Goal: Task Accomplishment & Management: Complete application form

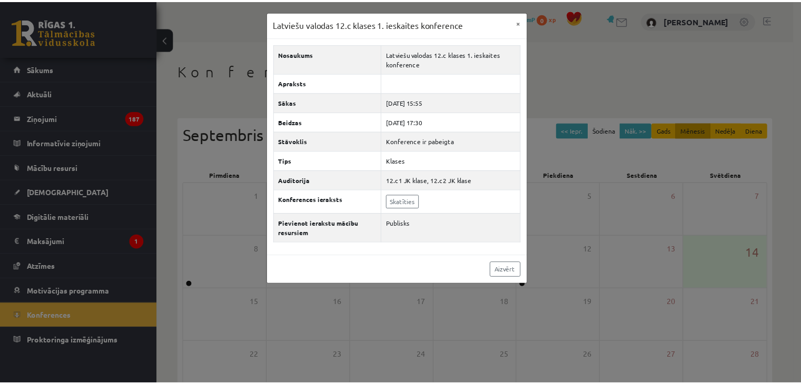
scroll to position [55, 0]
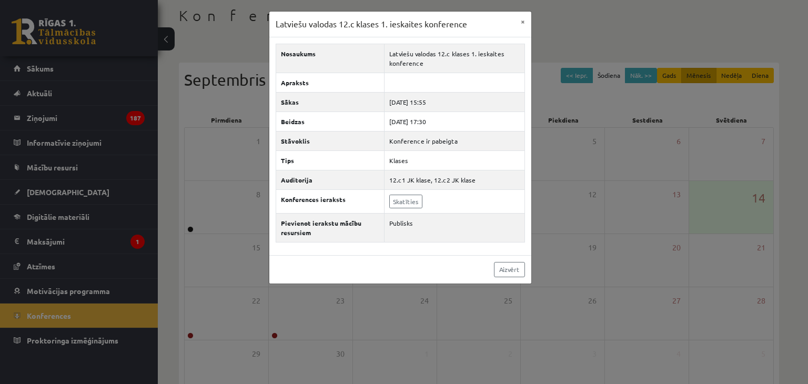
click at [503, 276] on div "Aizvērt" at bounding box center [400, 269] width 262 height 28
click at [509, 267] on link "Aizvērt" at bounding box center [509, 269] width 31 height 15
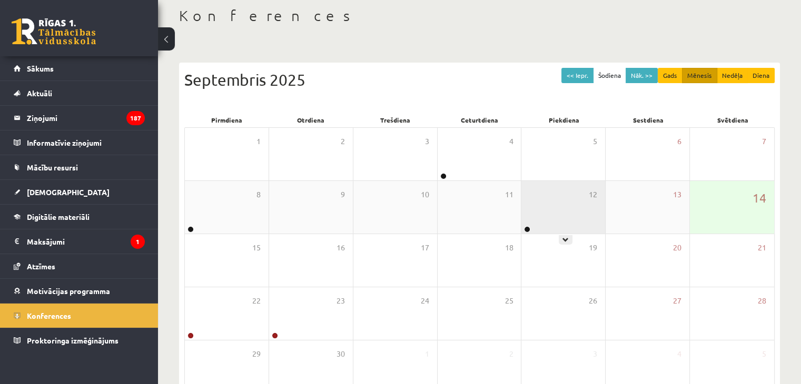
click at [543, 224] on div "12" at bounding box center [563, 207] width 84 height 53
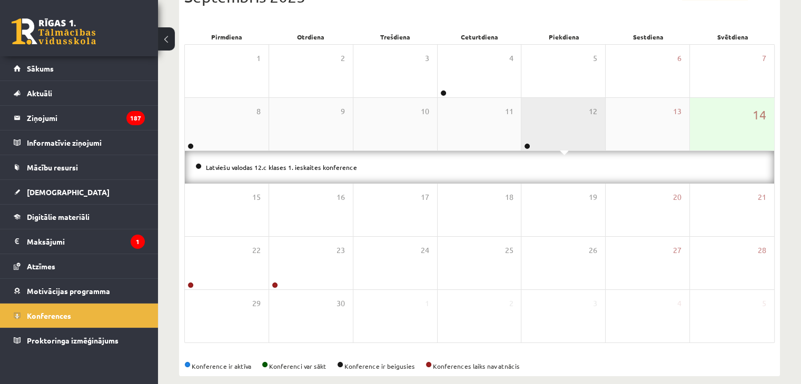
scroll to position [151, 0]
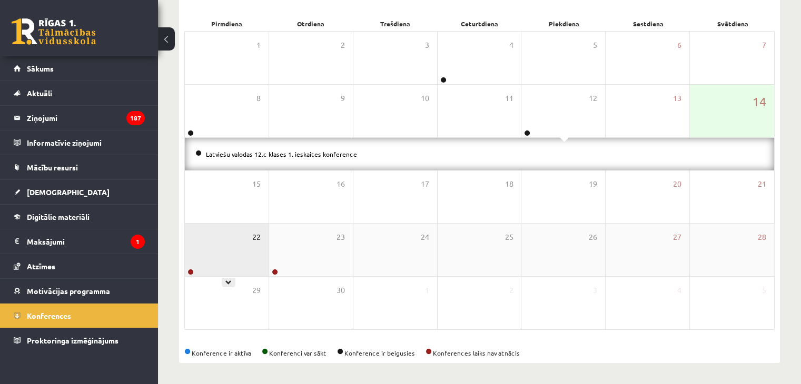
click at [253, 236] on span "22" at bounding box center [256, 238] width 8 height 12
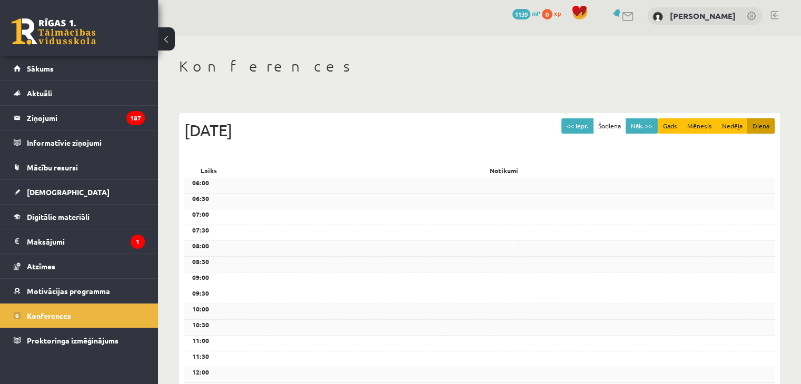
scroll to position [0, 0]
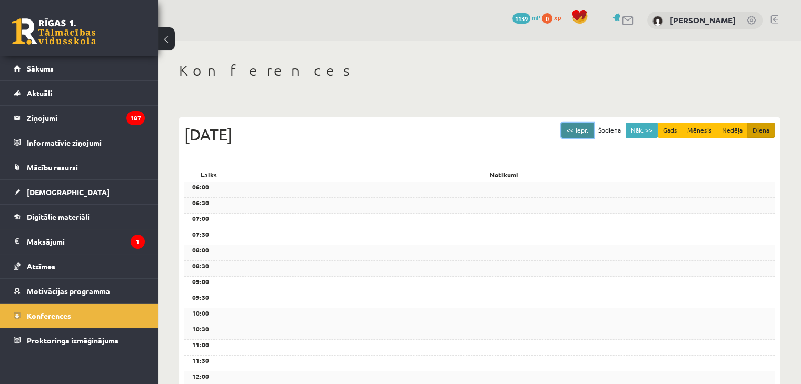
click at [575, 134] on button "<< Iepr." at bounding box center [577, 130] width 32 height 15
click at [648, 128] on button "Nāk. >>" at bounding box center [641, 130] width 32 height 15
click at [612, 129] on button "Šodiena" at bounding box center [609, 130] width 33 height 15
click at [38, 319] on link "Konferences" at bounding box center [79, 316] width 131 height 24
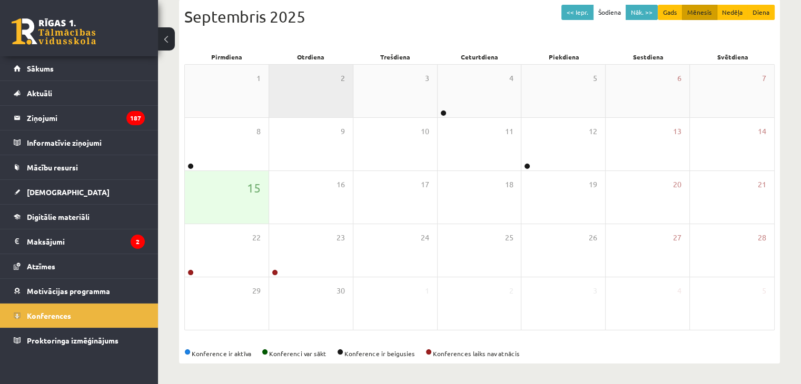
scroll to position [118, 0]
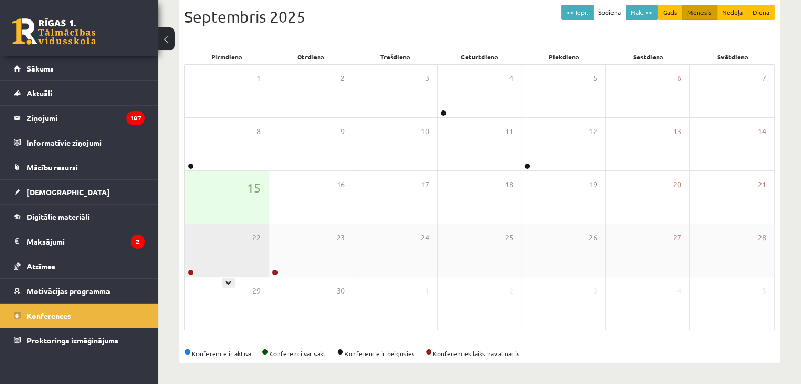
click at [213, 253] on div "22" at bounding box center [227, 250] width 84 height 53
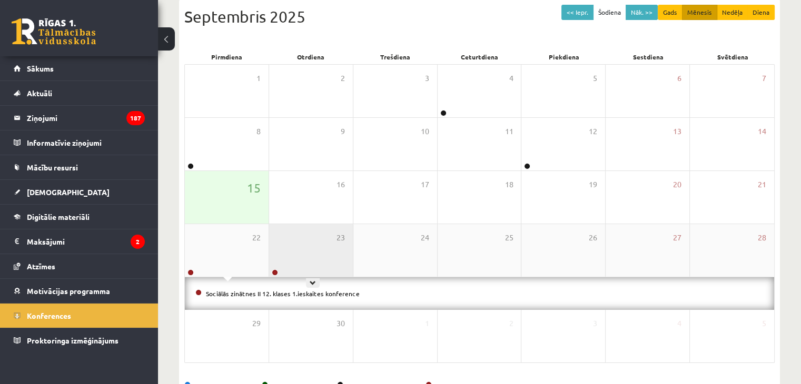
click at [314, 257] on div "23" at bounding box center [311, 250] width 84 height 53
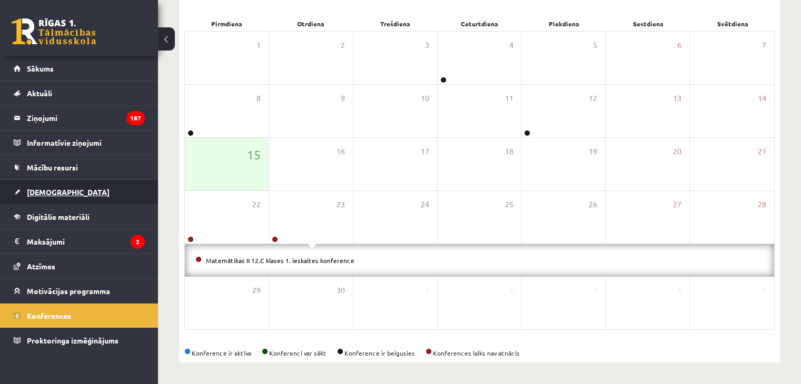
click at [44, 188] on span "[DEMOGRAPHIC_DATA]" at bounding box center [68, 191] width 83 height 9
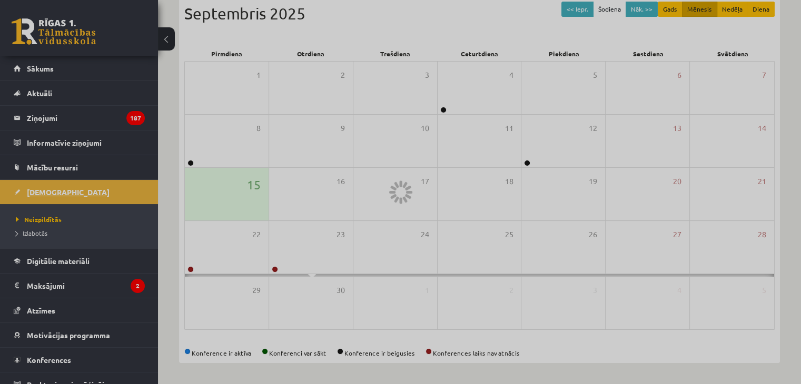
scroll to position [118, 0]
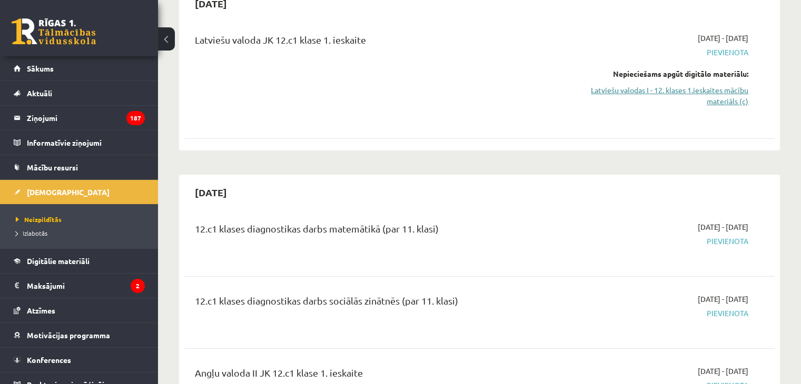
click at [693, 93] on link "Latviešu valodas I - 12. klases 1.ieskaites mācību materiāls (c)" at bounding box center [661, 96] width 174 height 22
drag, startPoint x: 440, startPoint y: 51, endPoint x: 501, endPoint y: 87, distance: 70.8
click at [501, 87] on div "Latviešu valoda JK 12.c1 klase 1. ieskaite" at bounding box center [376, 77] width 379 height 89
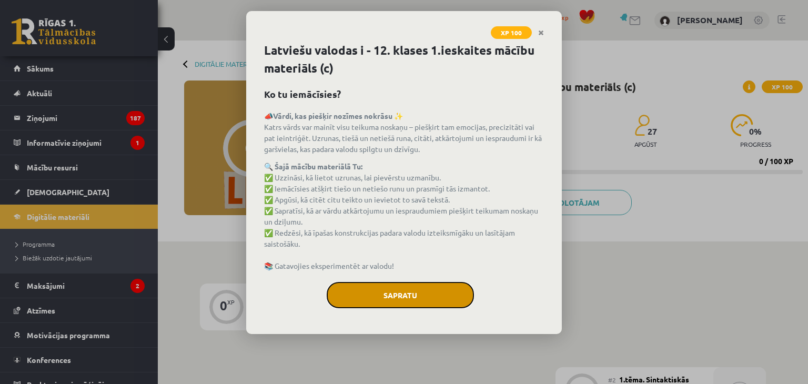
click at [384, 299] on button "Sapratu" at bounding box center [400, 295] width 147 height 26
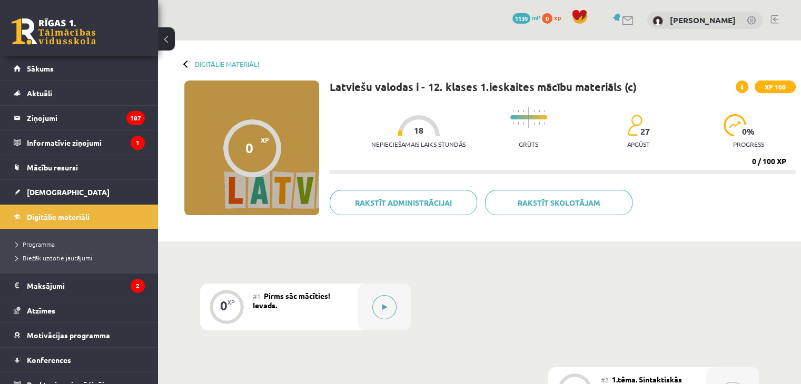
click at [387, 312] on button at bounding box center [384, 307] width 24 height 24
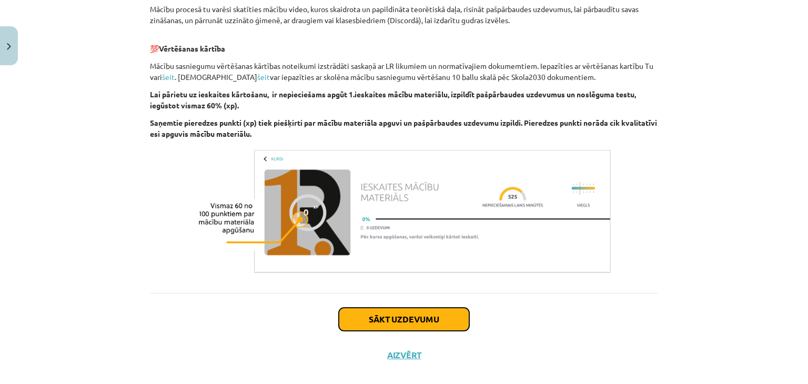
click at [415, 324] on button "Sākt uzdevumu" at bounding box center [404, 319] width 131 height 23
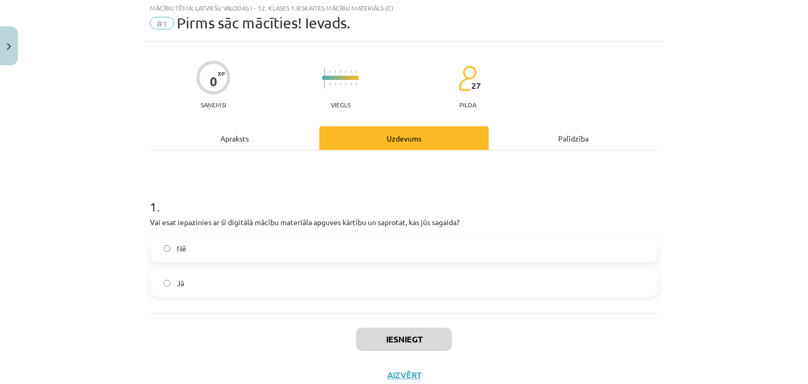
scroll to position [26, 0]
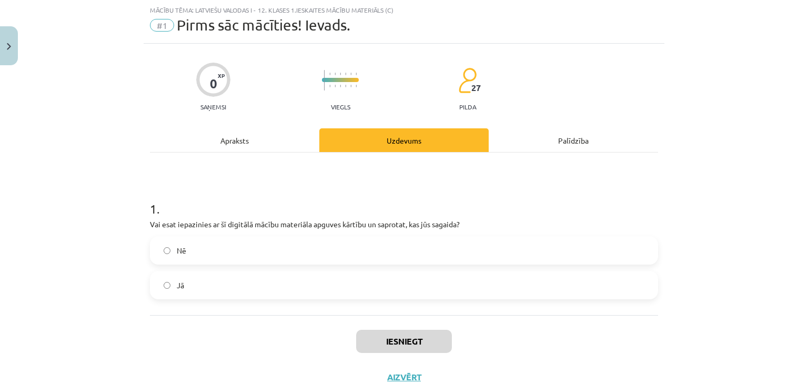
click at [319, 251] on label "Nē" at bounding box center [404, 250] width 506 height 26
click at [318, 283] on label "Jā" at bounding box center [404, 285] width 506 height 26
click at [378, 340] on button "Iesniegt" at bounding box center [404, 341] width 96 height 23
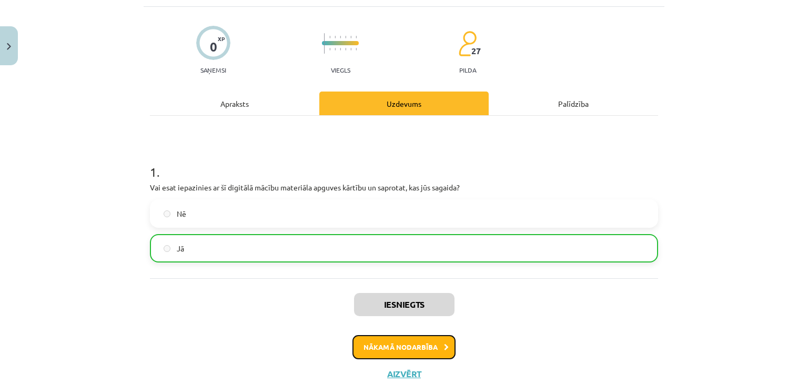
click at [402, 349] on button "Nākamā nodarbība" at bounding box center [404, 347] width 103 height 24
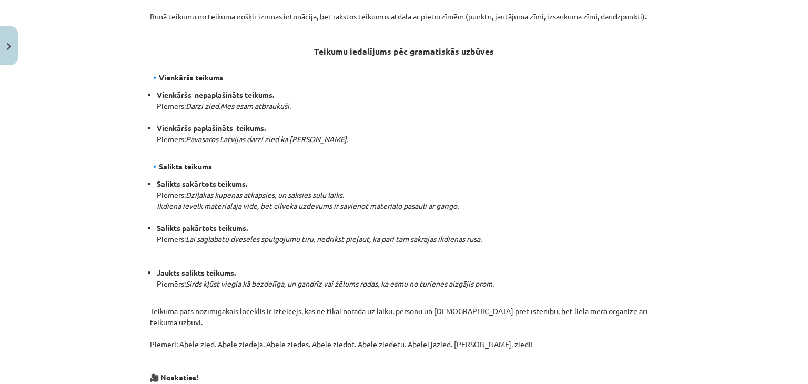
scroll to position [757, 0]
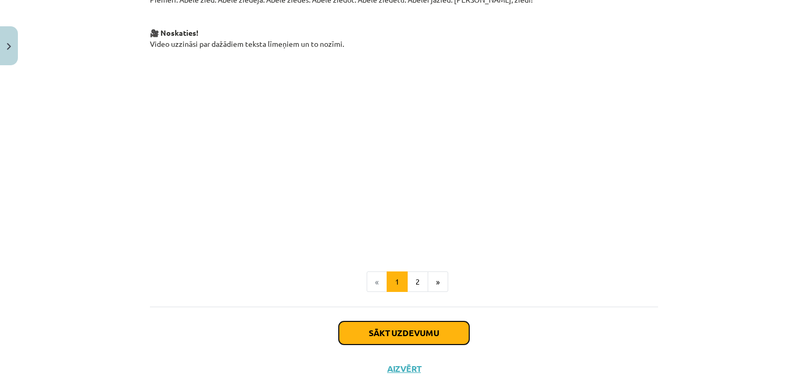
click at [403, 322] on button "Sākt uzdevumu" at bounding box center [404, 333] width 131 height 23
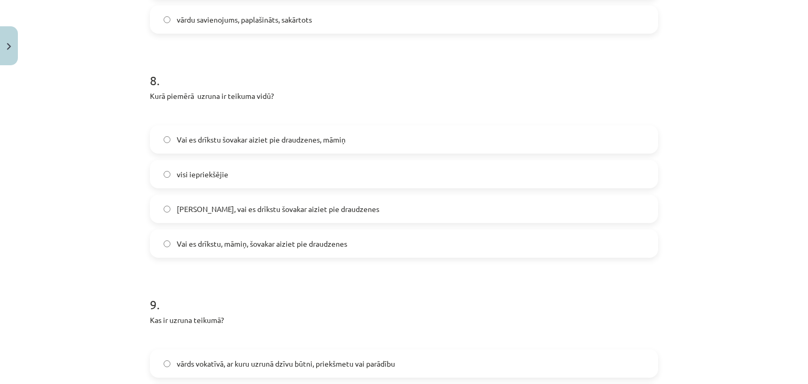
scroll to position [1944, 0]
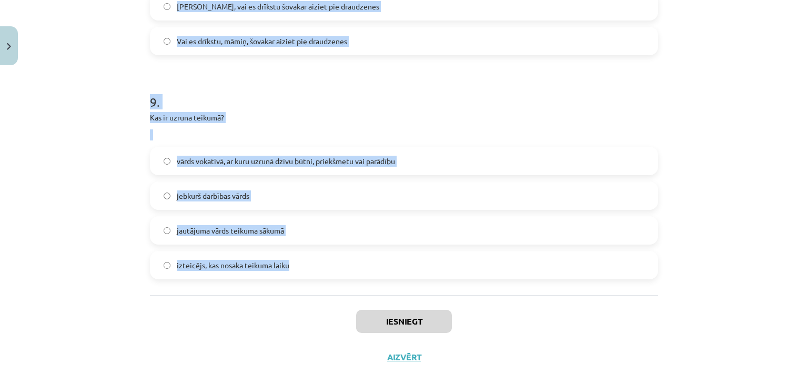
drag, startPoint x: 136, startPoint y: 117, endPoint x: 438, endPoint y: 254, distance: 332.3
click at [438, 254] on div "Mācību tēma: Latviešu valodas i - 12. klases 1.ieskaites mācību materiāls (c) #…" at bounding box center [404, 192] width 808 height 384
copy form "1 . Kurš ir vienkāršs paplašināts teikums? Pavasaros Latvijas dārzi zied kā bal…"
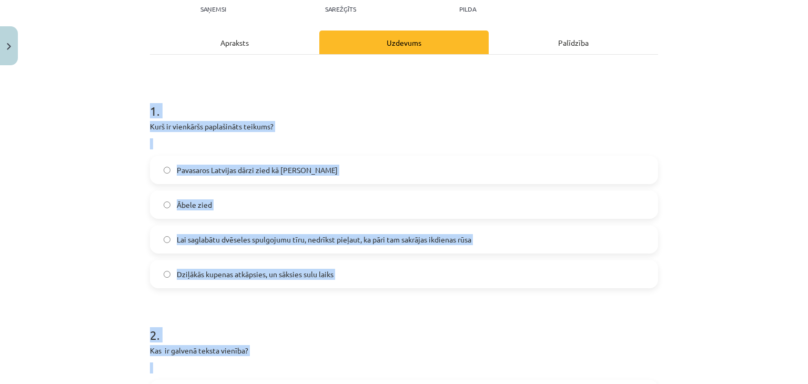
scroll to position [0, 0]
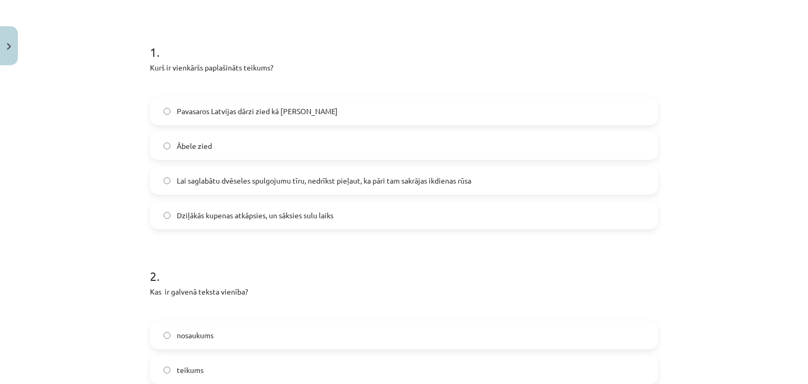
scroll to position [202, 0]
click at [231, 104] on span "Pavasaros Latvijas dārzi zied kā baltas kupenas" at bounding box center [257, 109] width 161 height 11
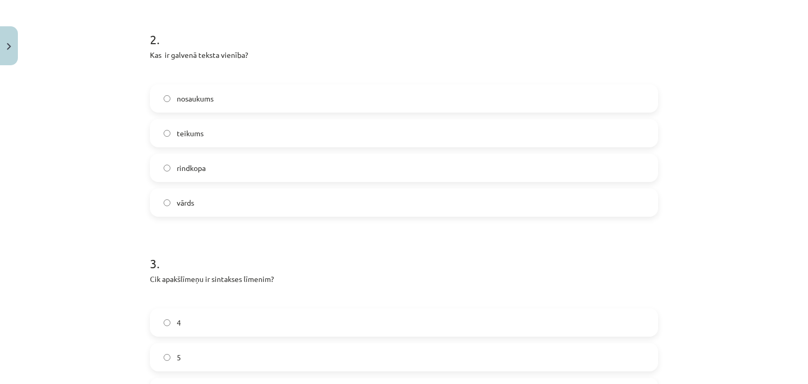
scroll to position [439, 0]
click at [202, 161] on span "rindkopa" at bounding box center [191, 166] width 29 height 11
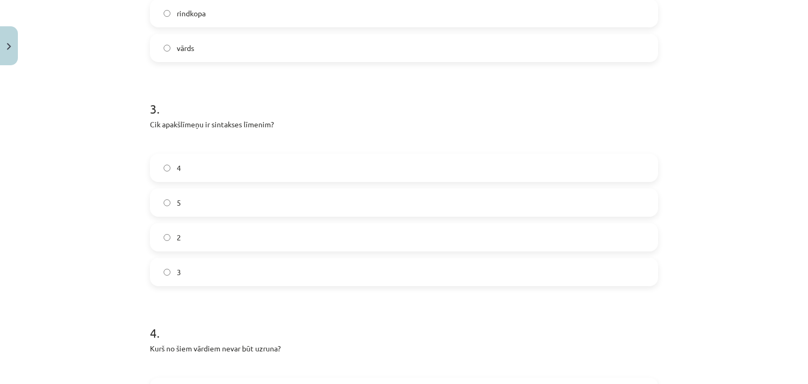
scroll to position [593, 0]
click at [209, 267] on div "3" at bounding box center [404, 271] width 508 height 28
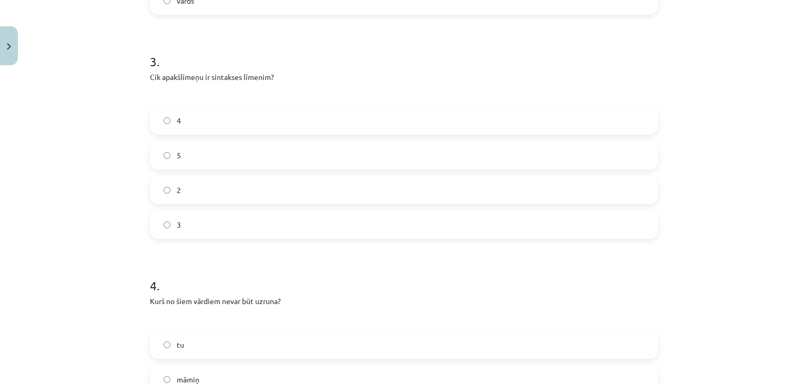
click at [209, 212] on label "3" at bounding box center [404, 225] width 506 height 26
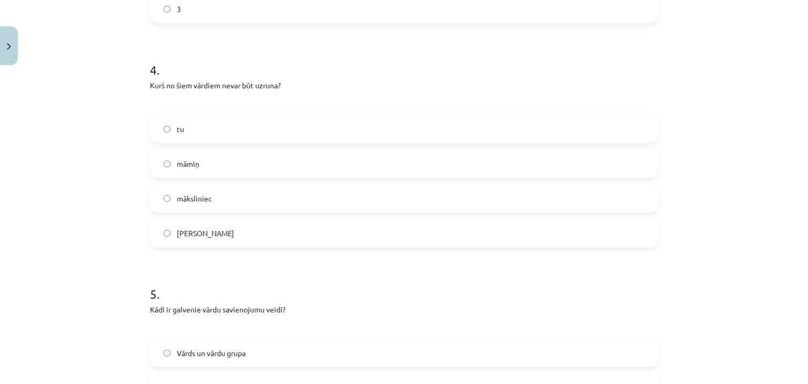
scroll to position [878, 0]
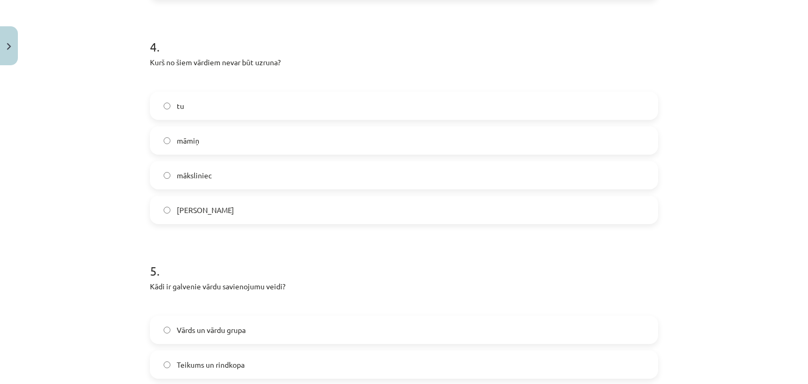
click at [201, 93] on label "tu" at bounding box center [404, 106] width 506 height 26
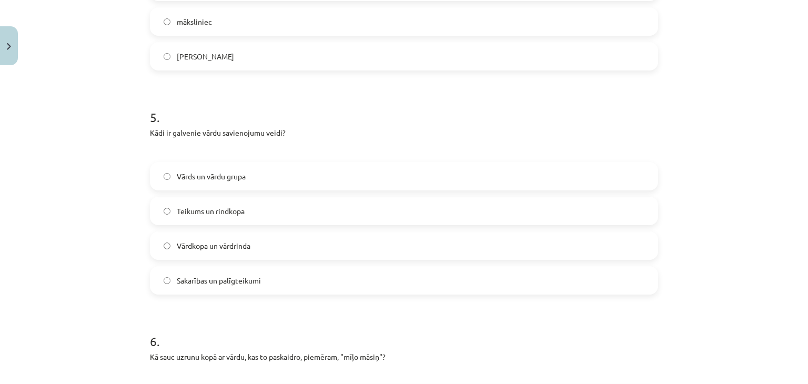
scroll to position [1034, 0]
click at [221, 238] on span "Vārdkopa un vārdrinda" at bounding box center [214, 243] width 74 height 11
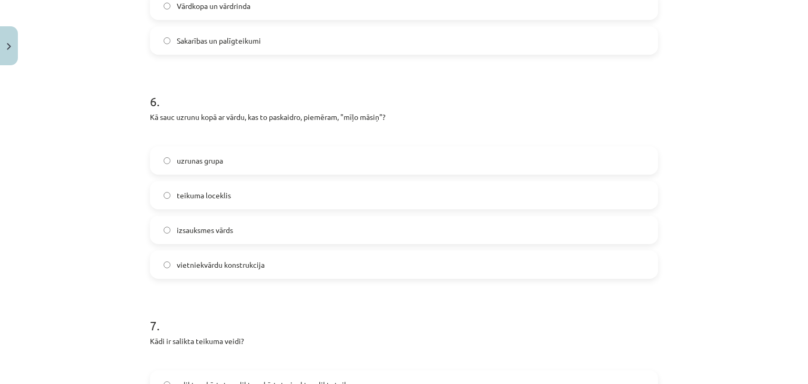
scroll to position [1274, 0]
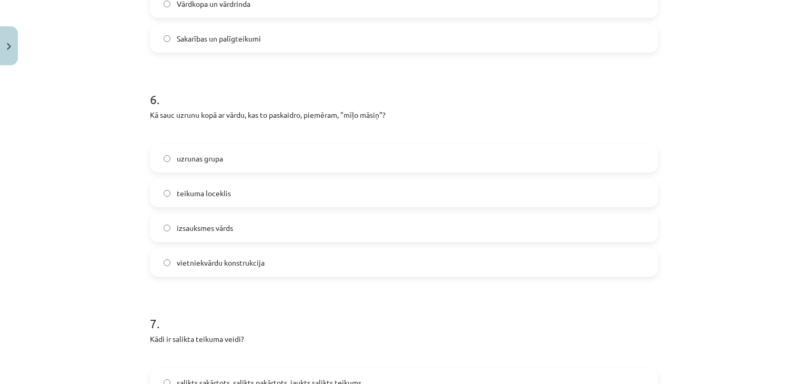
click at [232, 145] on label "uzrunas grupa" at bounding box center [404, 158] width 506 height 26
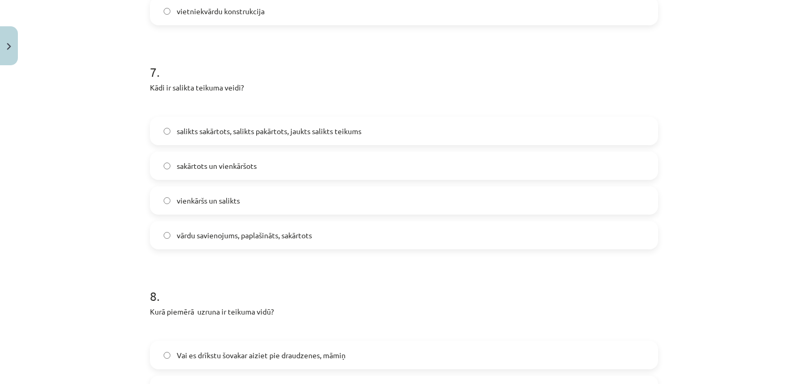
scroll to position [1526, 0]
click at [242, 125] on span "salikts sakārtots, salikts pakārtots, jaukts salikts teikums" at bounding box center [269, 130] width 185 height 11
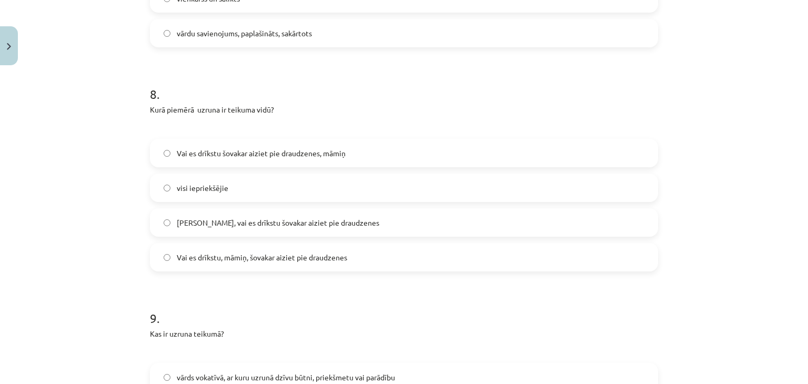
scroll to position [1735, 0]
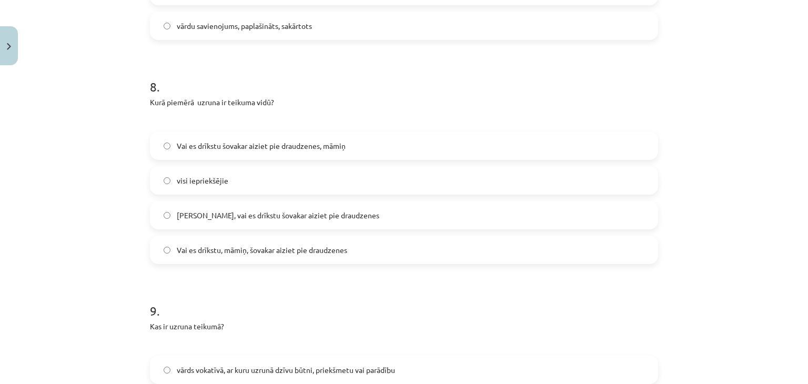
click at [235, 241] on label "Vai es drīkstu, māmiņ, šovakar aiziet pie draudzenes" at bounding box center [404, 250] width 506 height 26
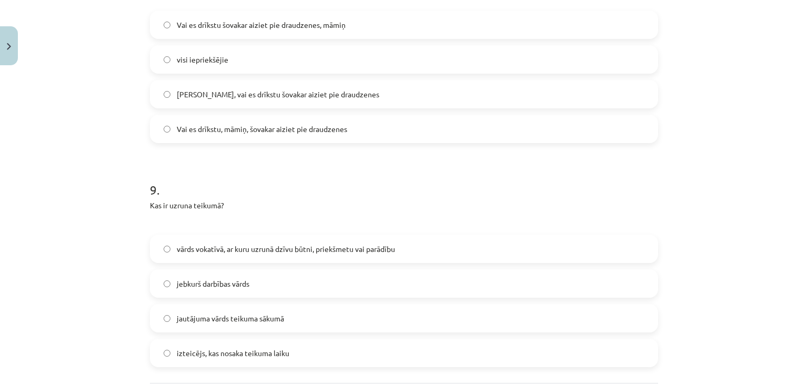
scroll to position [1944, 0]
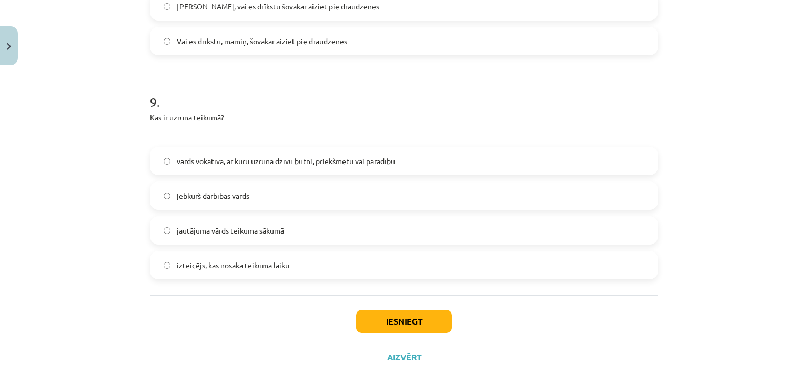
click at [229, 148] on label "vārds vokatīvā, ar kuru uzrunā dzīvu būtni, priekšmetu vai parādību" at bounding box center [404, 161] width 506 height 26
click at [379, 311] on button "Iesniegt" at bounding box center [404, 321] width 96 height 23
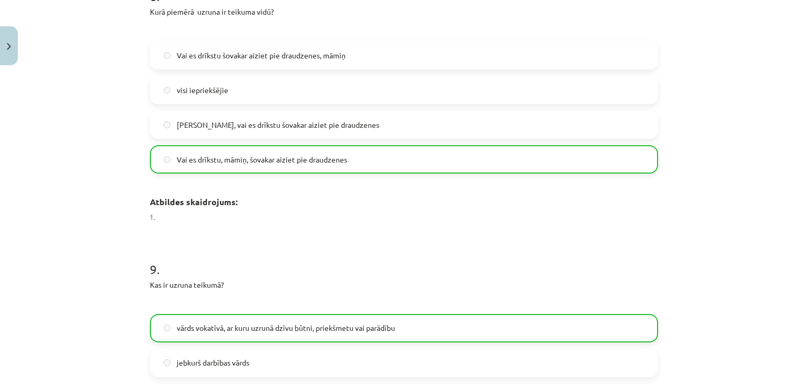
scroll to position [2026, 0]
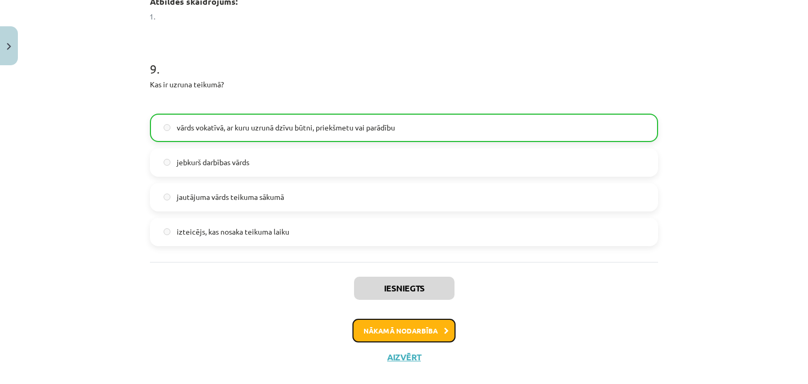
click at [386, 319] on button "Nākamā nodarbība" at bounding box center [404, 331] width 103 height 24
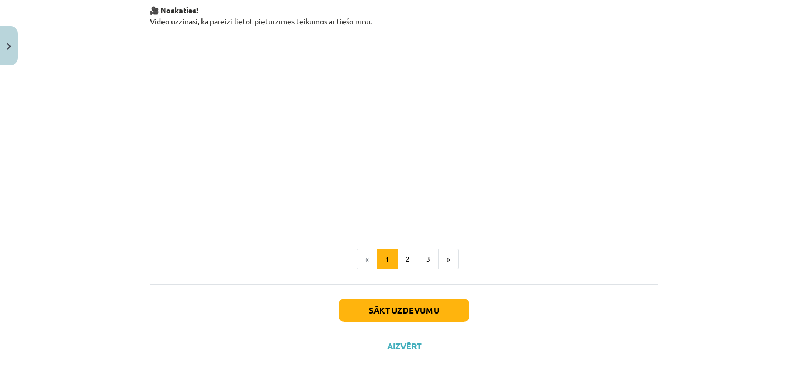
scroll to position [810, 0]
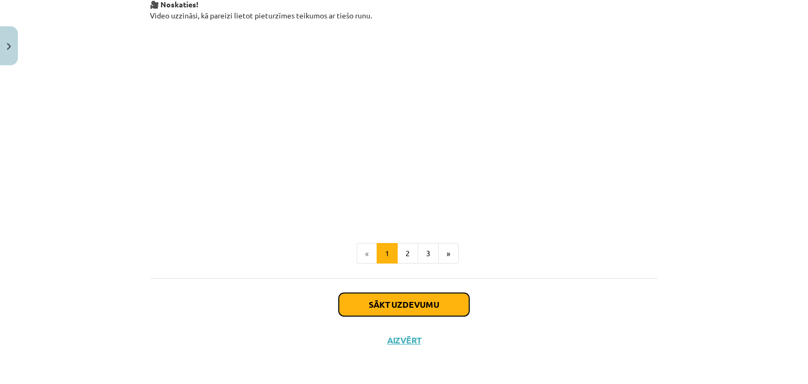
click at [387, 314] on button "Sākt uzdevumu" at bounding box center [404, 304] width 131 height 23
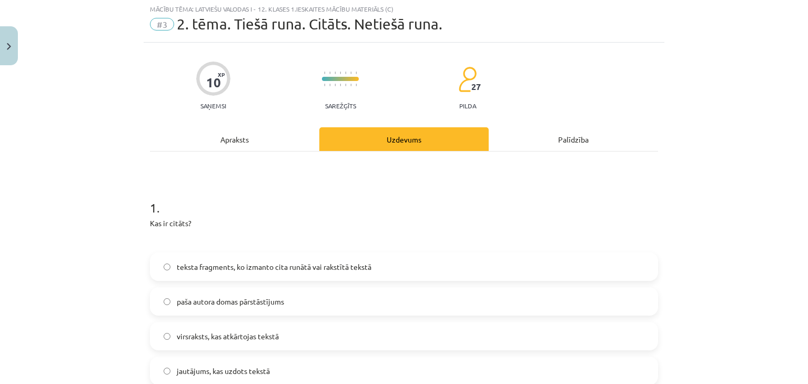
scroll to position [26, 0]
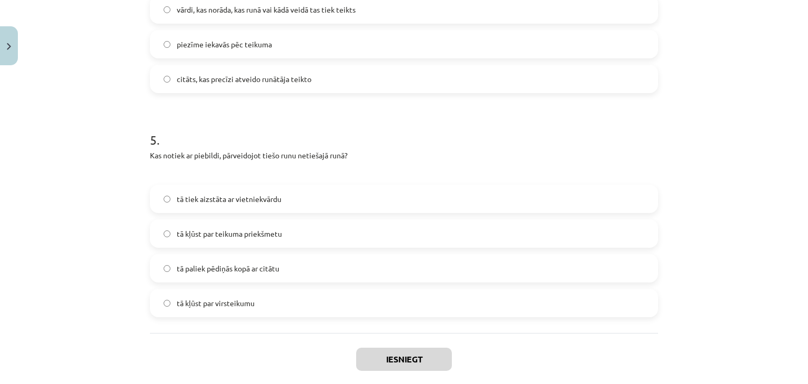
scroll to position [1047, 0]
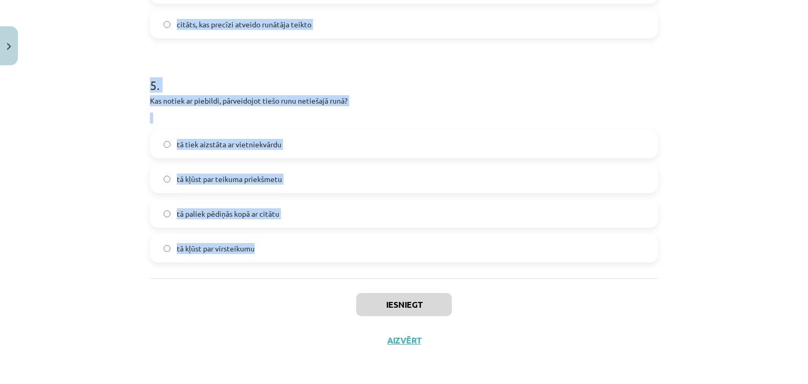
drag, startPoint x: 141, startPoint y: 205, endPoint x: 332, endPoint y: 264, distance: 200.1
copy form "1 . Kas ir citāts? teksta fragments, ko izmanto cita runātā vai rakstītā tekstā…"
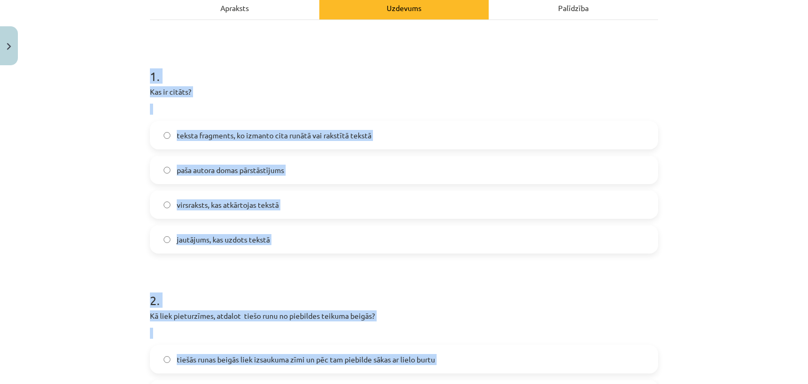
click at [310, 69] on h1 "1 ." at bounding box center [404, 67] width 508 height 33
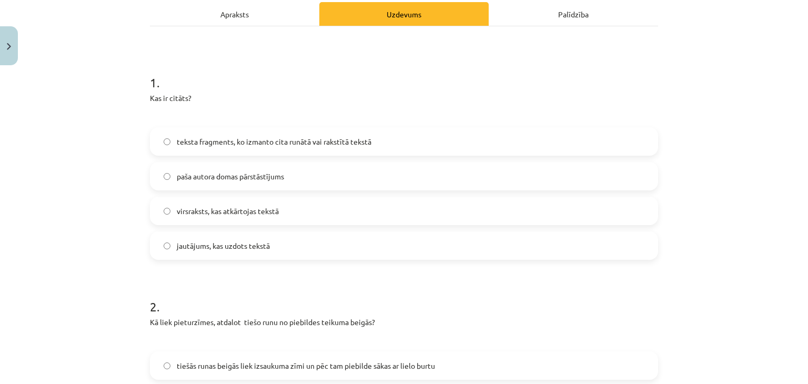
click at [293, 139] on span "teksta fragments, ko izmanto cita runātā vai rakstītā tekstā" at bounding box center [274, 141] width 195 height 11
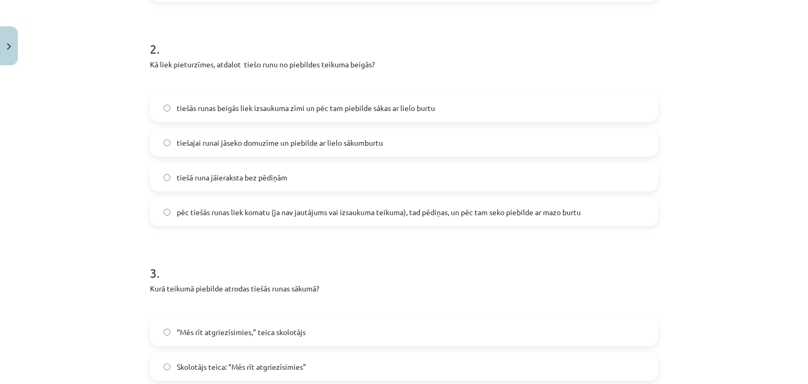
scroll to position [419, 0]
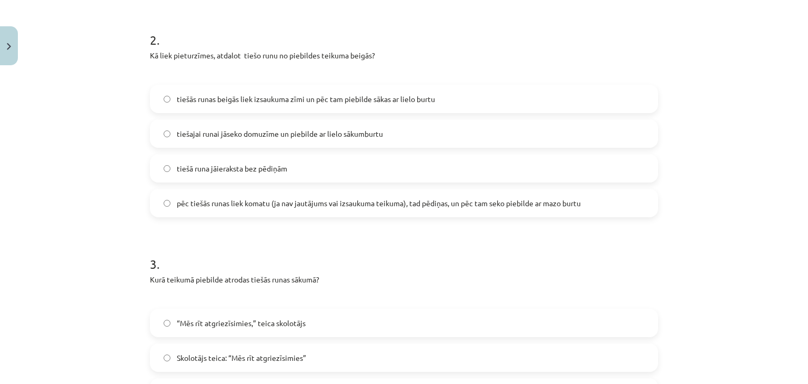
click at [225, 207] on span "pēc tiešās runas liek komatu (ja nav jautājums vai izsaukuma teikuma), tad pēdi…" at bounding box center [379, 203] width 404 height 11
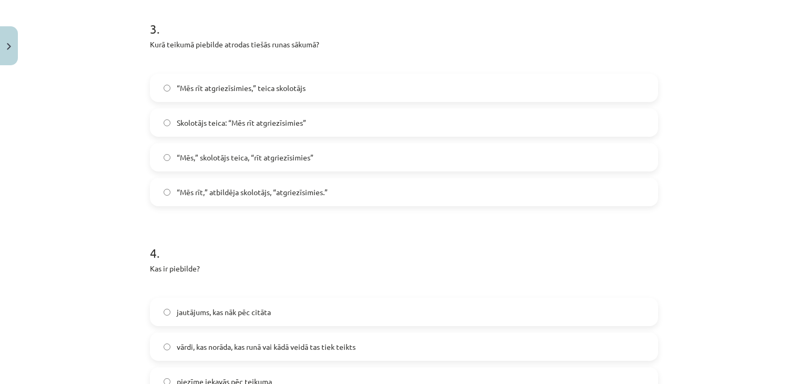
scroll to position [655, 0]
click at [255, 90] on span "“Mēs rīt atgriezīsimies,” teica skolotājs" at bounding box center [241, 88] width 129 height 11
click at [199, 116] on label "Skolotājs teica: “Mēs rīt atgriezīsimies”" at bounding box center [404, 122] width 506 height 26
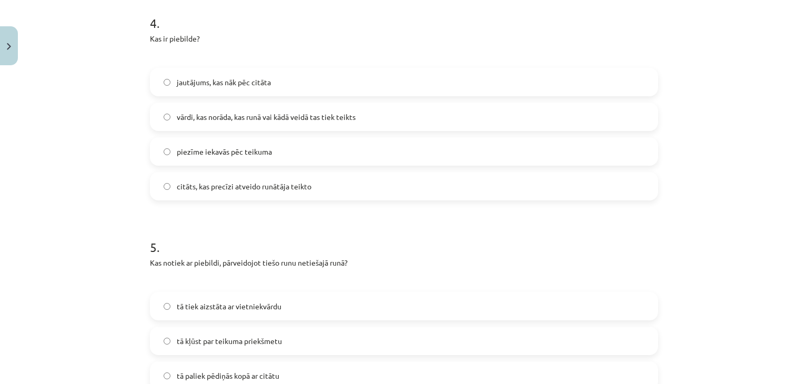
scroll to position [891, 0]
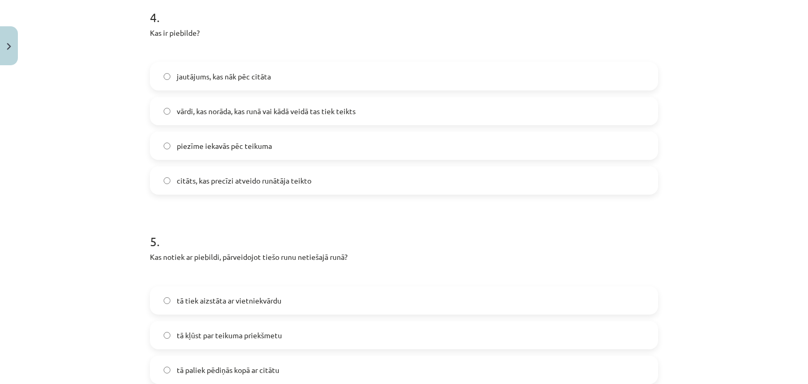
click at [229, 106] on span "vārdi, kas norāda, kas runā vai kādā veidā tas tiek teikts" at bounding box center [266, 111] width 179 height 11
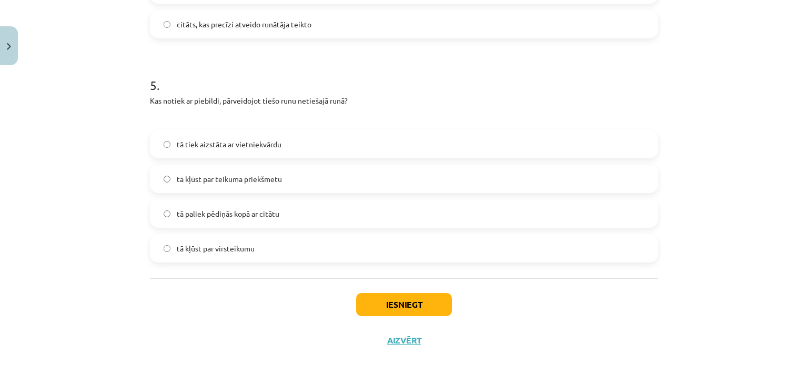
click at [219, 246] on span "tā kļūst par virsteikumu" at bounding box center [216, 248] width 78 height 11
click at [378, 302] on button "Iesniegt" at bounding box center [404, 304] width 96 height 23
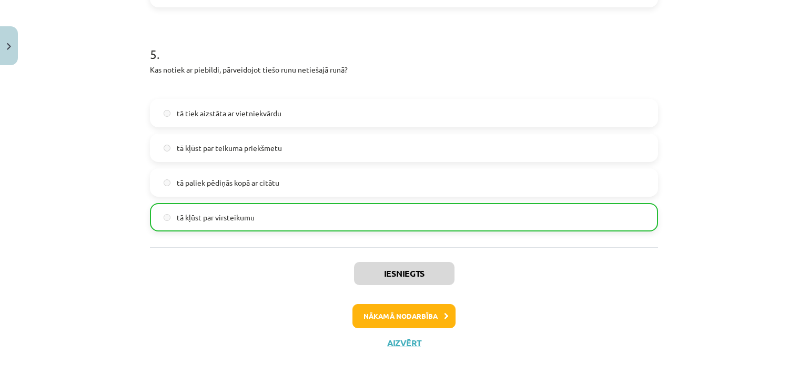
scroll to position [1080, 0]
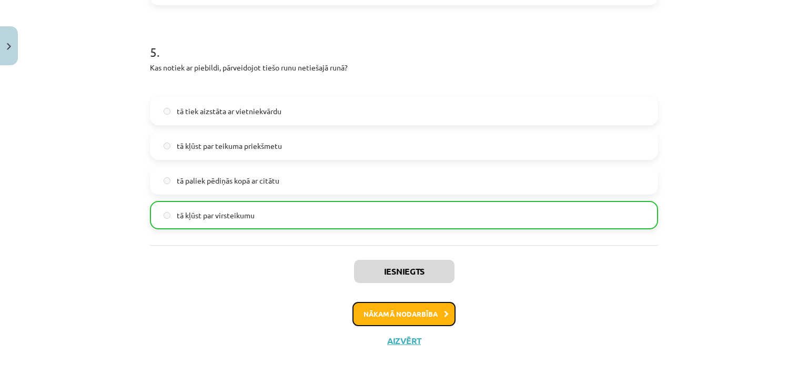
click at [381, 308] on button "Nākamā nodarbība" at bounding box center [404, 314] width 103 height 24
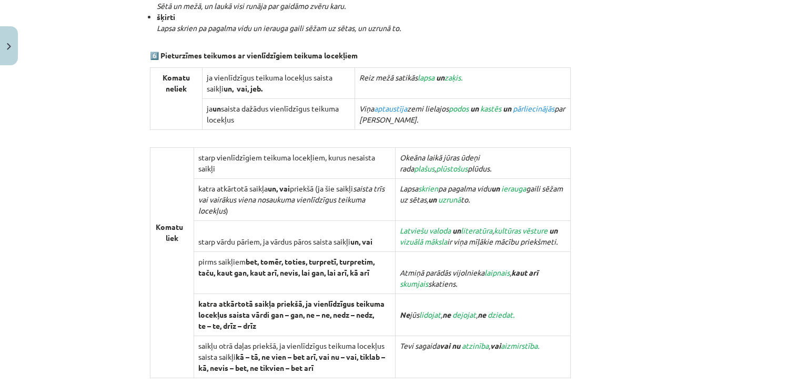
scroll to position [1067, 0]
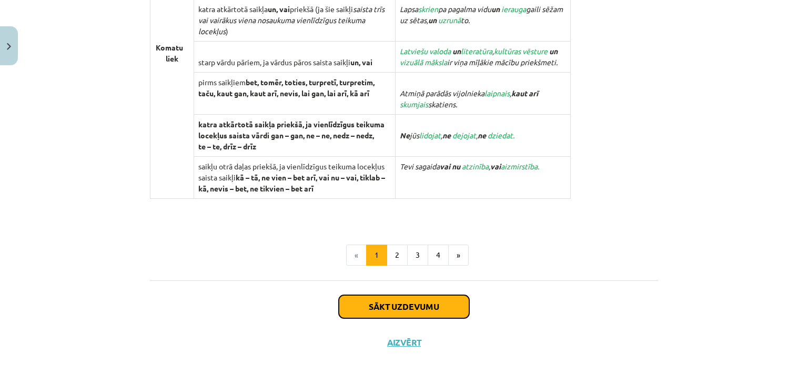
click at [407, 297] on button "Sākt uzdevumu" at bounding box center [404, 306] width 131 height 23
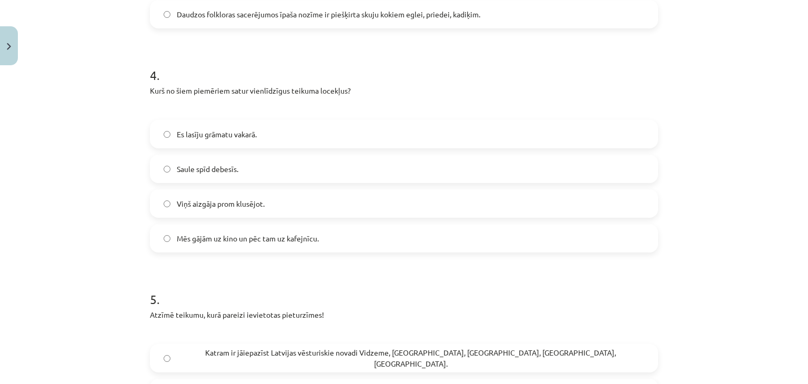
scroll to position [1133, 0]
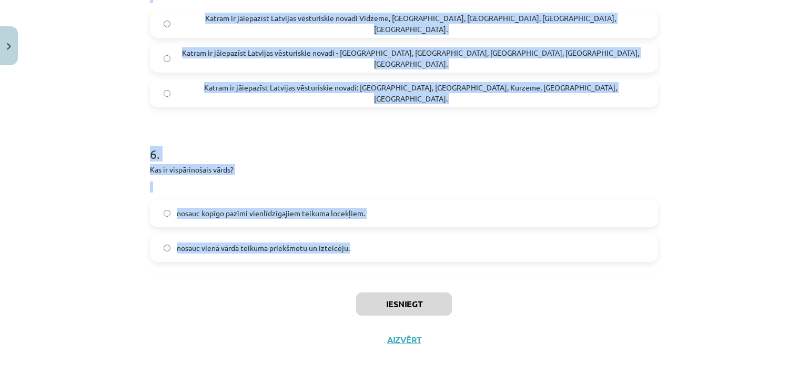
drag, startPoint x: 142, startPoint y: 203, endPoint x: 438, endPoint y: 248, distance: 299.3
copy form "1 . Kurā teikumā nav vienlīdzīgu teikuma locekļu? Meitene dziedāja un dejoja. V…"
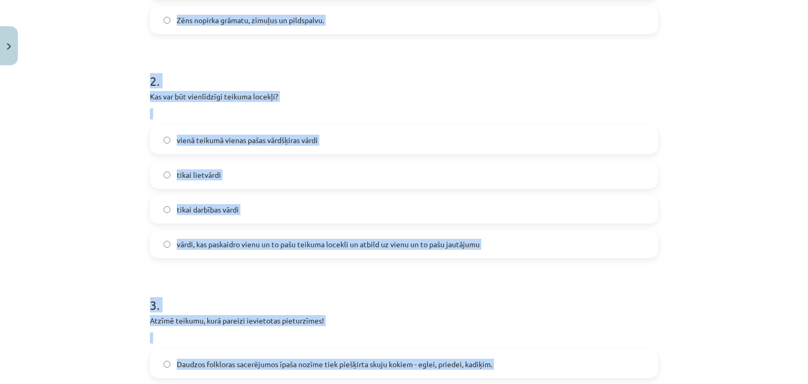
scroll to position [193, 0]
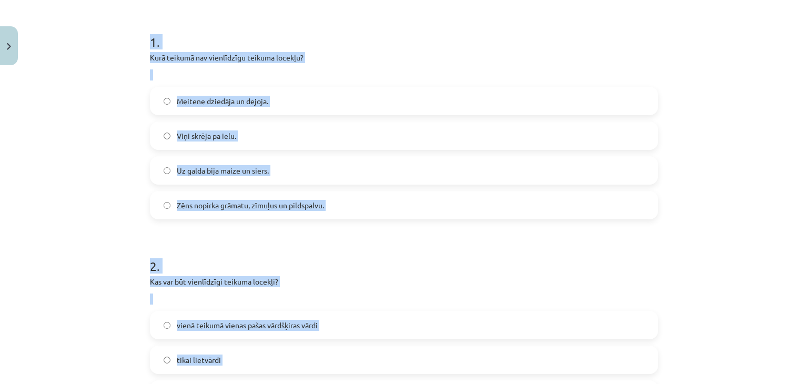
click at [389, 138] on label "Viņi skrēja pa ielu." at bounding box center [404, 136] width 506 height 26
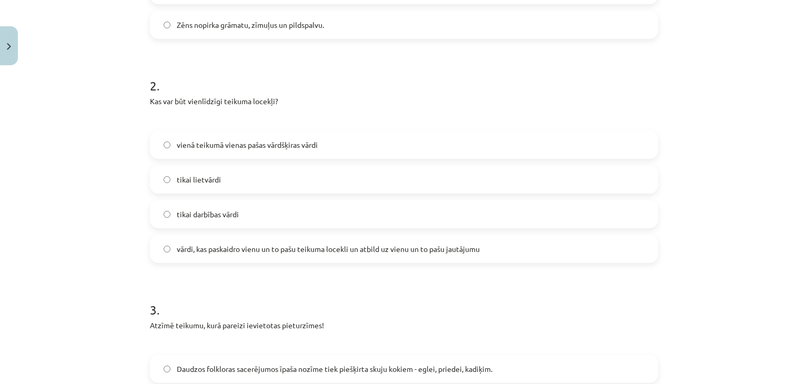
scroll to position [375, 0]
click at [368, 243] on span "vārdi, kas paskaidro vienu un to pašu teikuma locekli un atbild uz vienu un to …" at bounding box center [328, 248] width 303 height 11
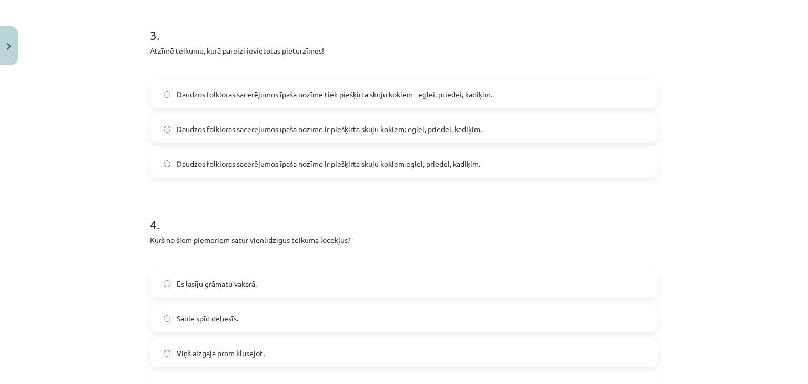
scroll to position [651, 0]
click at [439, 123] on span "Daudzos folkloras sacerējumos īpaša nozīme ir piešķirta skuju kokiem: eglei, pr…" at bounding box center [329, 127] width 305 height 11
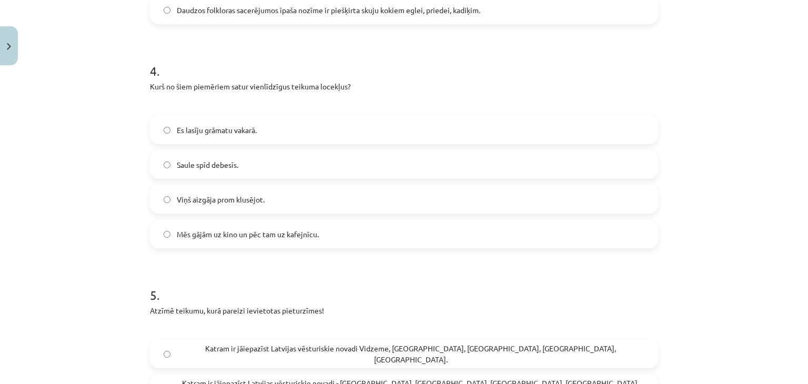
scroll to position [808, 0]
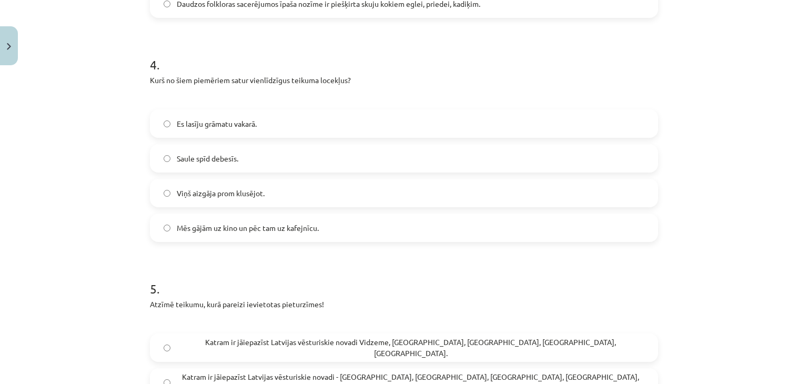
click at [325, 239] on label "Mēs gājām uz kino un pēc tam uz kafejnīcu." at bounding box center [404, 228] width 506 height 26
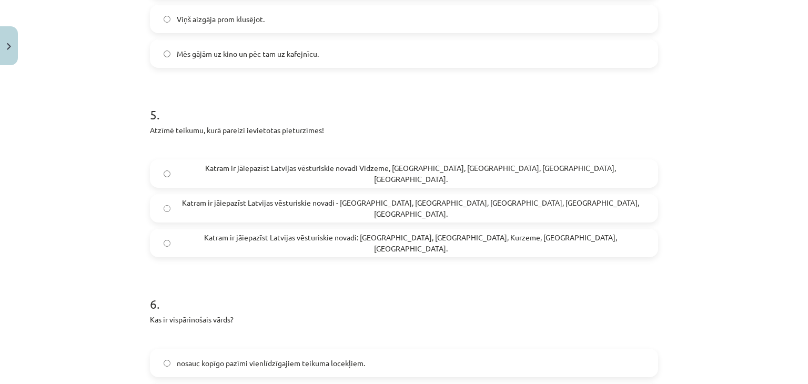
scroll to position [1044, 0]
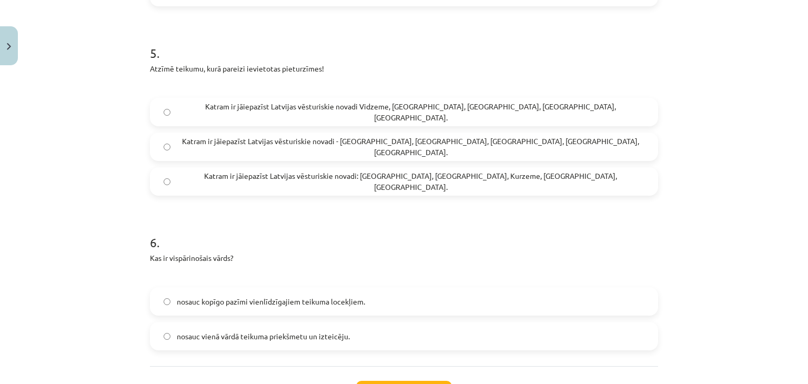
click at [367, 193] on label "Katram ir jāiepazīst Latvijas vēsturiskie novadi: Vidzeme, Latgale, Kurzeme, Ze…" at bounding box center [404, 181] width 506 height 26
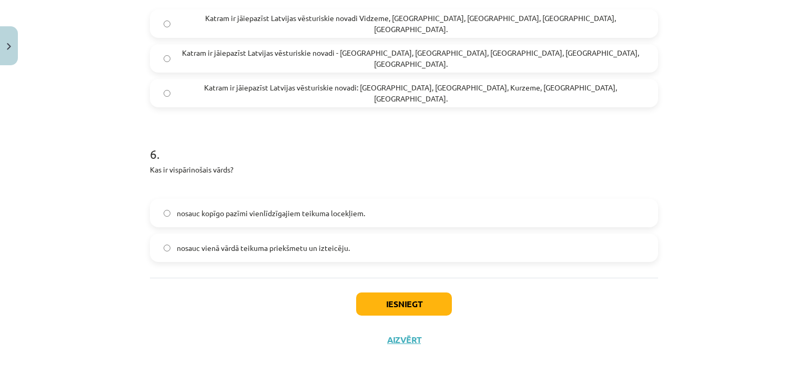
click at [274, 214] on span "nosauc kopīgo pazīmi vienlīdzīgajiem teikuma locekļiem." at bounding box center [271, 213] width 188 height 11
click at [395, 312] on button "Iesniegt" at bounding box center [404, 304] width 96 height 23
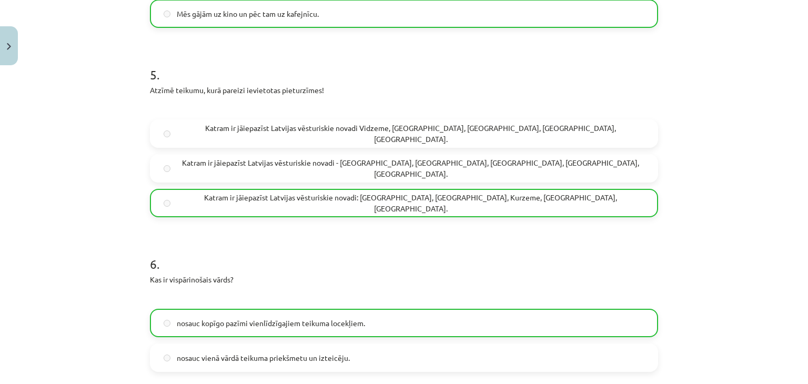
scroll to position [1166, 0]
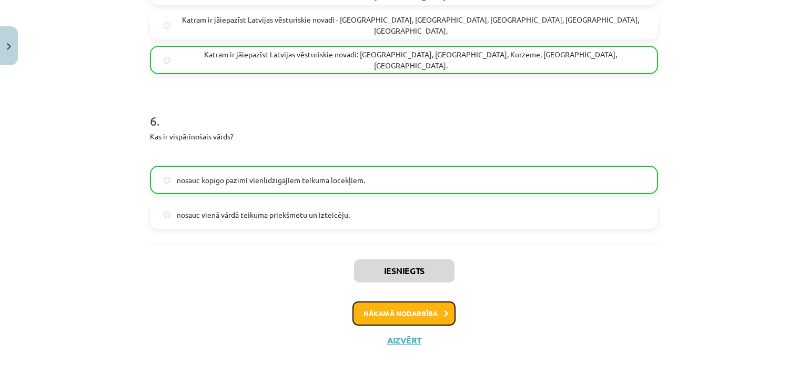
click at [416, 310] on button "Nākamā nodarbība" at bounding box center [404, 314] width 103 height 24
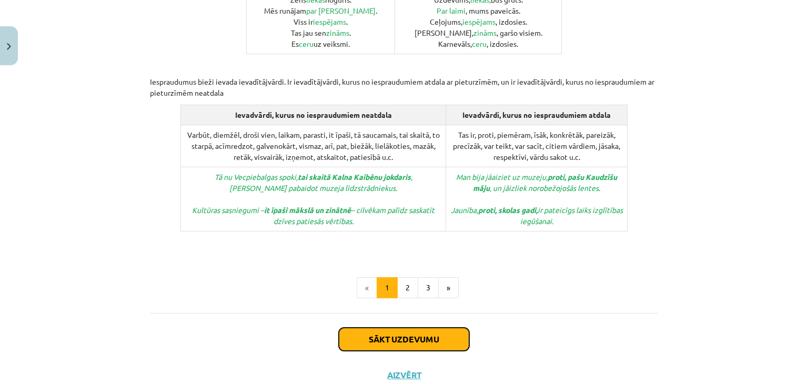
click at [413, 328] on button "Sākt uzdevumu" at bounding box center [404, 339] width 131 height 23
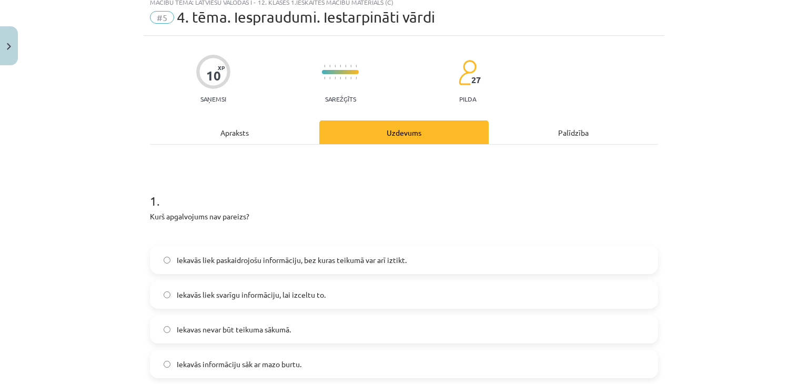
scroll to position [26, 0]
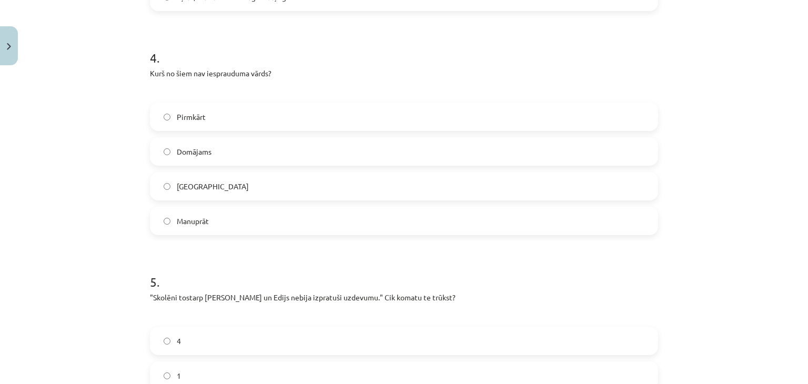
drag, startPoint x: 135, startPoint y: 205, endPoint x: 411, endPoint y: 408, distance: 342.5
click at [411, 384] on html "0 Dāvanas 1139 mP 0 xp Katarīna Goldtmane Sākums Aktuāli Kā mācīties eSKOLĀ Kon…" at bounding box center [404, 192] width 808 height 384
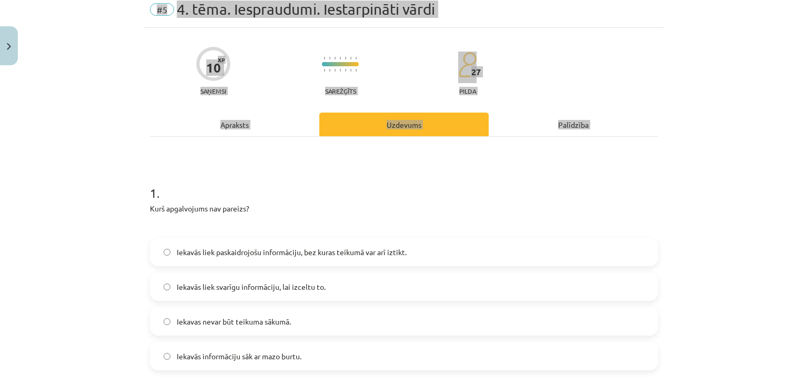
scroll to position [42, 0]
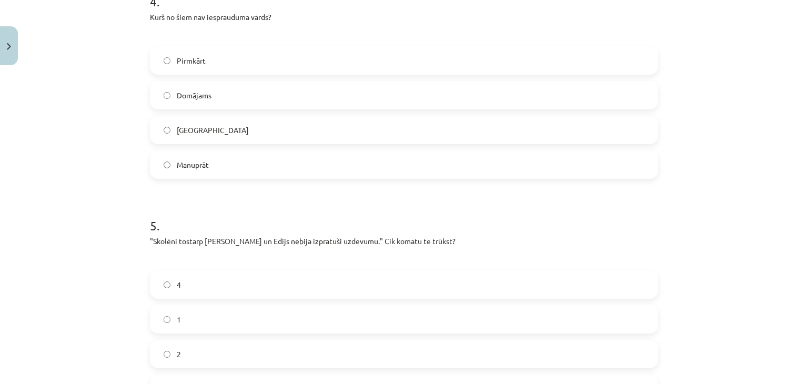
scroll to position [1047, 0]
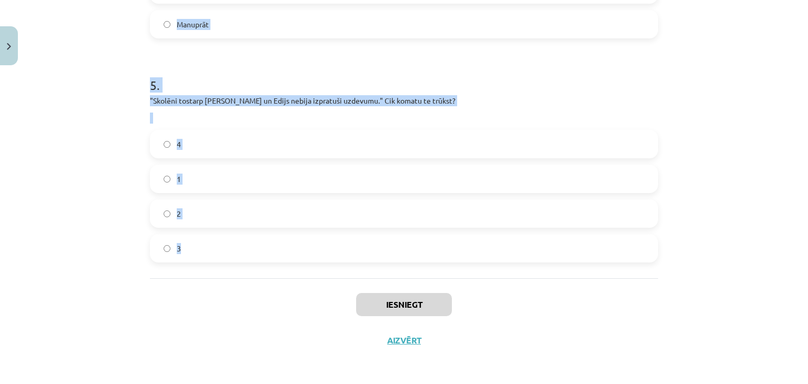
drag, startPoint x: 136, startPoint y: 194, endPoint x: 328, endPoint y: 265, distance: 205.3
click at [328, 265] on div "Mācību tēma: Latviešu valodas i - 12. klases 1.ieskaites mācību materiāls (c) #…" at bounding box center [404, 192] width 808 height 384
copy form "1 . Kurš apgalvojums nav pareizs? Iekavās liek paskaidrojošu informāciju, bez k…"
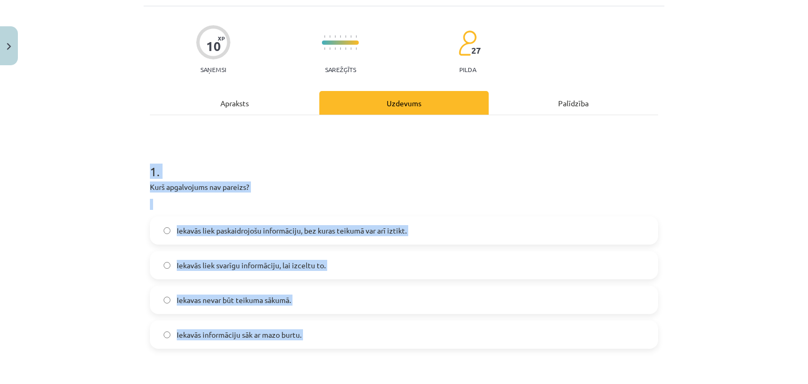
scroll to position [34, 0]
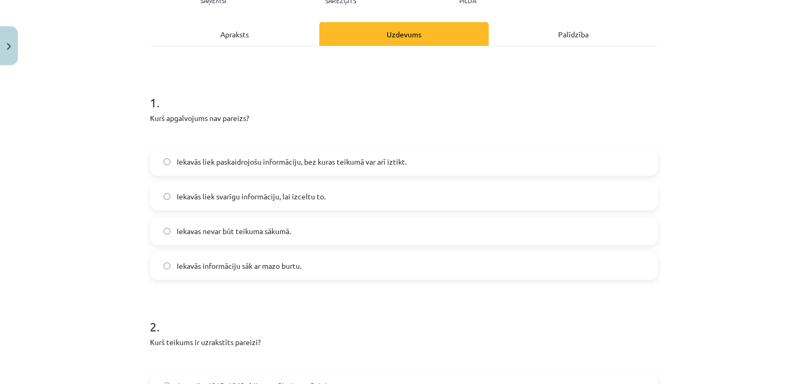
scroll to position [133, 0]
click at [313, 198] on span "Iekavās liek svarīgu informāciju, lai izceltu to." at bounding box center [251, 196] width 149 height 11
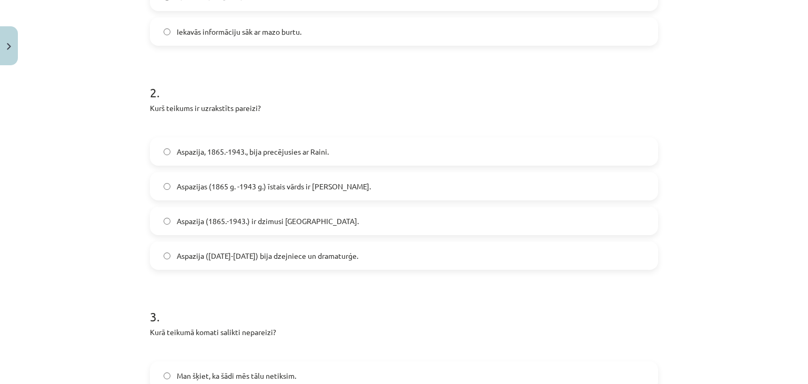
scroll to position [367, 0]
click at [334, 217] on span "Aspazija (1865.-1943.) ir dzimusi Zaļenieku pagastā." at bounding box center [268, 220] width 182 height 11
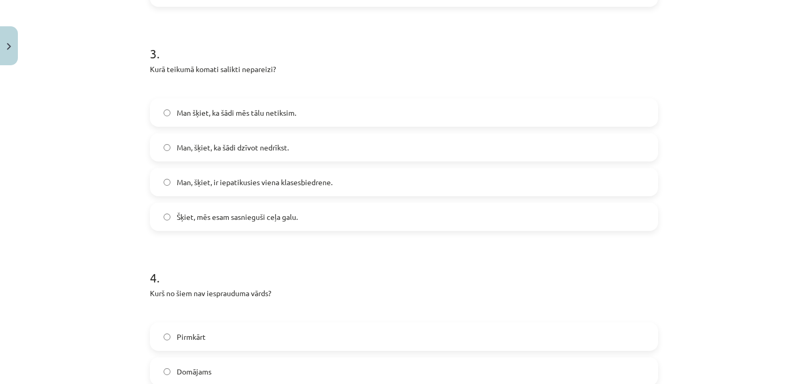
scroll to position [640, 0]
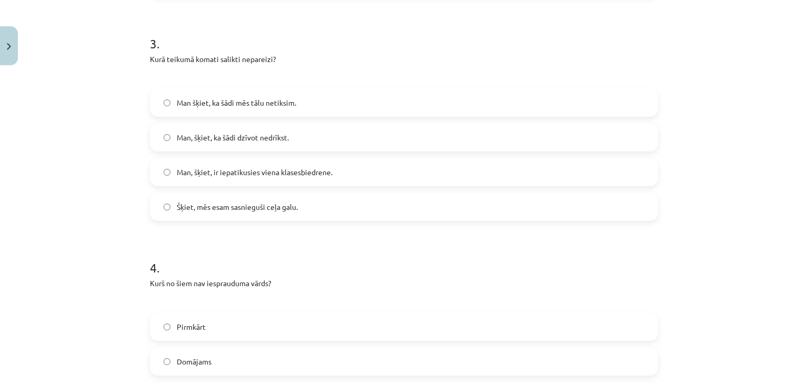
click at [289, 143] on label "Man, šķiet, ka šādi dzīvot nedrīkst." at bounding box center [404, 137] width 506 height 26
click at [237, 101] on span "Man šķiet, ka šādi mēs tālu netiksim." at bounding box center [236, 102] width 119 height 11
click at [252, 130] on label "Man, šķiet, ka šādi dzīvot nedrīkst." at bounding box center [404, 137] width 506 height 26
drag, startPoint x: 294, startPoint y: 178, endPoint x: 220, endPoint y: 177, distance: 73.7
click at [220, 177] on span "Man, šķiet, ir iepatikusies viena klasesbiedrene." at bounding box center [255, 172] width 156 height 11
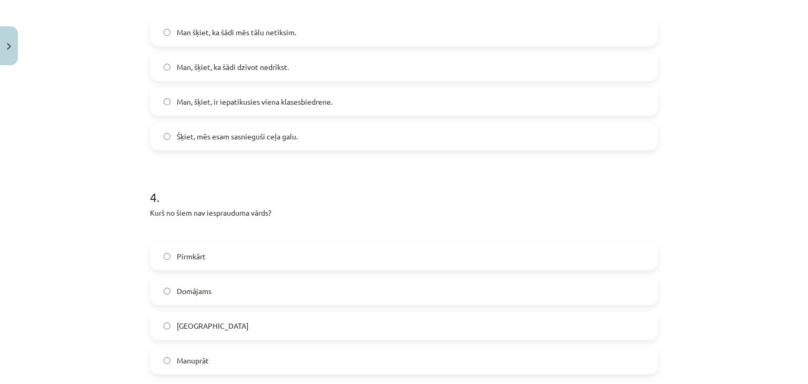
scroll to position [707, 0]
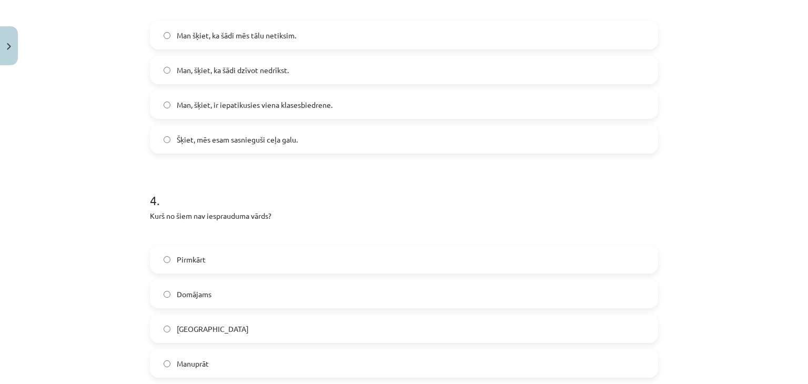
click at [297, 70] on label "Man, šķiet, ka šādi dzīvot nedrīkst." at bounding box center [404, 70] width 506 height 26
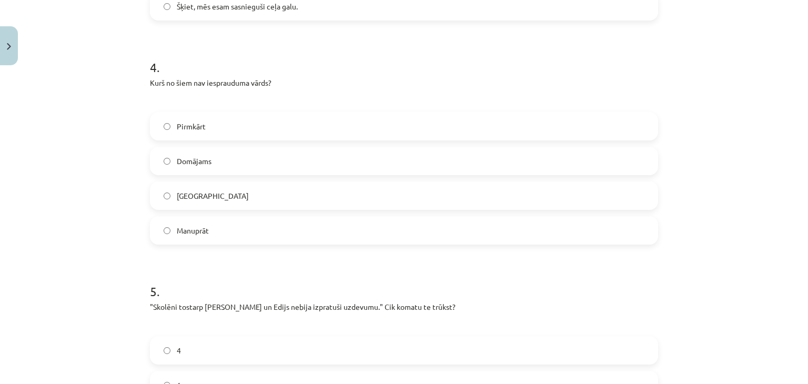
scroll to position [842, 0]
click at [236, 192] on label "Galvenokārt" at bounding box center [404, 194] width 506 height 26
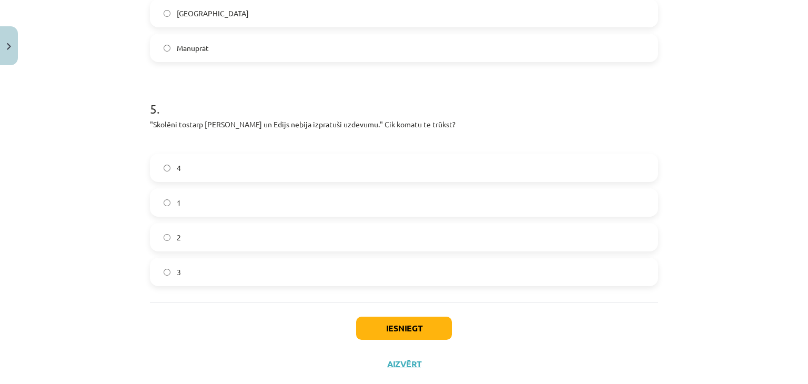
scroll to position [1024, 0]
click at [212, 225] on label "2" at bounding box center [404, 237] width 506 height 26
click at [386, 320] on button "Iesniegt" at bounding box center [404, 327] width 96 height 23
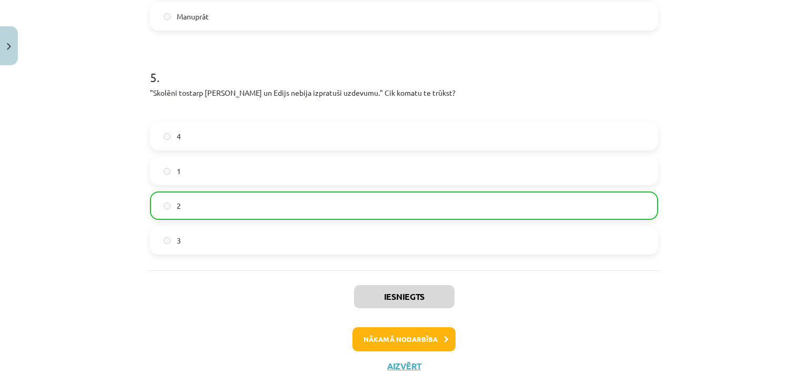
scroll to position [1080, 0]
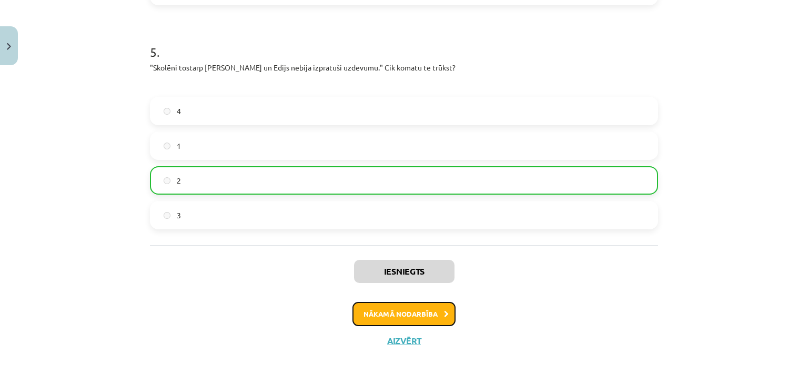
click at [397, 304] on button "Nākamā nodarbība" at bounding box center [404, 314] width 103 height 24
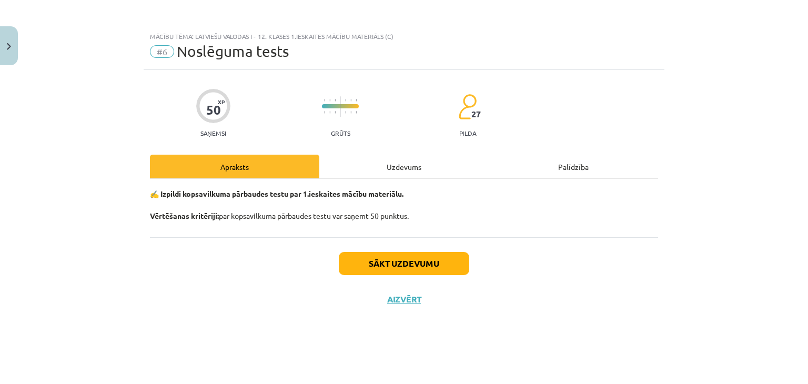
scroll to position [0, 0]
click at [402, 255] on button "Sākt uzdevumu" at bounding box center [404, 263] width 131 height 23
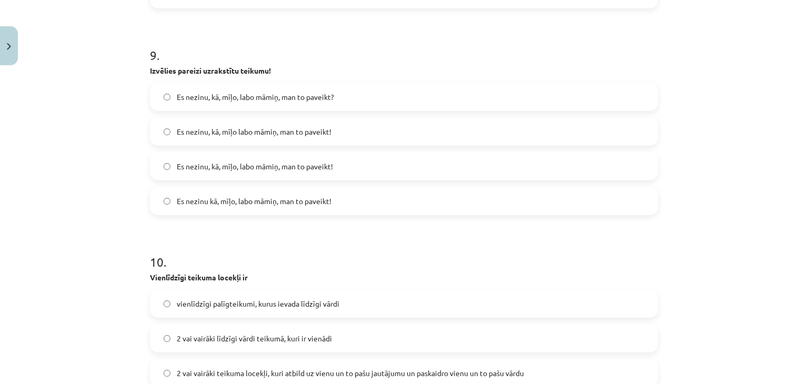
scroll to position [1994, 0]
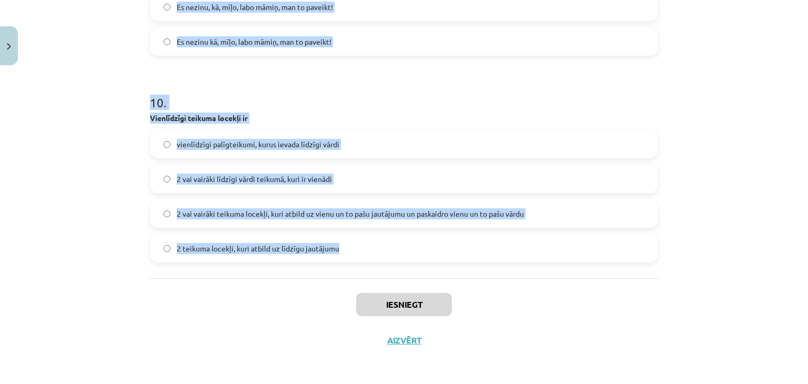
drag, startPoint x: 138, startPoint y: 234, endPoint x: 374, endPoint y: 242, distance: 235.9
click at [374, 242] on div "Mācību tēma: Latviešu valodas i - 12. klases 1.ieskaites mācību materiāls (c) #…" at bounding box center [404, 192] width 808 height 384
copy form "1 . Uzruna un uzrunas grupa var atrasties... teikuma sākumā, vidū vai beigās ti…"
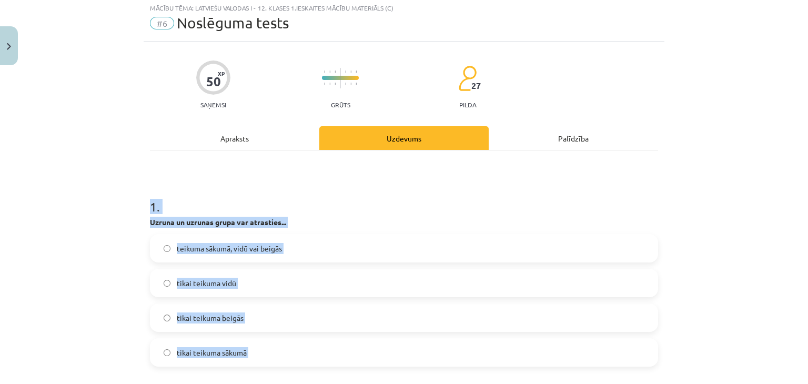
scroll to position [28, 0]
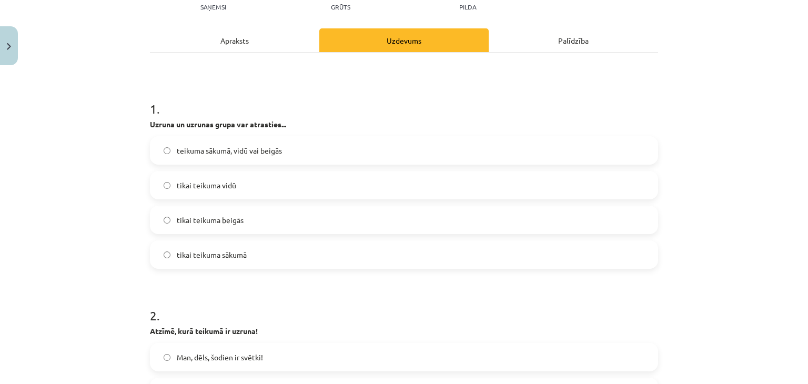
scroll to position [129, 0]
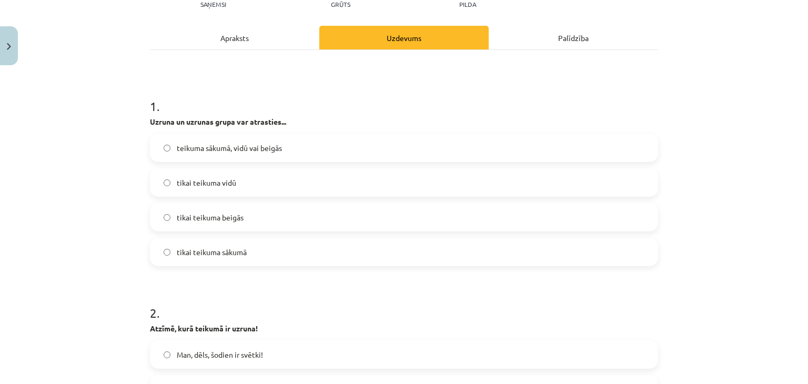
click at [227, 145] on span "teikuma sākumā, vidū vai beigās" at bounding box center [229, 148] width 105 height 11
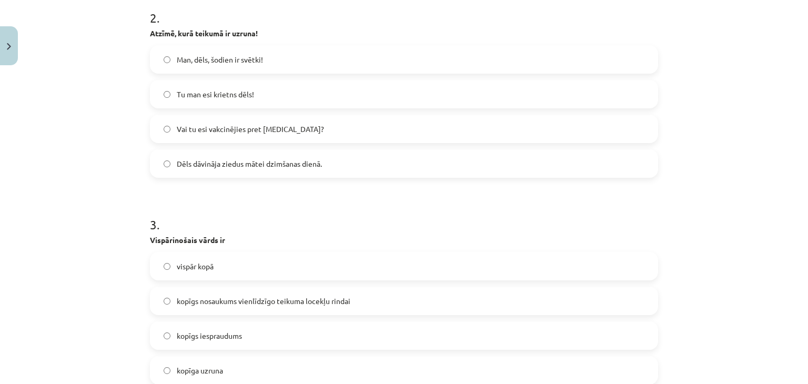
scroll to position [407, 0]
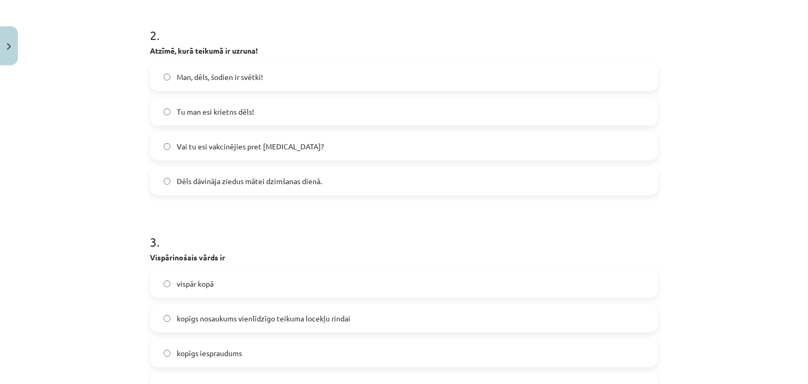
click at [244, 82] on label "Man, dēls, šodien ir svētki!" at bounding box center [404, 77] width 506 height 26
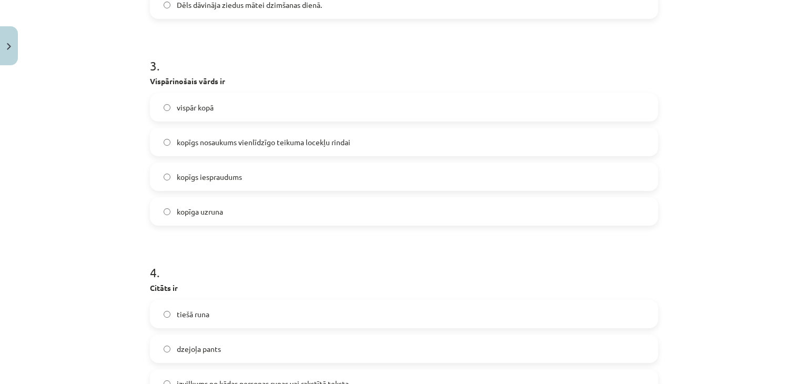
scroll to position [589, 0]
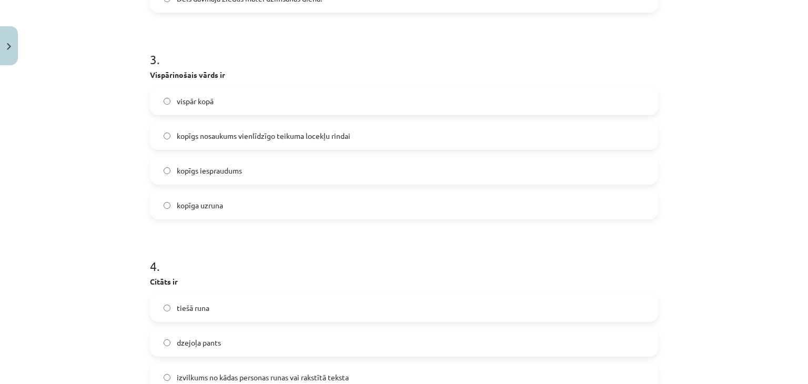
click at [256, 128] on label "kopīgs nosaukums vienlīdzīgo teikuma locekļu rindai" at bounding box center [404, 136] width 506 height 26
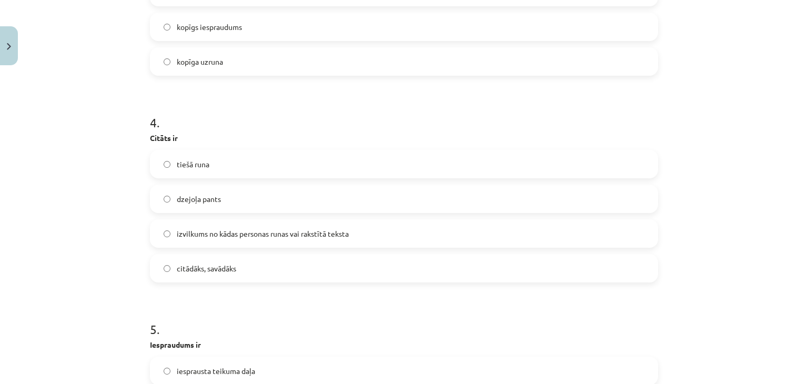
scroll to position [734, 0]
click at [257, 238] on label "izvilkums no kādas personas runas vai rakstītā teksta" at bounding box center [404, 233] width 506 height 26
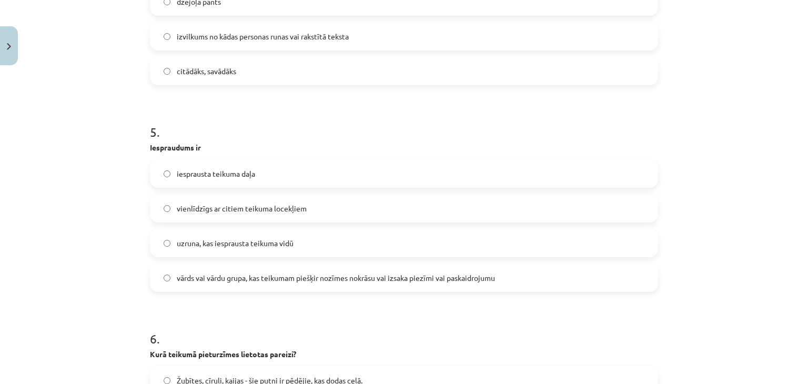
scroll to position [935, 0]
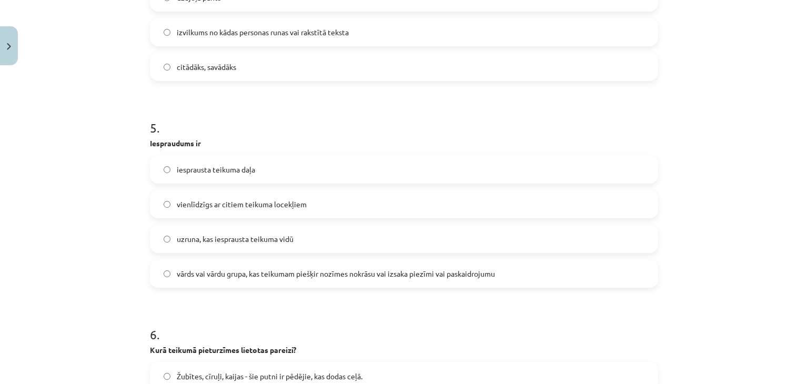
click at [236, 262] on label "vārds vai vārdu grupa, kas teikumam piešķir nozīmes nokrāsu vai izsaka piezīmi …" at bounding box center [404, 274] width 506 height 26
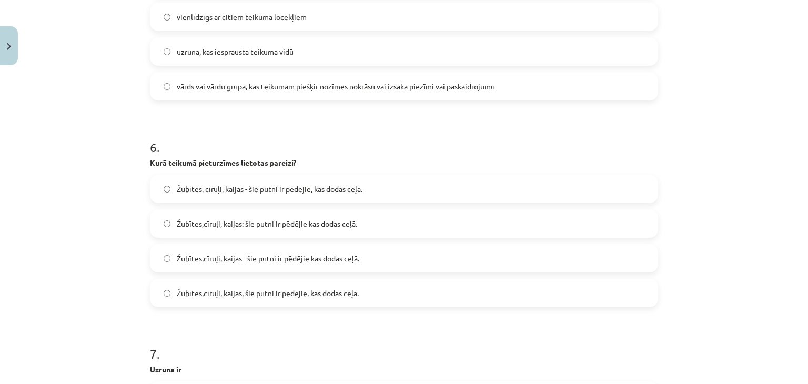
scroll to position [1127, 0]
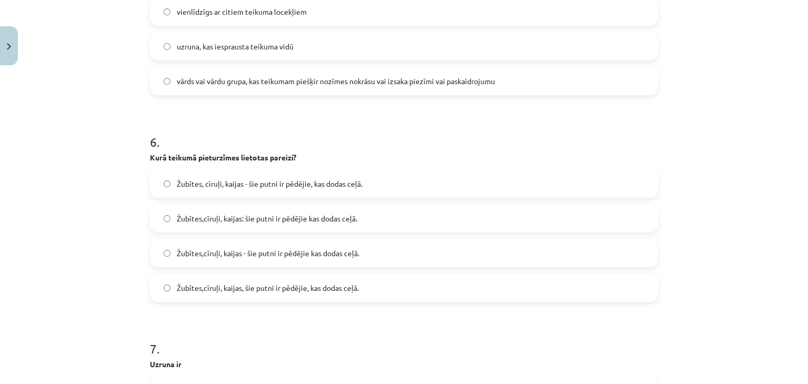
click at [295, 175] on label "Žubītes, cīruļi, kaijas - šie putni ir pēdējie, kas dodas ceļā." at bounding box center [404, 184] width 506 height 26
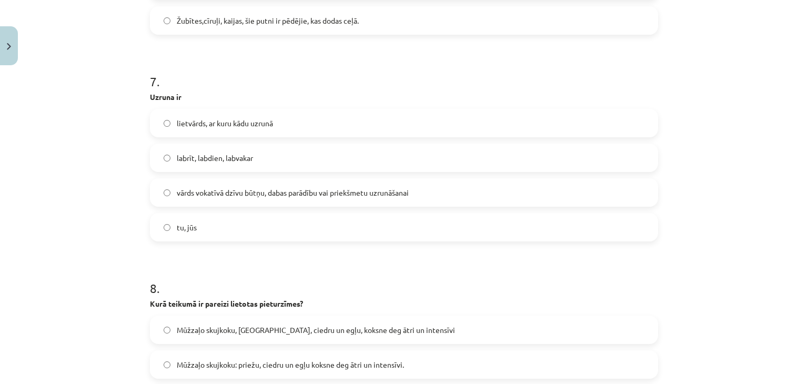
scroll to position [1396, 0]
click at [259, 179] on label "vārds vokatīvā dzīvu būtņu, dabas parādību vai priekšmetu uzrunāšanai" at bounding box center [404, 191] width 506 height 26
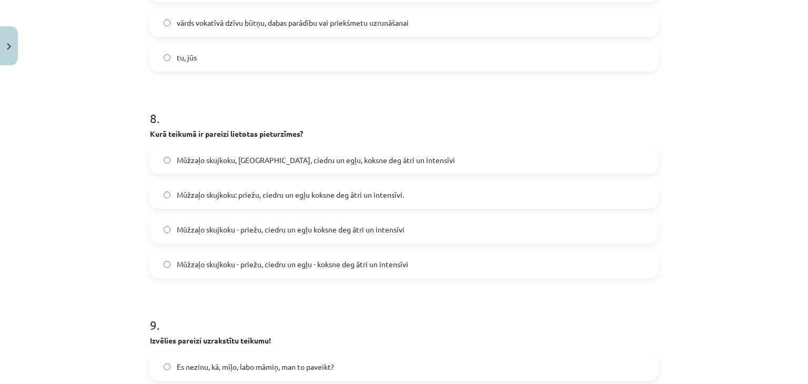
scroll to position [1566, 0]
click at [267, 230] on span "Mūžzaļo skujkoku - priežu, ciedru un egļu koksne deg ātri un intensīvi" at bounding box center [291, 228] width 228 height 11
click at [358, 270] on label "Mūžzaļo skujkoku - priežu, ciedru un egļu - koksne deg ātri un intensīvi" at bounding box center [404, 262] width 506 height 26
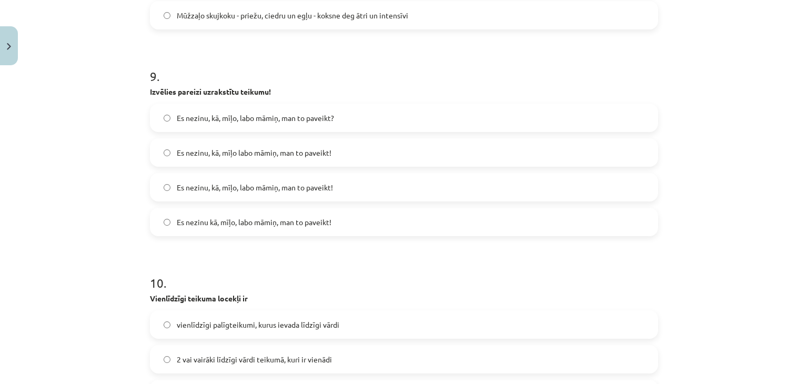
scroll to position [1815, 0]
click at [282, 188] on span "Es nezinu, kā, mīļo, labo māmiņ, man to paveikt!" at bounding box center [255, 186] width 156 height 11
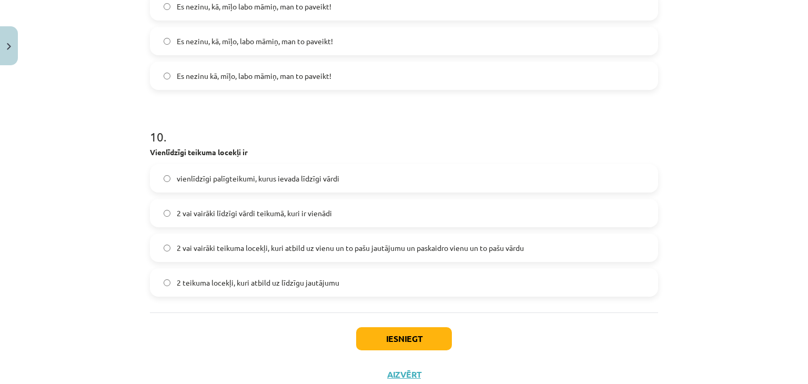
scroll to position [1994, 0]
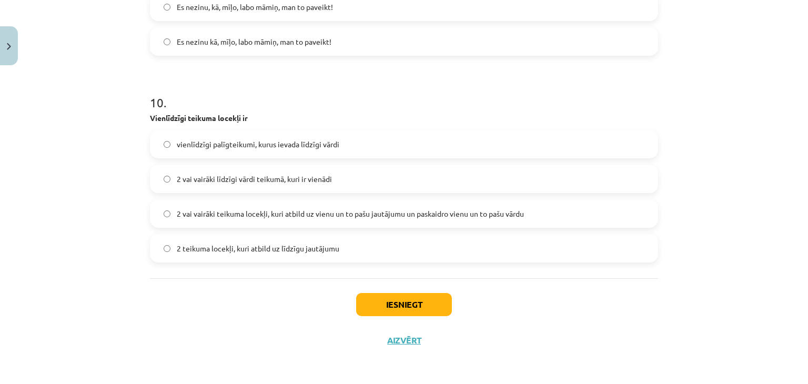
click at [265, 209] on span "2 vai vairāki teikuma locekļi, kuri atbild uz vienu un to pašu jautājumu un pas…" at bounding box center [350, 213] width 347 height 11
click at [393, 301] on button "Iesniegt" at bounding box center [404, 304] width 96 height 23
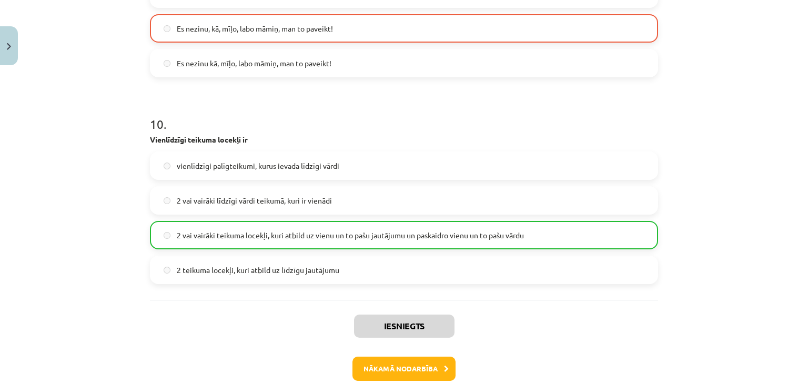
scroll to position [2024, 0]
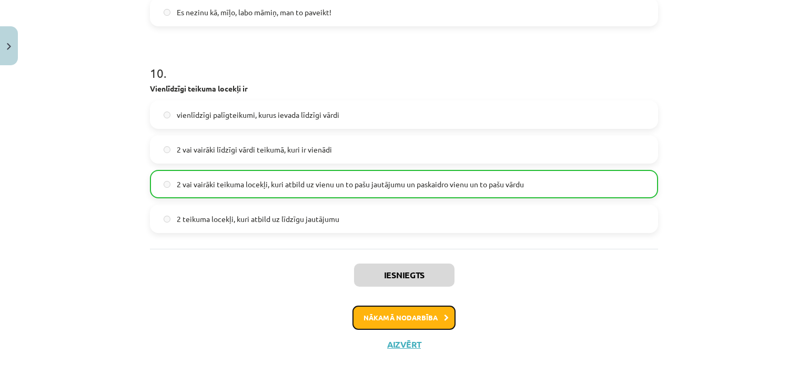
click at [396, 313] on button "Nākamā nodarbība" at bounding box center [404, 318] width 103 height 24
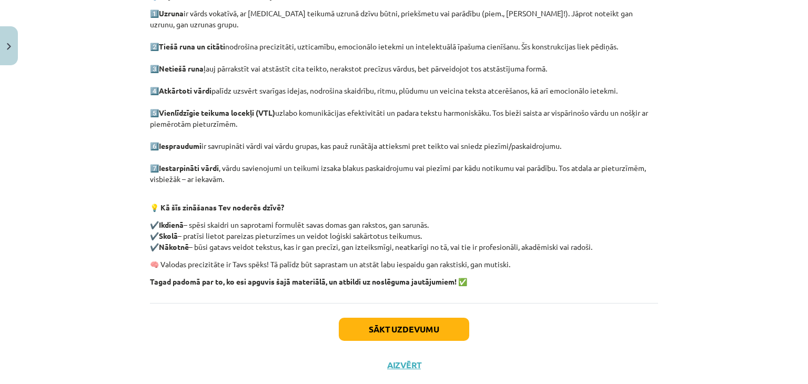
scroll to position [227, 0]
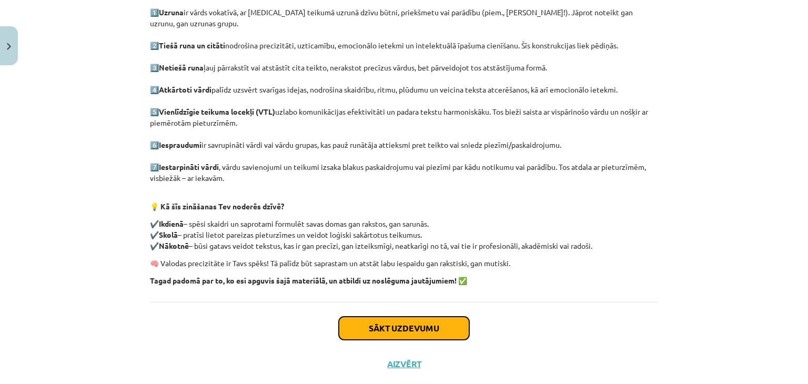
click at [397, 319] on button "Sākt uzdevumu" at bounding box center [404, 328] width 131 height 23
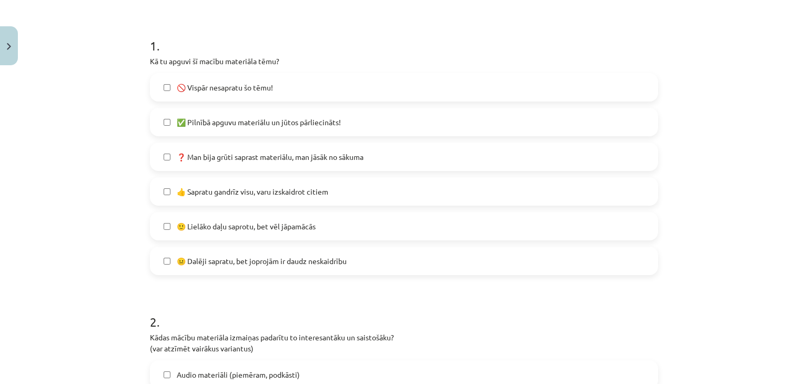
scroll to position [202, 0]
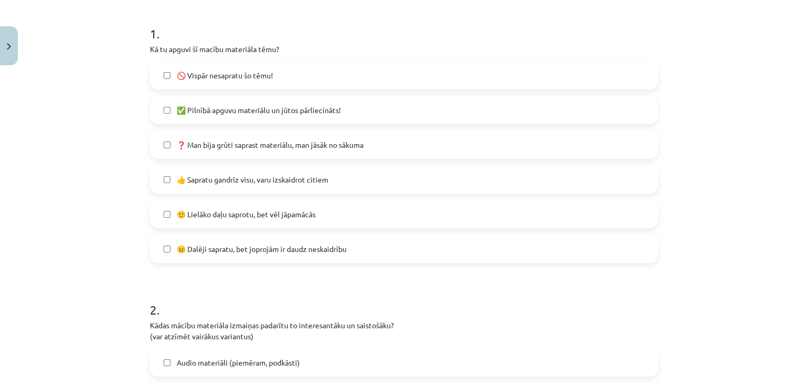
click at [333, 183] on label "👍 Sapratu gandrīz visu, varu izskaidrot citiem" at bounding box center [404, 179] width 506 height 26
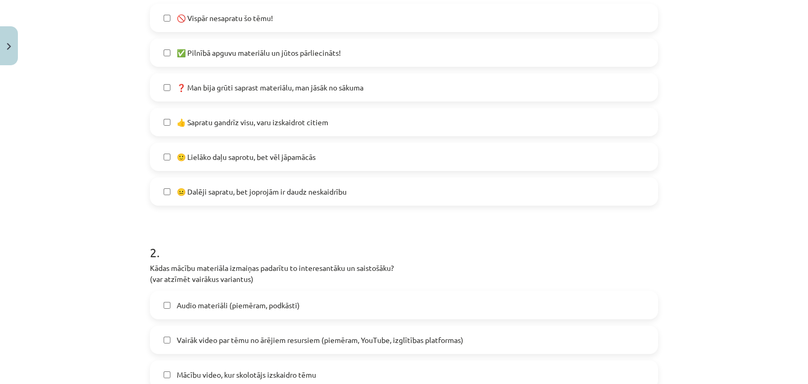
scroll to position [258, 0]
click at [329, 162] on label "🙂 Lielāko daļu saprotu, bet vēl jāpamācās" at bounding box center [404, 157] width 506 height 26
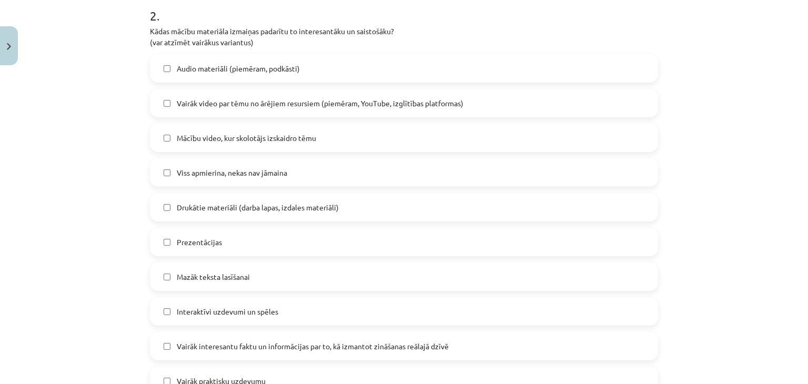
scroll to position [497, 0]
click at [279, 244] on label "Prezentācijas" at bounding box center [404, 241] width 506 height 26
click at [284, 278] on label "Mazāk teksta lasīšanai" at bounding box center [404, 276] width 506 height 26
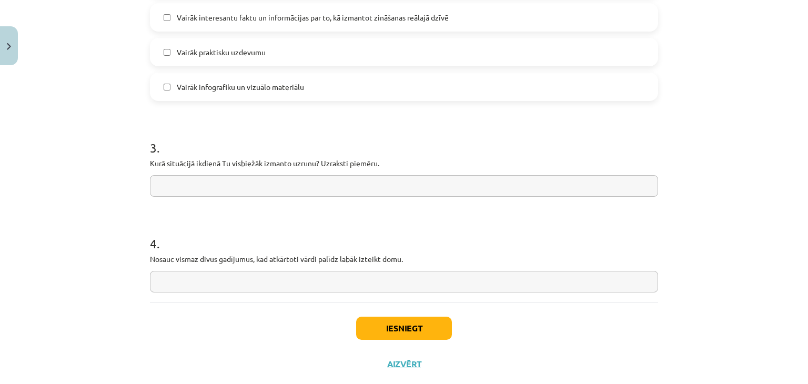
scroll to position [824, 0]
click at [319, 187] on input "text" at bounding box center [404, 187] width 508 height 22
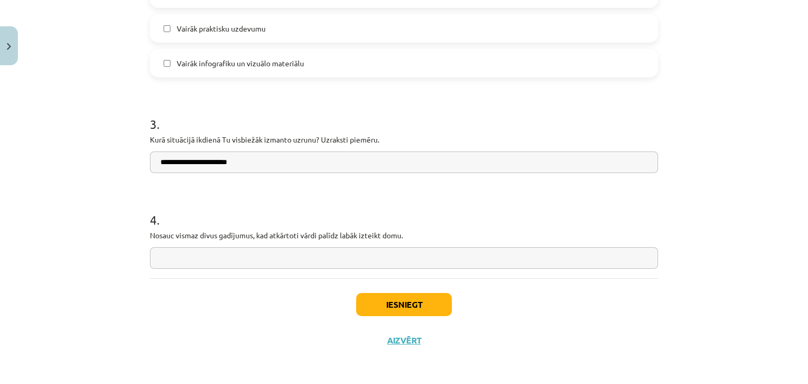
type input "**********"
click at [328, 258] on input "text" at bounding box center [404, 258] width 508 height 22
drag, startPoint x: 141, startPoint y: 236, endPoint x: 397, endPoint y: 243, distance: 256.9
copy p
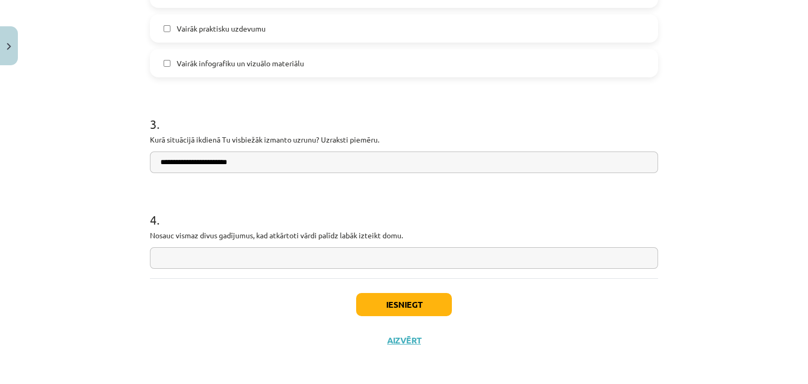
click at [202, 259] on input "text" at bounding box center [404, 258] width 508 height 22
click at [347, 257] on input "**********" at bounding box center [404, 258] width 508 height 22
click at [375, 256] on input "**********" at bounding box center [404, 258] width 508 height 22
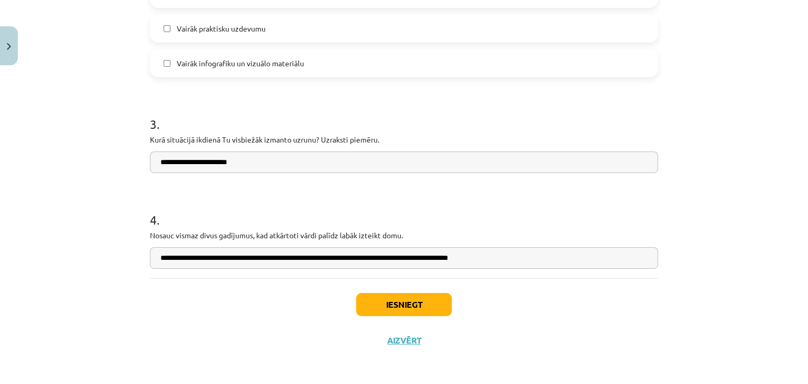
type input "**********"
click at [413, 306] on button "Iesniegt" at bounding box center [404, 304] width 96 height 23
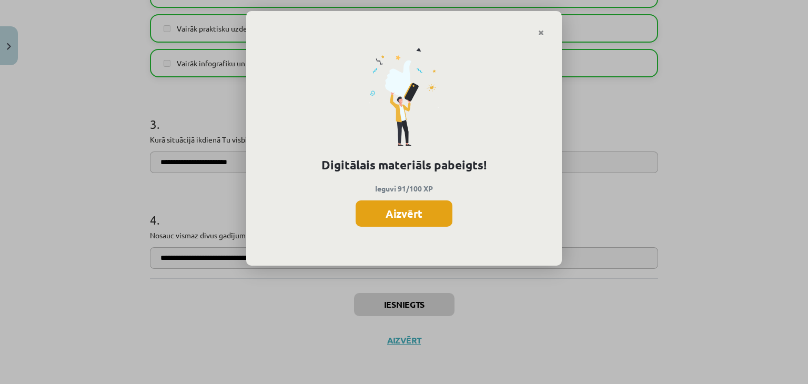
click at [411, 208] on button "Aizvērt" at bounding box center [404, 214] width 97 height 26
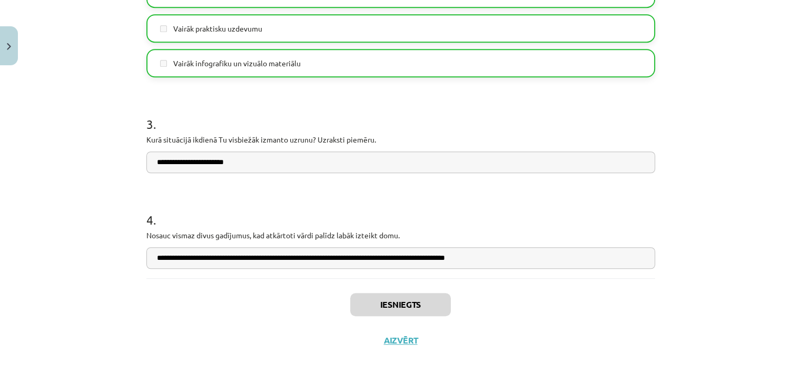
click at [398, 345] on div "Iesniegts Aizvērt" at bounding box center [400, 315] width 508 height 74
click at [401, 341] on button "Aizvērt" at bounding box center [401, 340] width 40 height 11
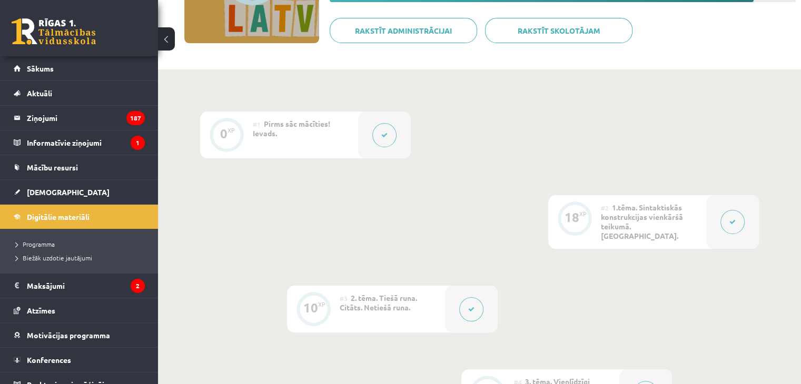
scroll to position [208, 0]
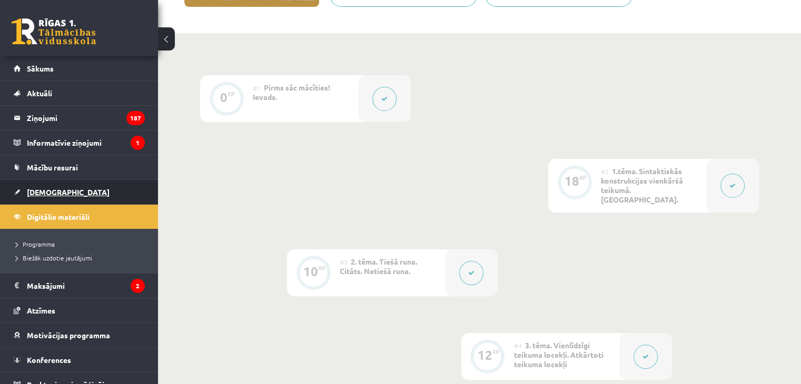
click at [51, 185] on link "[DEMOGRAPHIC_DATA]" at bounding box center [79, 192] width 131 height 24
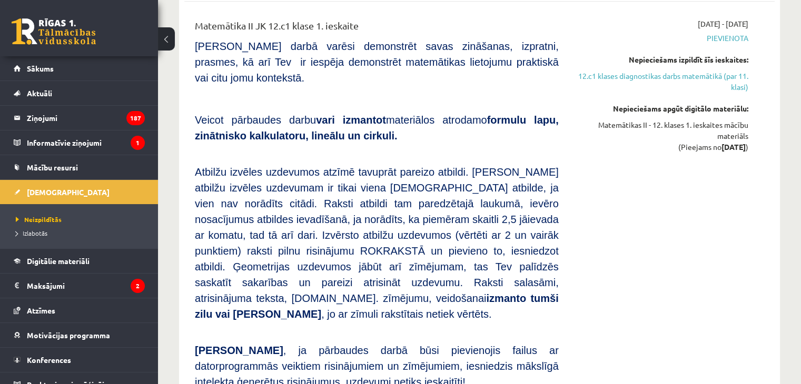
scroll to position [592, 0]
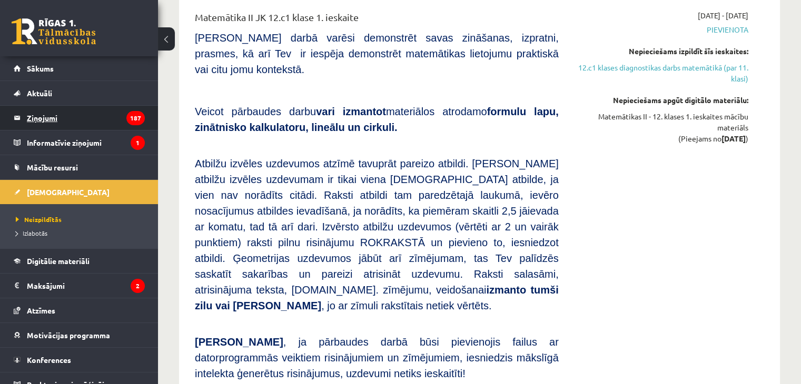
click at [86, 123] on legend "Ziņojumi 187" at bounding box center [86, 118] width 118 height 24
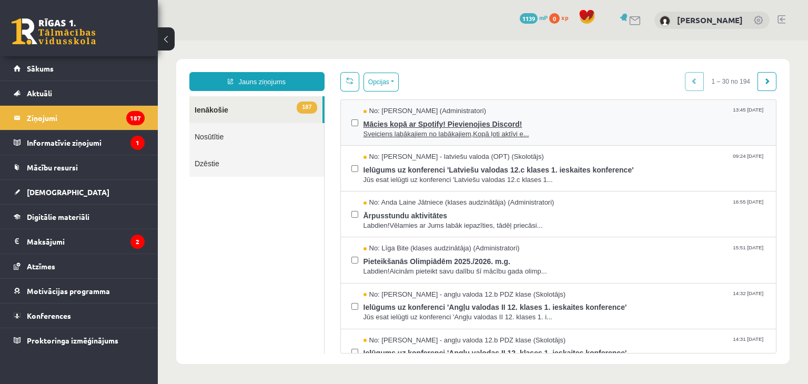
click at [565, 131] on span "Sveiciens labākajiem no labākajiem,Kopā ļoti aktīvi e..." at bounding box center [565, 134] width 403 height 10
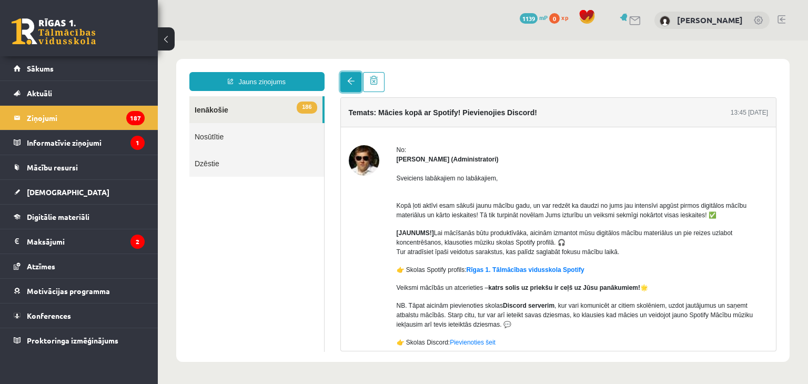
click at [353, 74] on link at bounding box center [351, 82] width 21 height 20
click at [350, 84] on span at bounding box center [350, 80] width 7 height 7
click at [353, 78] on span at bounding box center [350, 80] width 7 height 7
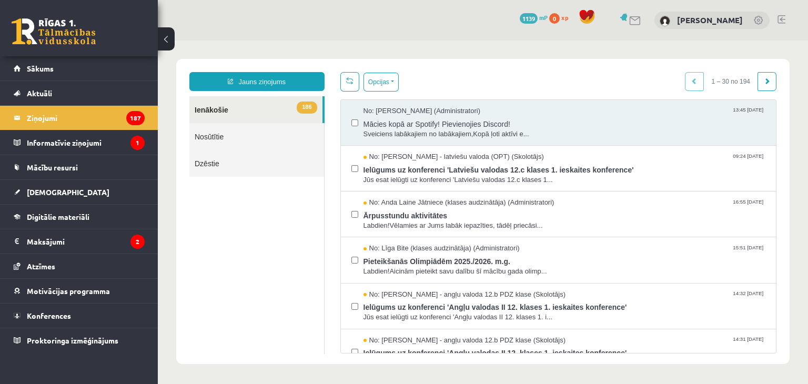
click at [262, 108] on link "186 Ienākošie" at bounding box center [255, 109] width 133 height 27
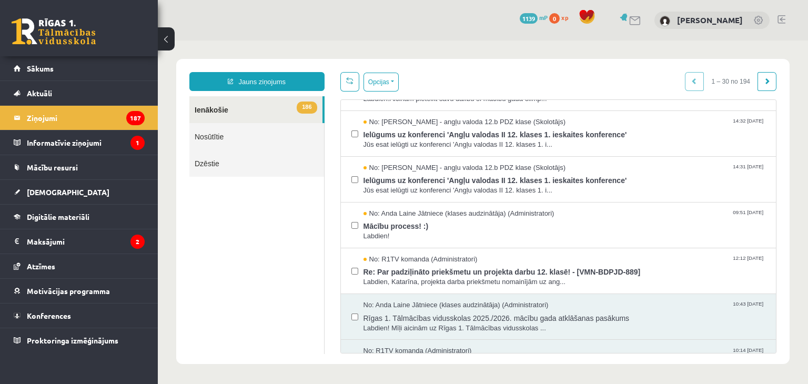
scroll to position [175, 0]
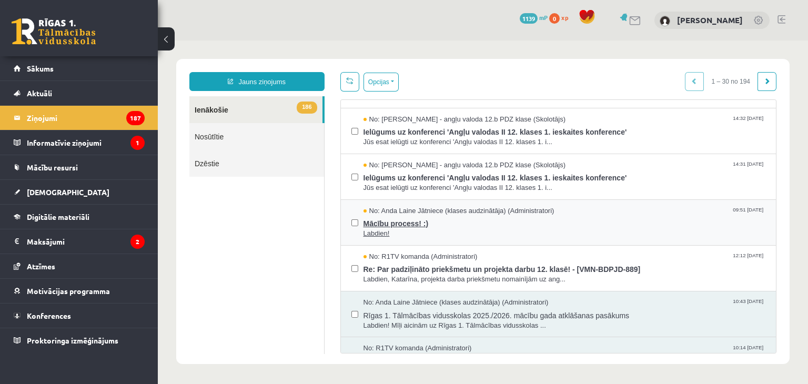
click at [479, 219] on span "Mācību process! :)" at bounding box center [565, 222] width 403 height 13
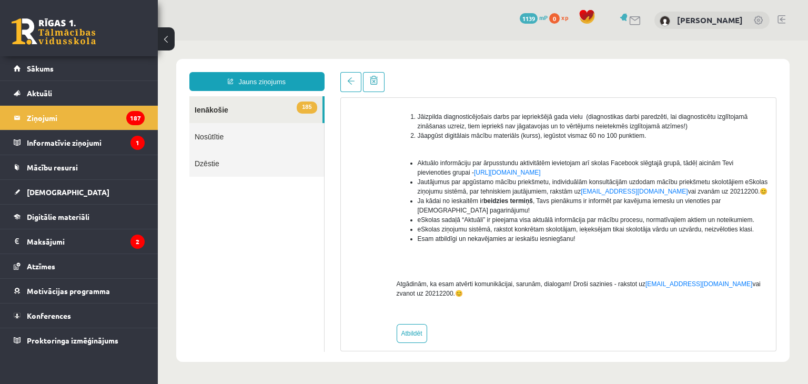
scroll to position [171, 0]
click at [649, 285] on link "info@r1tv.lv" at bounding box center [699, 284] width 107 height 7
click at [355, 86] on link at bounding box center [351, 82] width 21 height 20
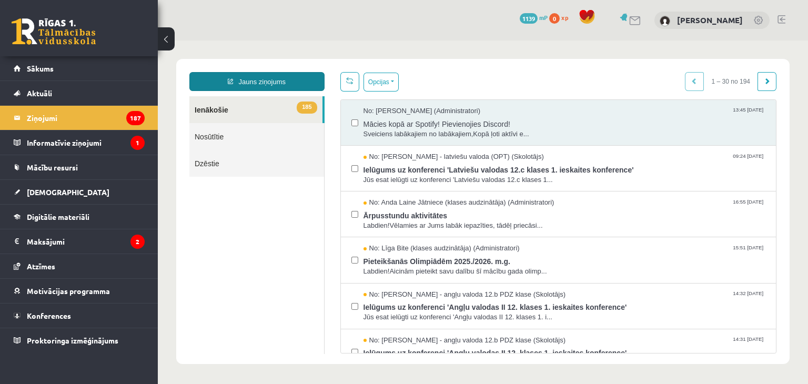
click at [277, 82] on link "Jauns ziņojums" at bounding box center [256, 81] width 135 height 19
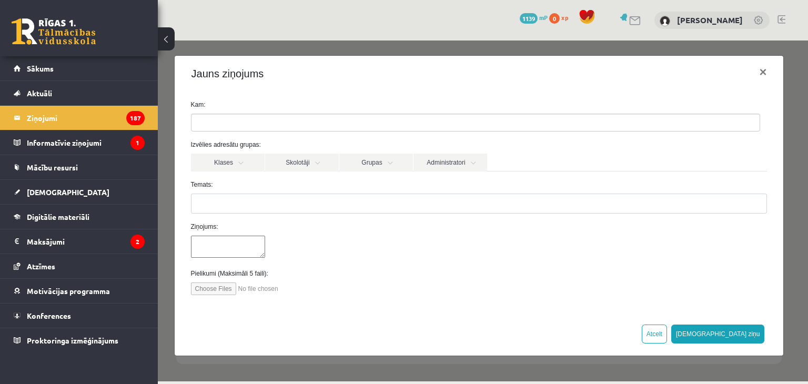
click at [277, 82] on div "Jauns ziņojums ×" at bounding box center [479, 74] width 609 height 36
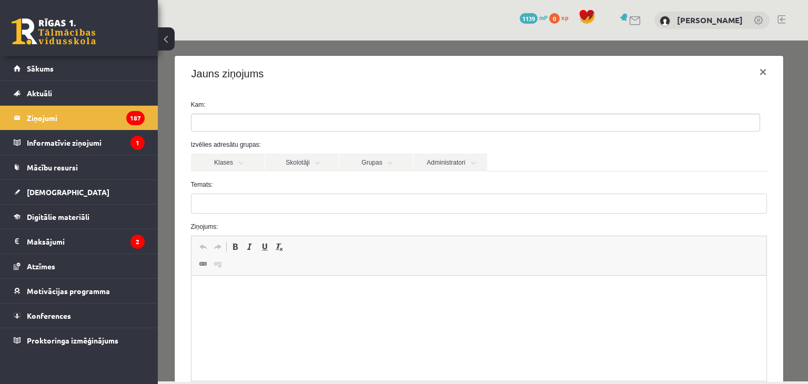
click at [265, 123] on ul at bounding box center [476, 122] width 568 height 17
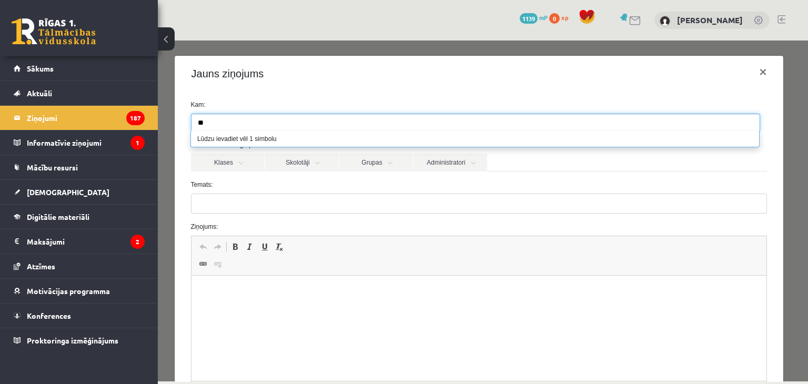
type input "*"
click at [291, 183] on label "Temats:" at bounding box center [479, 184] width 593 height 9
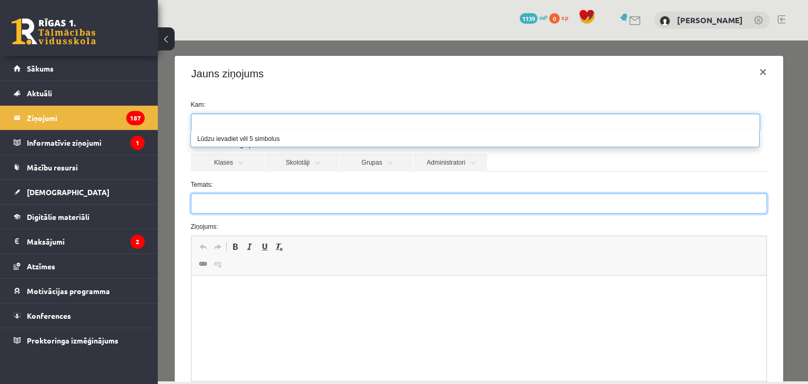
click at [291, 194] on input "Temats:" at bounding box center [479, 204] width 577 height 20
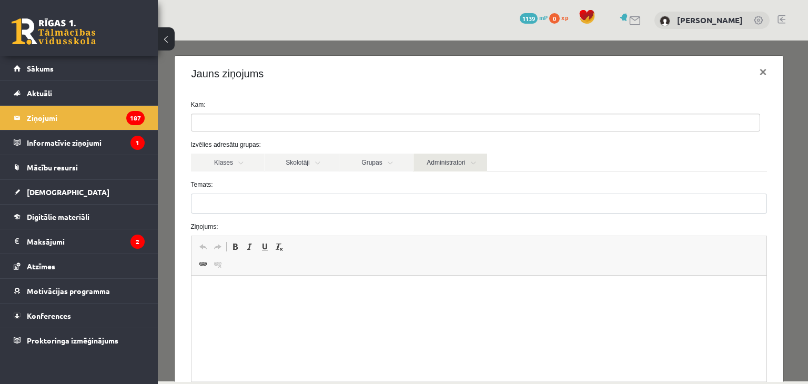
click at [484, 164] on link "Administratori" at bounding box center [451, 163] width 74 height 18
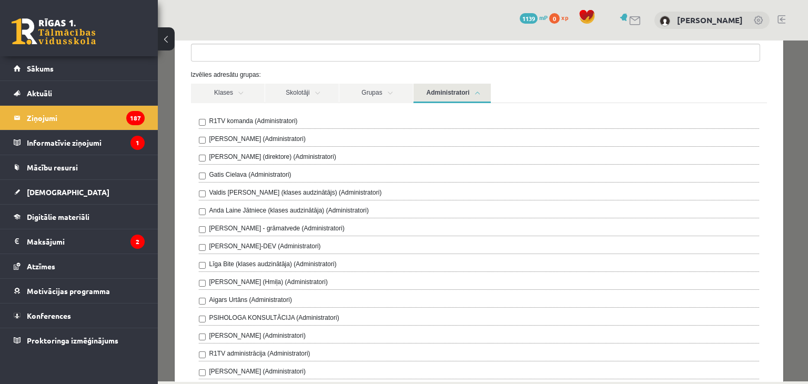
scroll to position [72, 0]
click at [574, 82] on div "Klases Skolotāji Grupas Administratori" at bounding box center [479, 91] width 577 height 19
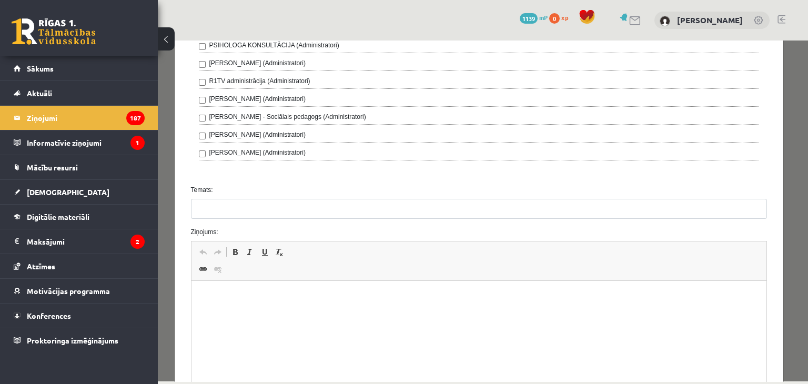
scroll to position [341, 0]
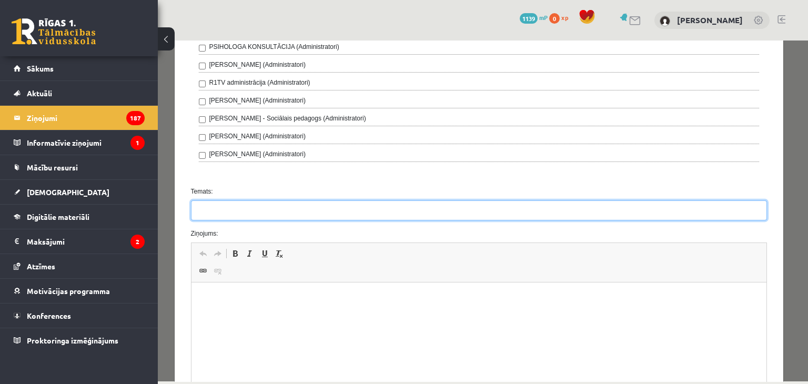
click at [362, 204] on input "Temats:" at bounding box center [479, 211] width 577 height 20
type input "*********"
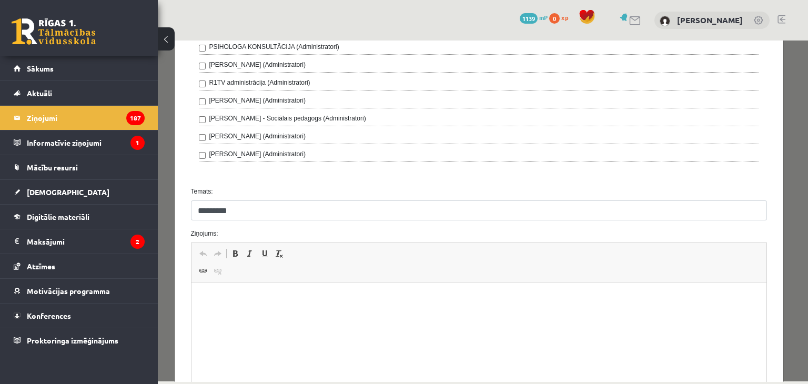
click at [285, 309] on html at bounding box center [479, 299] width 576 height 32
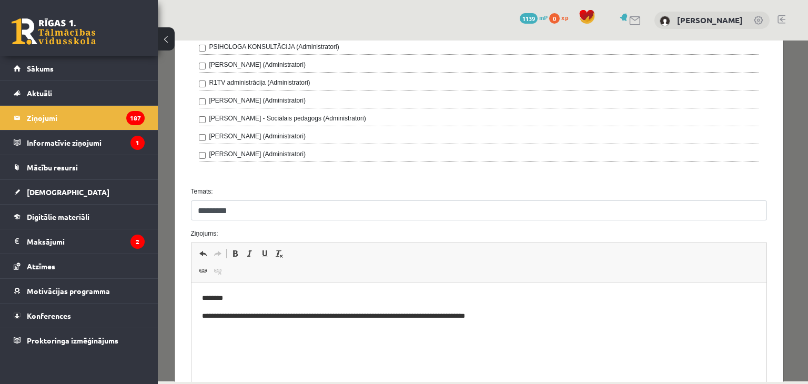
click at [473, 319] on p "**********" at bounding box center [475, 316] width 547 height 11
click at [554, 319] on p "**********" at bounding box center [475, 316] width 547 height 11
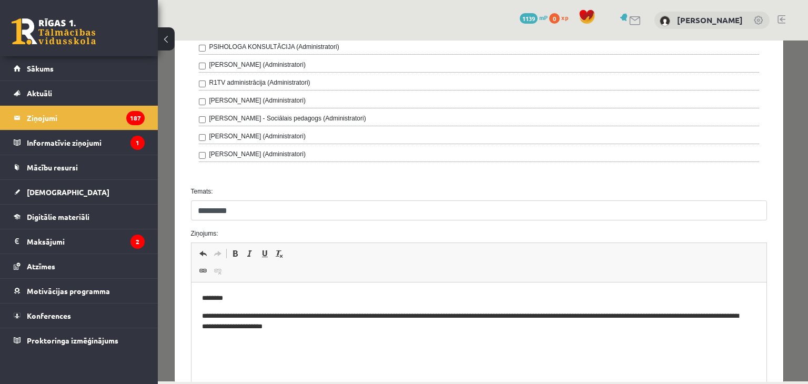
click at [366, 328] on p "**********" at bounding box center [475, 322] width 547 height 22
click at [428, 328] on p "**********" at bounding box center [475, 322] width 547 height 22
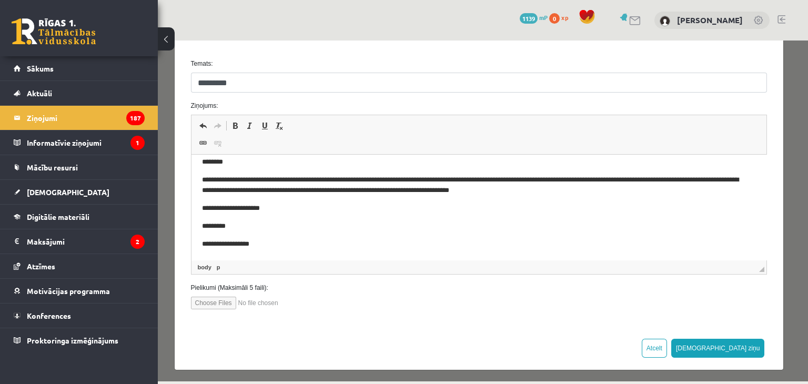
scroll to position [468, 0]
click at [736, 341] on button "Sūtīt ziņu" at bounding box center [719, 348] width 94 height 19
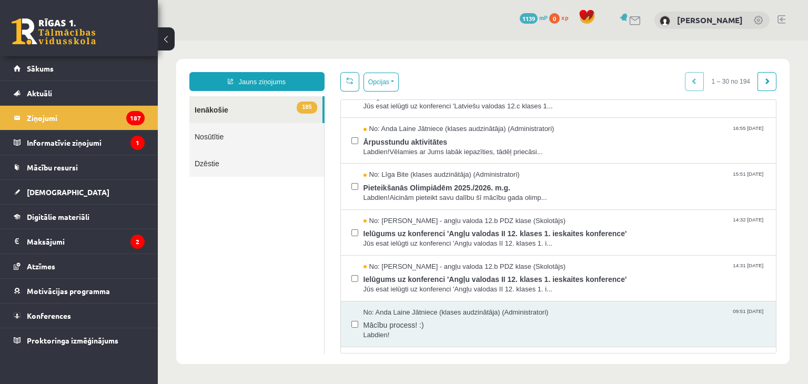
scroll to position [74, 0]
click at [578, 139] on span "Ārpusstundu aktivitātes" at bounding box center [565, 140] width 403 height 13
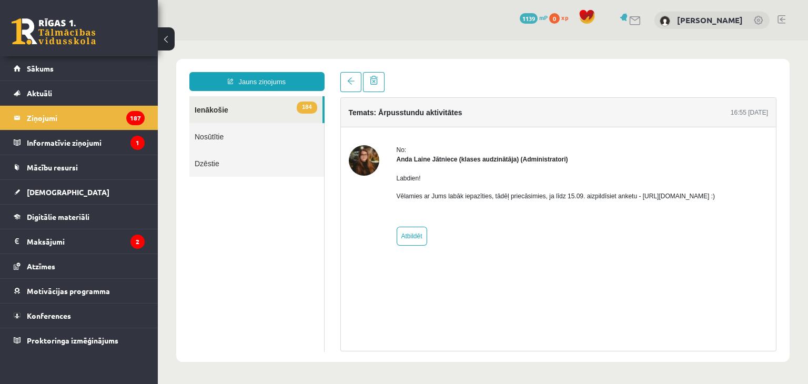
scroll to position [0, 0]
drag, startPoint x: 636, startPoint y: 197, endPoint x: 749, endPoint y: 199, distance: 113.2
click at [716, 199] on p "Vēlamies ar Jums labāk iepazīties, tādēļ priecāsimies, ja līdz 15.09. aizpildīs…" at bounding box center [556, 196] width 319 height 9
copy p "https://forms.gle/mVxkUEapGFxHM7hU7"
click at [82, 77] on link "Sākums" at bounding box center [79, 68] width 131 height 24
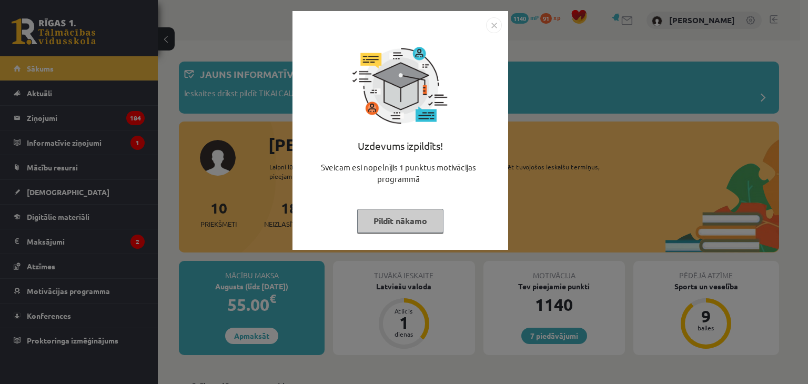
click at [404, 227] on button "Pildīt nākamo" at bounding box center [400, 221] width 86 height 24
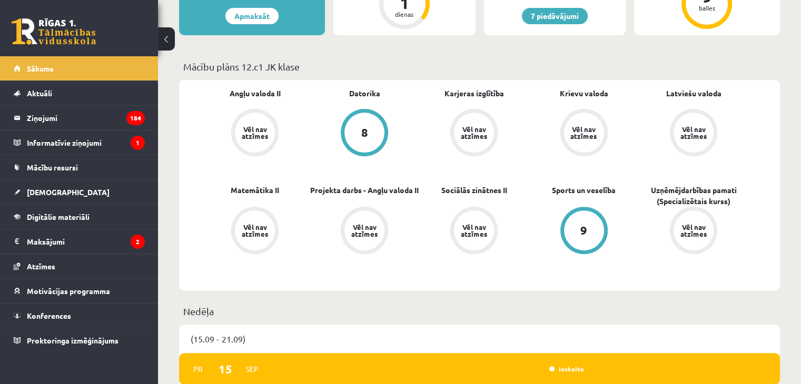
scroll to position [321, 0]
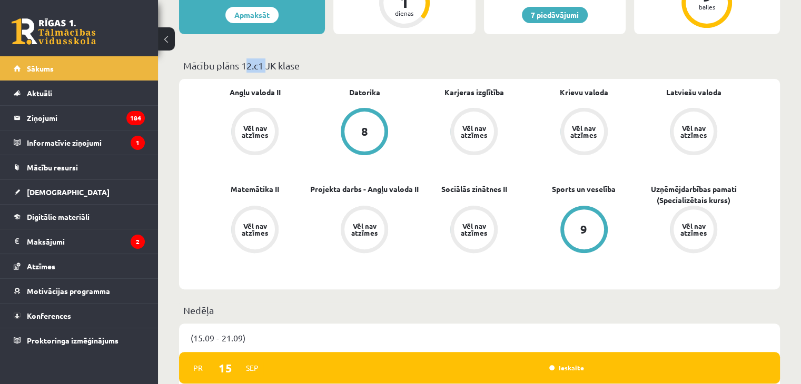
drag, startPoint x: 242, startPoint y: 64, endPoint x: 263, endPoint y: 66, distance: 21.7
click at [263, 66] on p "Mācību plāns 12.c1 JK klase" at bounding box center [479, 65] width 592 height 14
copy p "12.c1"
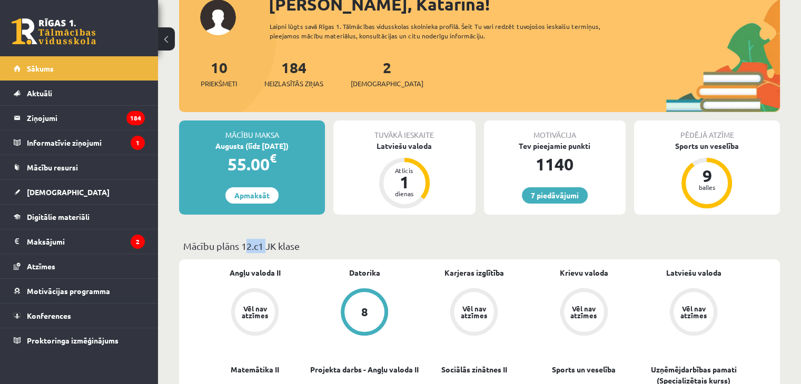
scroll to position [138, 0]
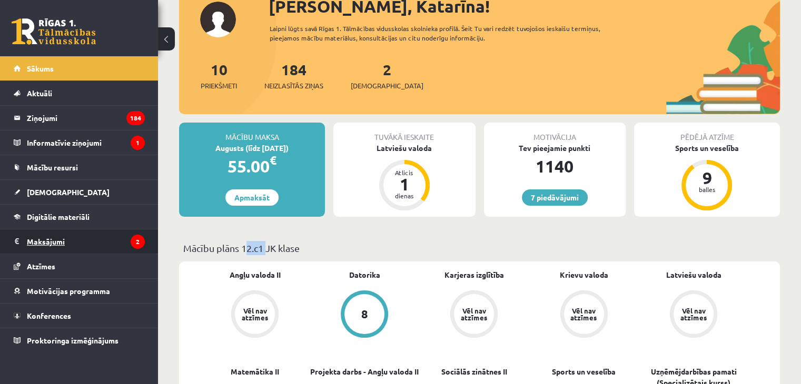
click at [117, 238] on legend "Maksājumi 2" at bounding box center [86, 241] width 118 height 24
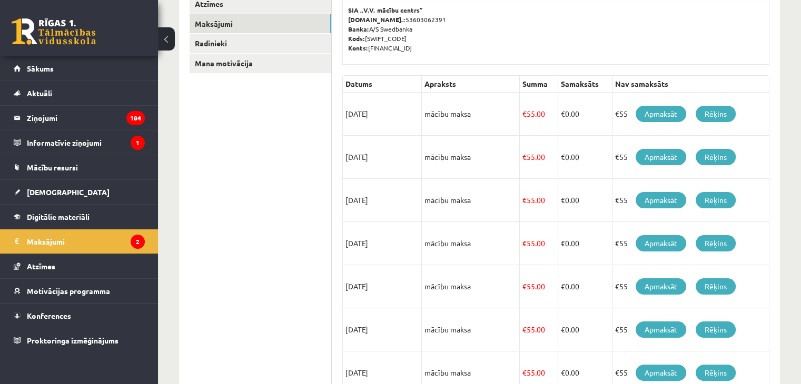
scroll to position [174, 0]
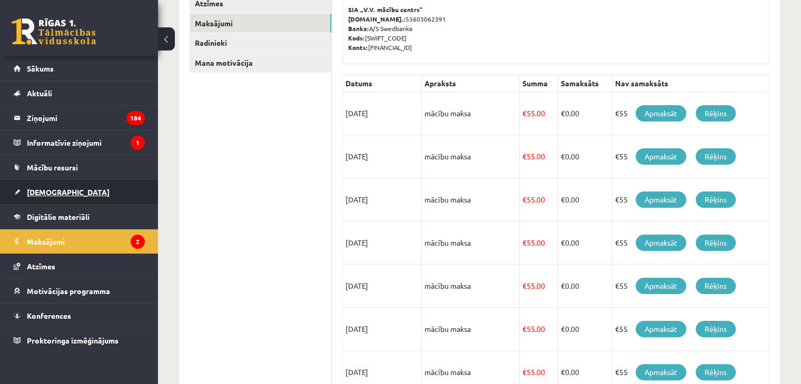
click at [49, 188] on span "[DEMOGRAPHIC_DATA]" at bounding box center [68, 191] width 83 height 9
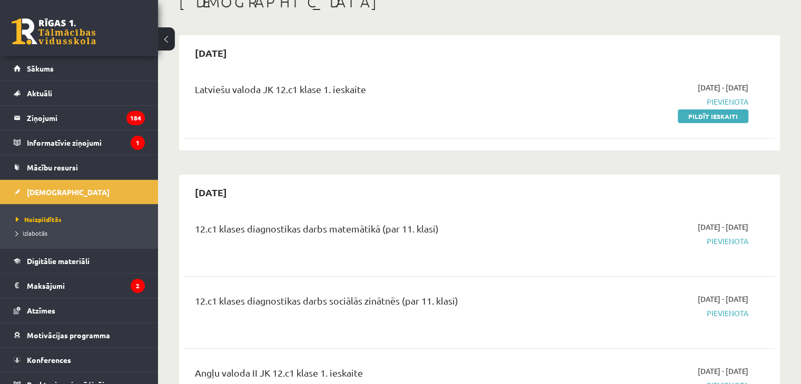
scroll to position [67, 0]
click at [711, 119] on link "Pildīt ieskaiti" at bounding box center [712, 118] width 71 height 14
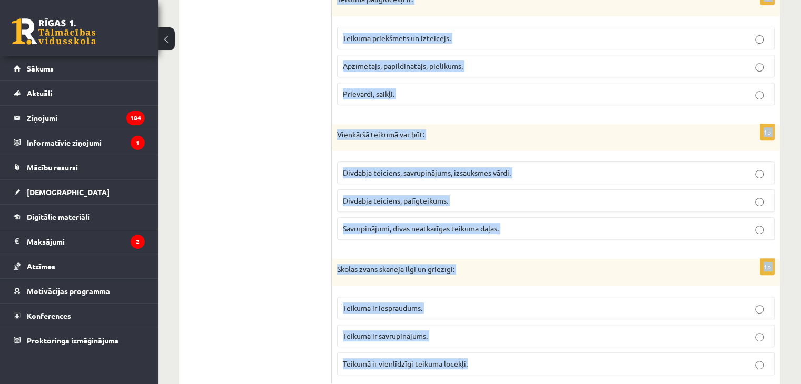
scroll to position [481, 0]
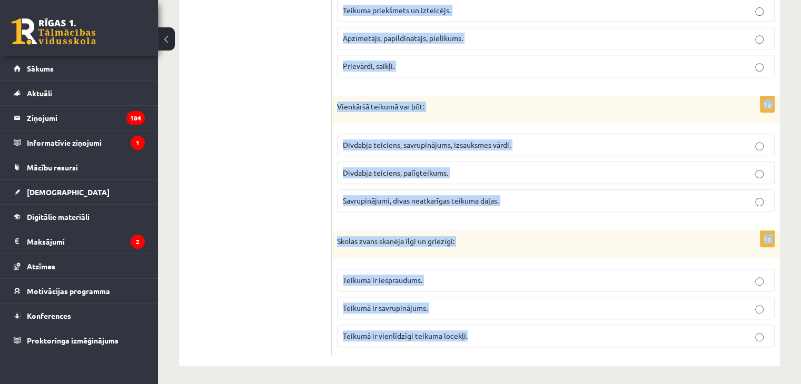
drag, startPoint x: 336, startPoint y: 24, endPoint x: 517, endPoint y: 401, distance: 418.1
copy form "Teikuma virslocekļi ir: Apzīmētājs un apstākļa vārds. Teikuma priekšmets un izt…"
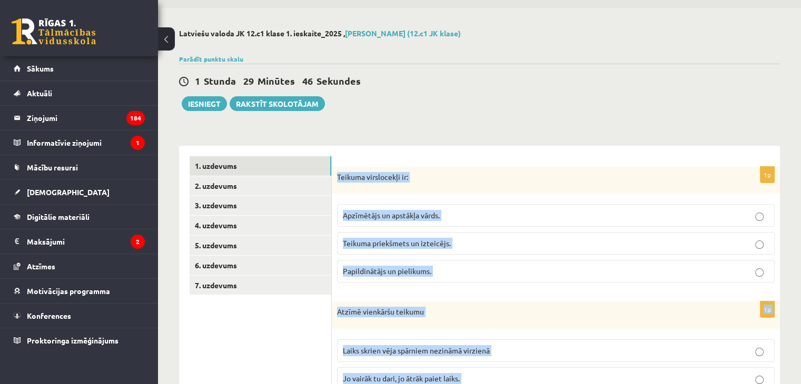
scroll to position [14, 0]
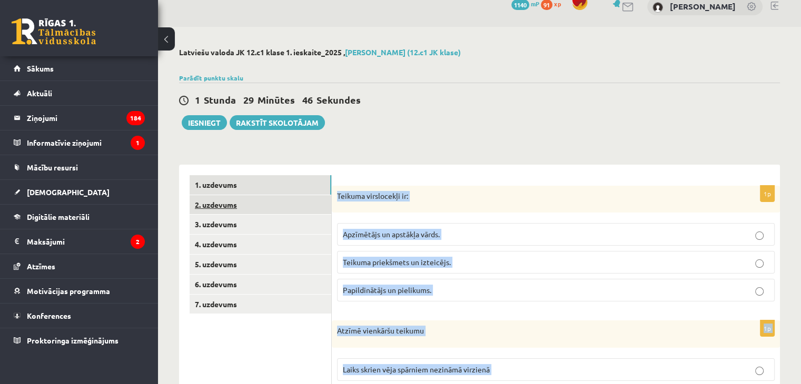
click at [257, 203] on link "2. uzdevums" at bounding box center [260, 204] width 142 height 19
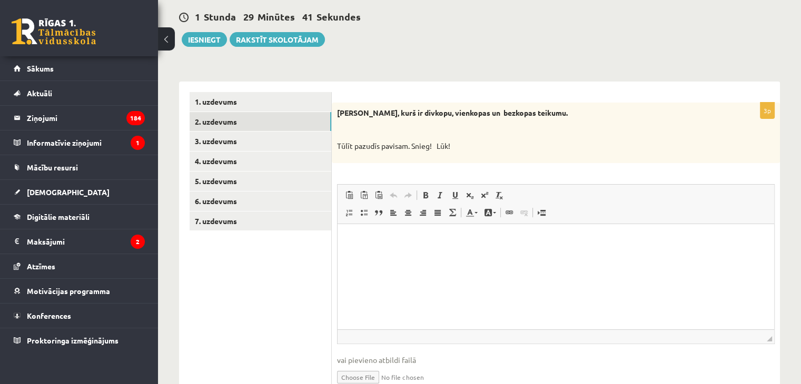
scroll to position [97, 0]
click at [290, 103] on link "1. uzdevums" at bounding box center [260, 101] width 142 height 19
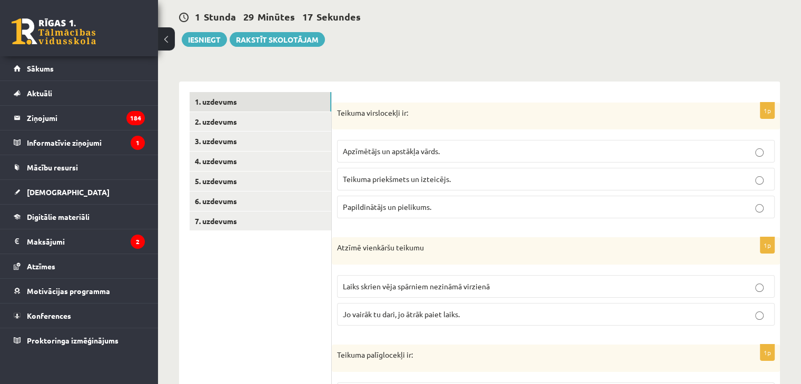
click at [388, 183] on span "Teikuma priekšmets un izteicējs." at bounding box center [397, 178] width 108 height 9
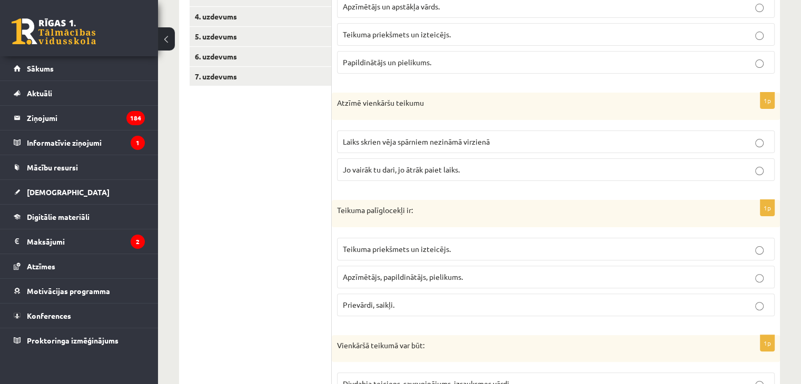
scroll to position [243, 0]
click at [393, 144] on p "Laiks skrien vēja spārniem nezināmā virzienā" at bounding box center [556, 140] width 426 height 11
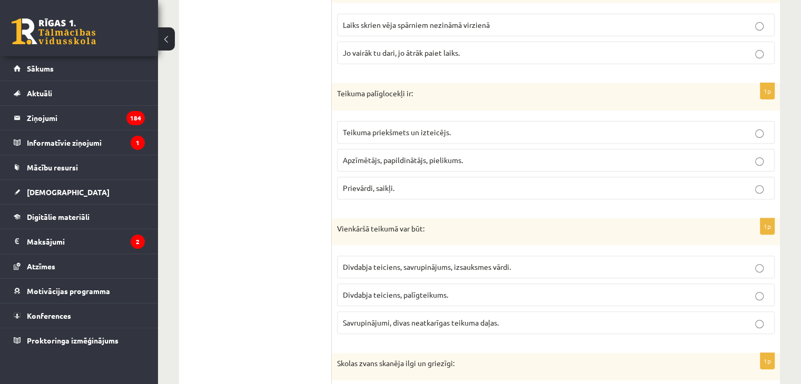
scroll to position [359, 0]
click at [418, 148] on label "Apzīmētājs, papildinātājs, pielikums." at bounding box center [555, 159] width 437 height 23
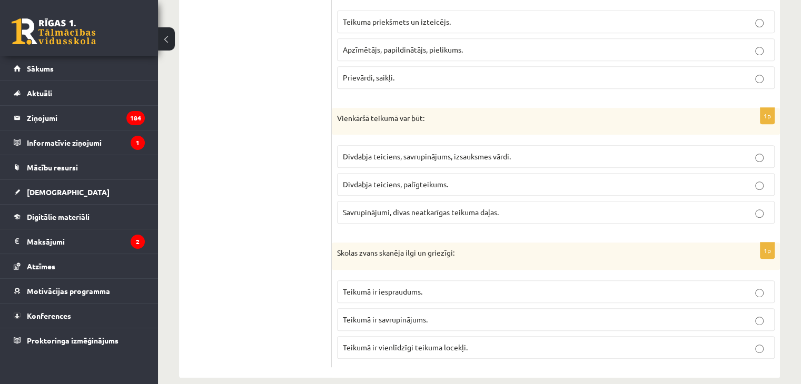
scroll to position [482, 0]
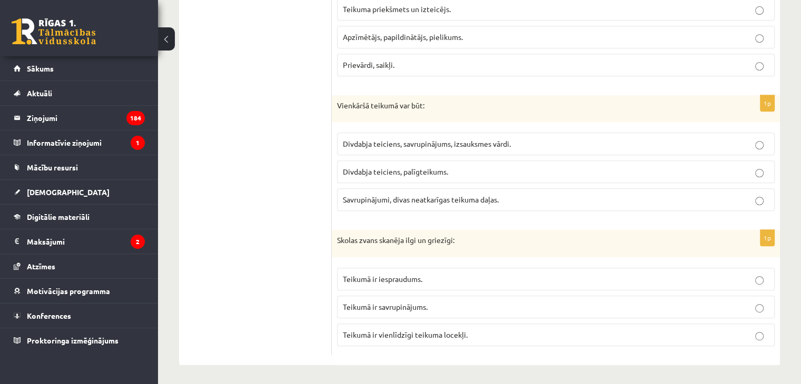
click at [377, 138] on p "Divdabja teiciens, savrupinājums, izsauksmes vārdi." at bounding box center [556, 143] width 426 height 11
click at [451, 329] on p "Teikumā ir vienlīdzīgi teikuma locekļi." at bounding box center [556, 334] width 426 height 11
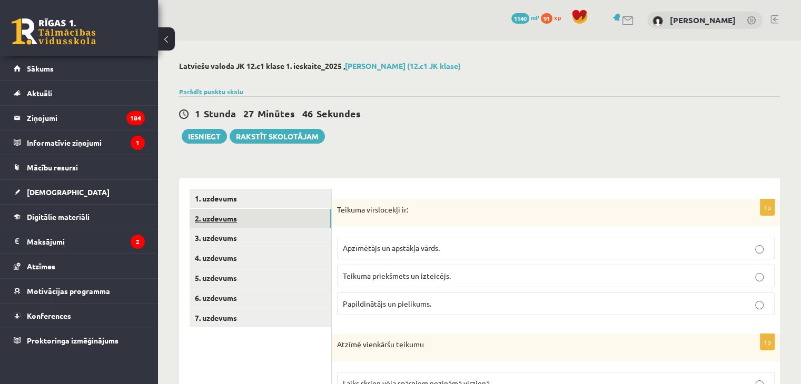
click at [267, 215] on link "2. uzdevums" at bounding box center [260, 218] width 142 height 19
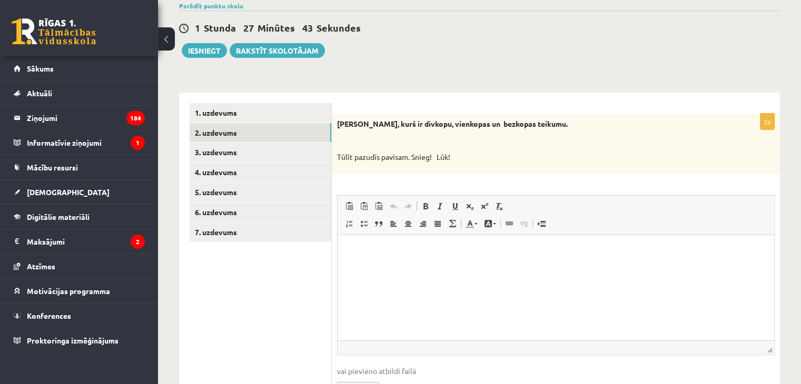
scroll to position [85, 0]
click at [509, 232] on span "Link Keyboard shortcut Ctrl+K Unlink" at bounding box center [518, 225] width 32 height 17
click at [384, 251] on p "Editor, wiswyg-editor-user-answer-47025086167840" at bounding box center [555, 251] width 415 height 11
drag, startPoint x: 336, startPoint y: 156, endPoint x: 409, endPoint y: 167, distance: 73.9
click at [409, 167] on div "Nosaki, kurš ir divkopu, vienkopas un bezkopas teikumu. Tūlīt pazudīs pavisam. …" at bounding box center [556, 144] width 448 height 61
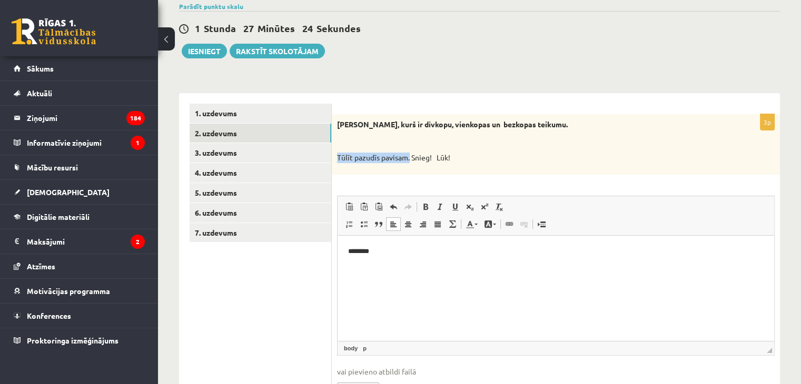
copy p "Tūlīt pazudīs pavisam."
click at [414, 250] on p "********" at bounding box center [556, 251] width 416 height 11
drag, startPoint x: 411, startPoint y: 154, endPoint x: 432, endPoint y: 161, distance: 22.1
click at [432, 161] on p "Tūlīt pazudīs pavisam. Snieg! Lūk!" at bounding box center [529, 158] width 385 height 11
copy p "Snieg!"
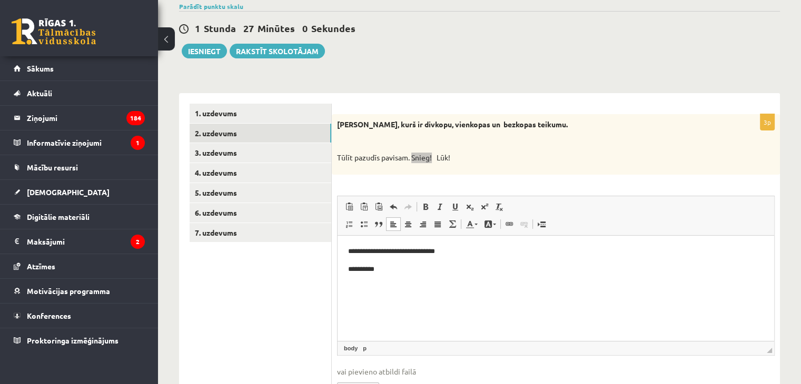
click at [402, 271] on p "**********" at bounding box center [556, 269] width 416 height 11
click at [291, 151] on link "3. uzdevums" at bounding box center [260, 152] width 142 height 19
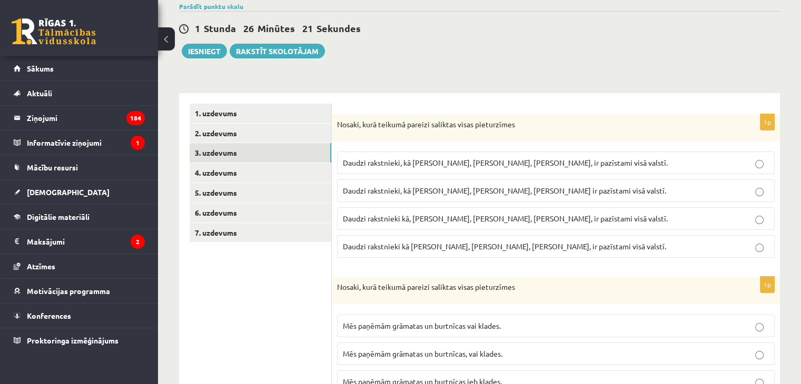
click at [528, 169] on label "Daudzi rakstnieki, kā I. Ziedonis, M. Zālīte, K. Skujenieks, ir pazīstami visā …" at bounding box center [555, 163] width 437 height 23
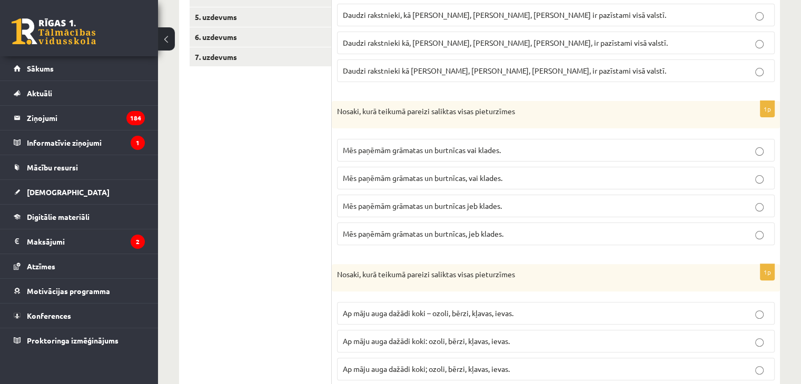
scroll to position [261, 0]
click at [516, 203] on p "Mēs paņēmām grāmatas un burtnīcas jeb klades." at bounding box center [556, 206] width 426 height 11
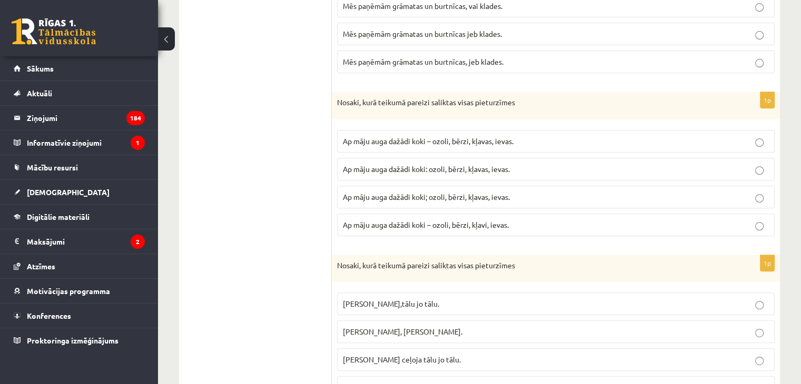
scroll to position [434, 0]
click at [537, 167] on p "Ap māju auga dažādi koki: ozoli, bērzi, kļavas, ievas." at bounding box center [556, 168] width 426 height 11
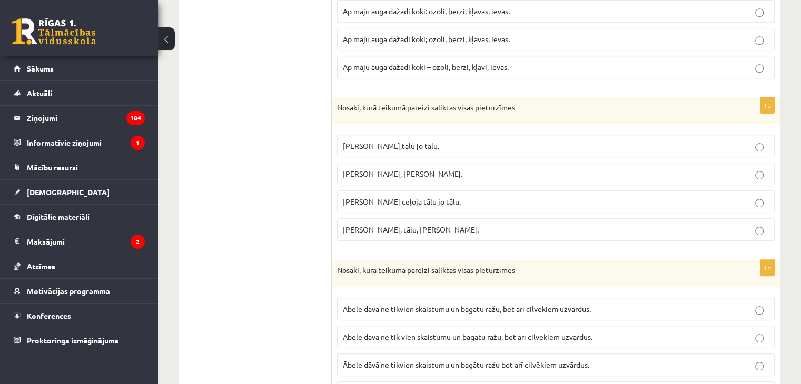
scroll to position [592, 0]
drag, startPoint x: 334, startPoint y: 102, endPoint x: 473, endPoint y: 220, distance: 182.6
click at [473, 220] on div "1p Nosaki, kurā teikumā pareizi saliktas visas pieturzīmes Pasakas varoņi ceļoj…" at bounding box center [556, 173] width 448 height 153
copy div "Nosaki, kurā teikumā pareizi saliktas visas pieturzīmes Pasakas varoņi ceļoja,t…"
click at [487, 238] on fieldset "Pasakas varoņi ceļoja,tālu jo tālu. Pasakas varoņi ceļoja tālu, jo tālu. Pasaka…" at bounding box center [555, 186] width 437 height 115
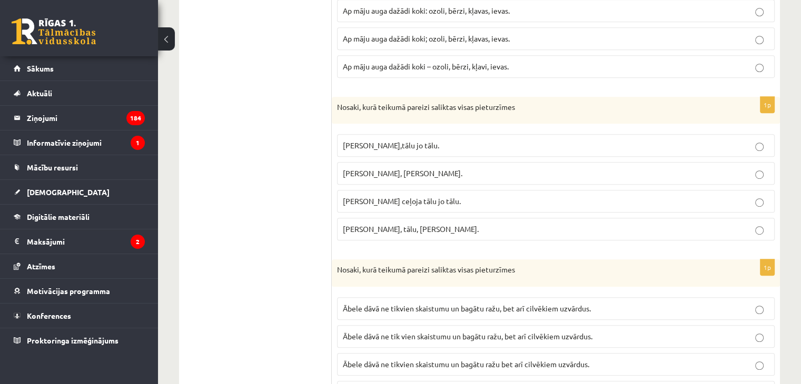
click at [477, 173] on p "Pasakas varoņi ceļoja tālu, jo tālu." at bounding box center [556, 173] width 426 height 11
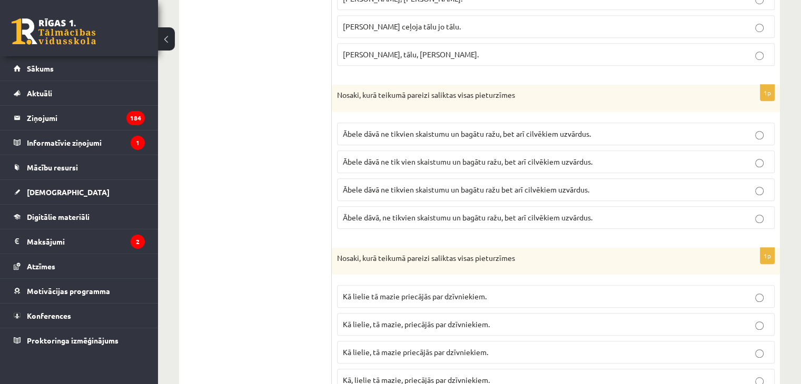
scroll to position [772, 0]
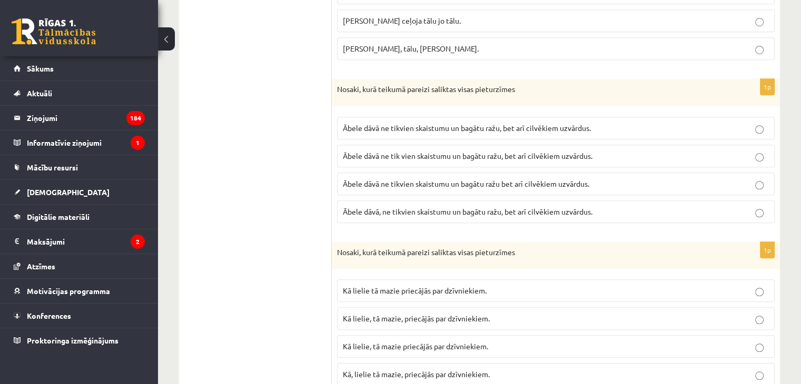
click at [522, 125] on span "Ābele dāvā ne tikvien skaistumu un bagātu ražu, bet arī cilvēkiem uzvārdus." at bounding box center [467, 127] width 248 height 9
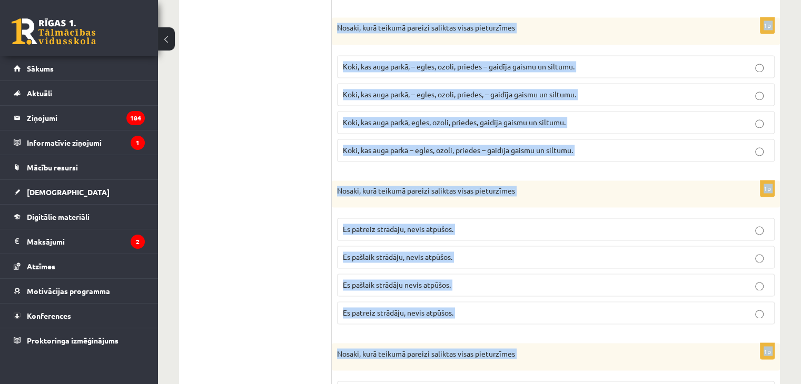
scroll to position [1782, 0]
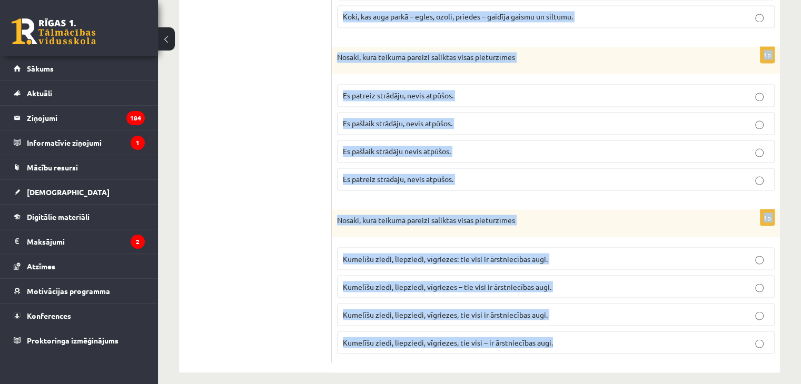
drag, startPoint x: 331, startPoint y: 84, endPoint x: 604, endPoint y: 404, distance: 420.4
copy form "Nosaki, kurā teikumā pareizi saliktas visas pieturzīmes Ābele dāvā ne tikvien s…"
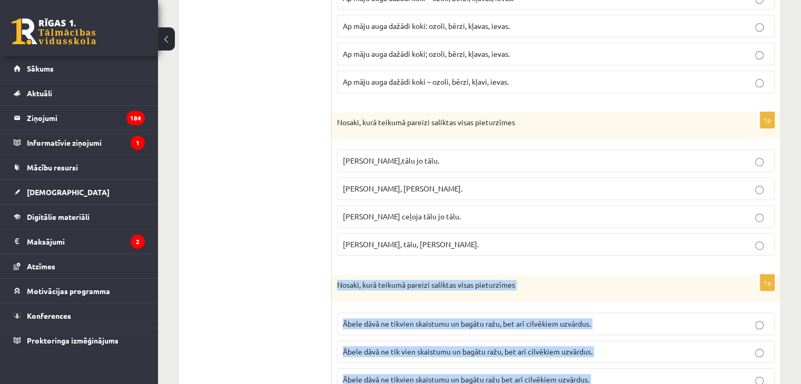
scroll to position [577, 0]
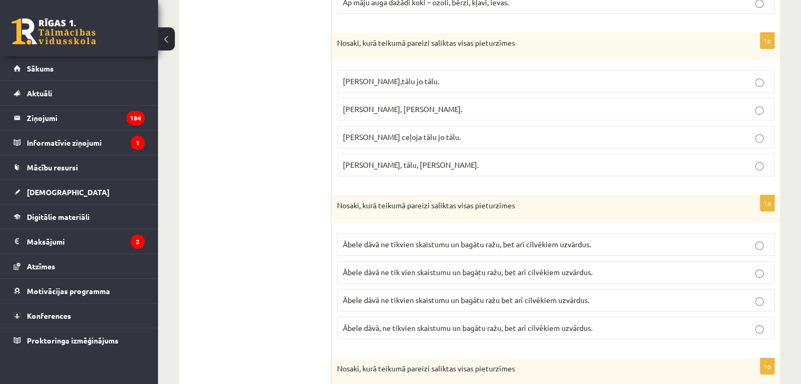
scroll to position [661, 0]
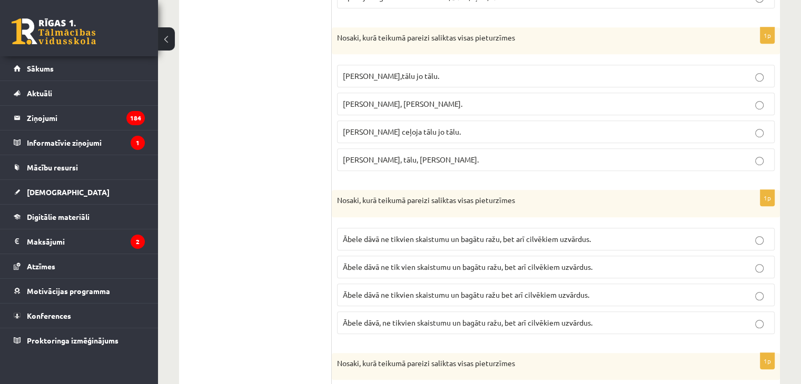
click at [532, 264] on span "Ābele dāvā ne tik vien skaistumu un bagātu ražu, bet arī cilvēkiem uzvārdus." at bounding box center [467, 266] width 249 height 9
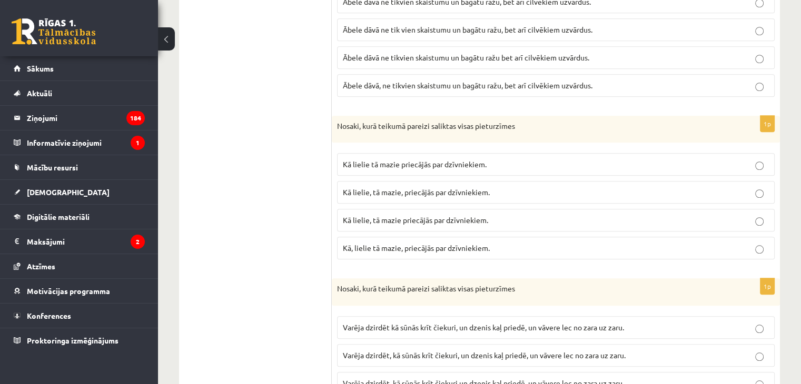
scroll to position [899, 0]
click at [435, 215] on span "Kā lielie, tā mazie priecājās par dzīvniekiem." at bounding box center [415, 219] width 145 height 9
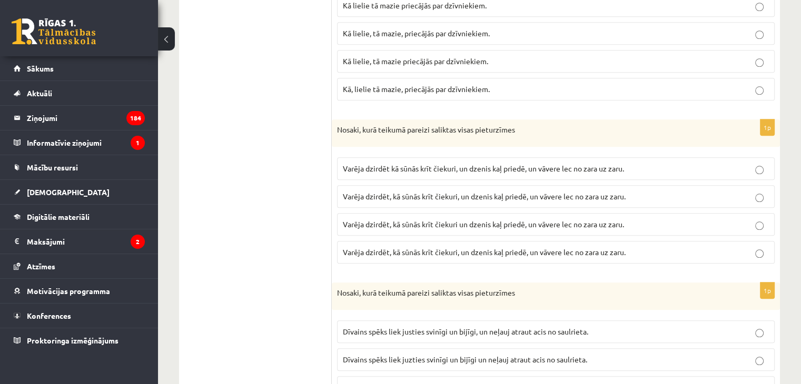
scroll to position [1058, 0]
click at [472, 220] on span "Varēja dzirdēt, kā sūnās krīt čiekuri un dzenis kaļ priedē, un vāvere lec no za…" at bounding box center [483, 223] width 281 height 9
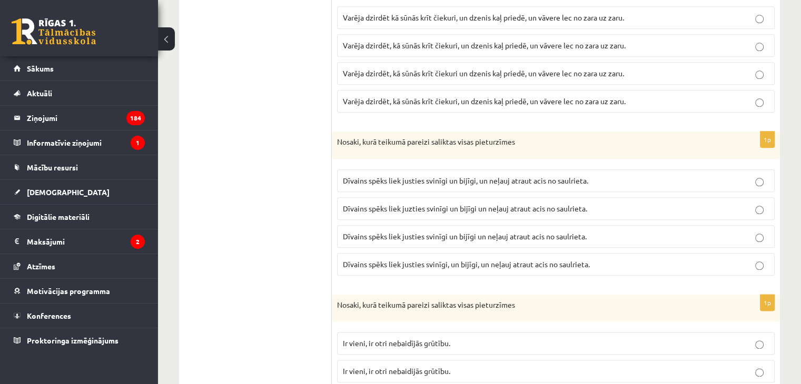
scroll to position [1218, 0]
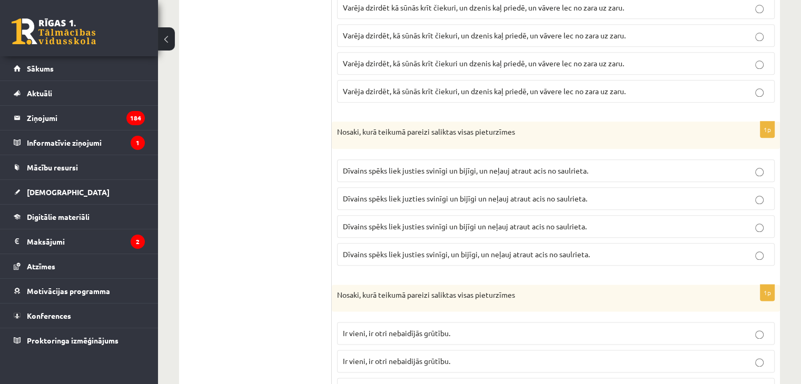
click at [549, 166] on span "Dīvains spēks liek justies svinīgi un bijīgi, un neļauj atraut acis no saulriet…" at bounding box center [465, 170] width 245 height 9
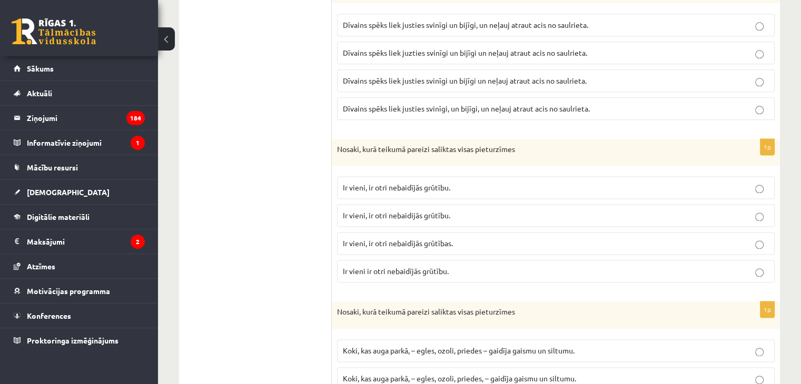
scroll to position [1369, 0]
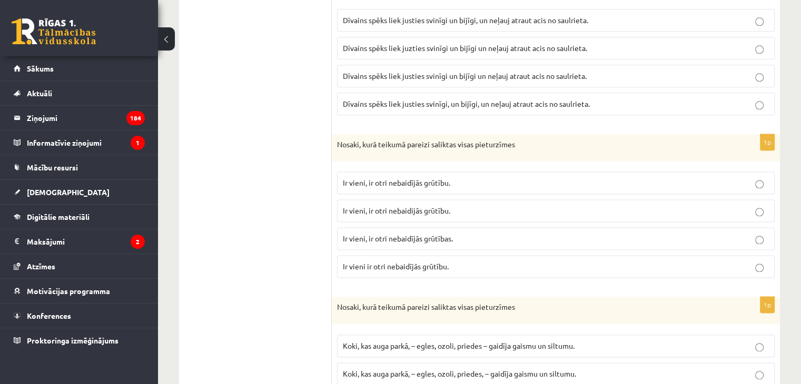
click at [421, 234] on span "Ir vieni, ir otri nebaidījās grūtības." at bounding box center [398, 238] width 110 height 9
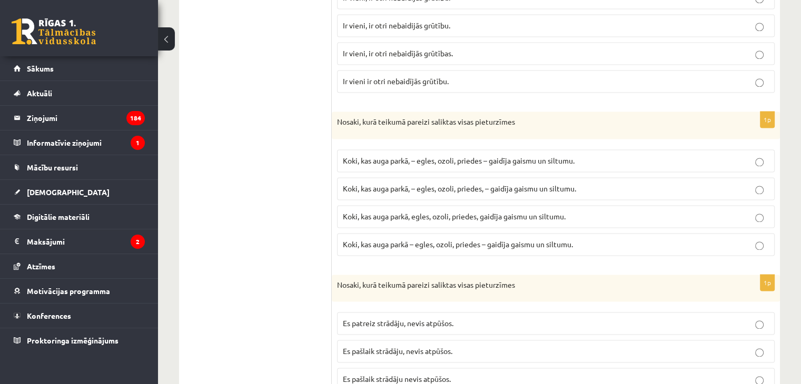
scroll to position [1558, 0]
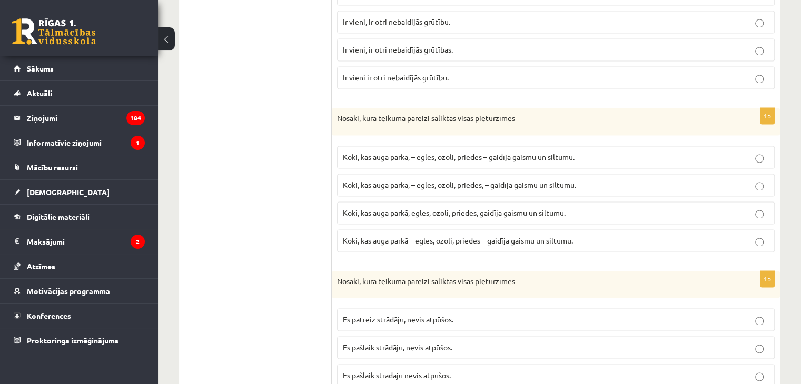
click at [467, 236] on span "Koki, kas auga parkā – egles, ozoli, priedes – gaidīja gaismu un siltumu." at bounding box center [458, 240] width 230 height 9
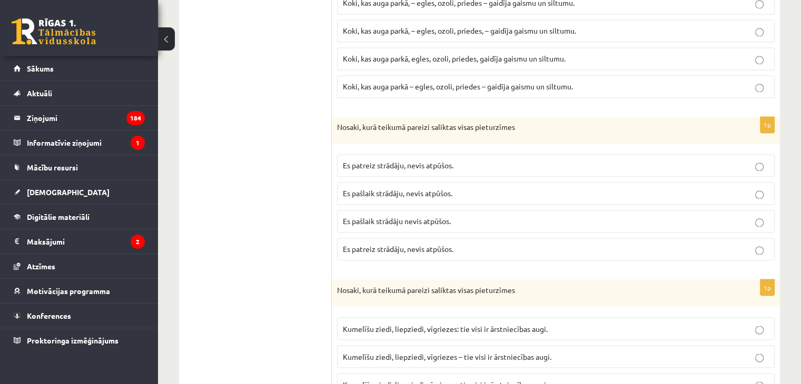
scroll to position [1731, 0]
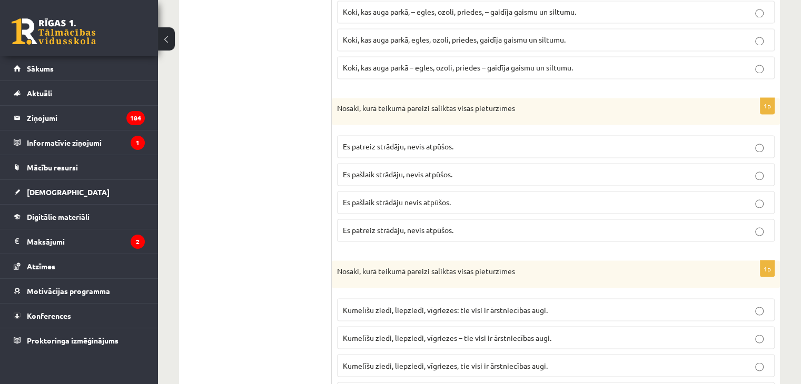
click at [424, 169] on p "Es pašlaik strādāju, nevis atpūšos." at bounding box center [556, 174] width 426 height 11
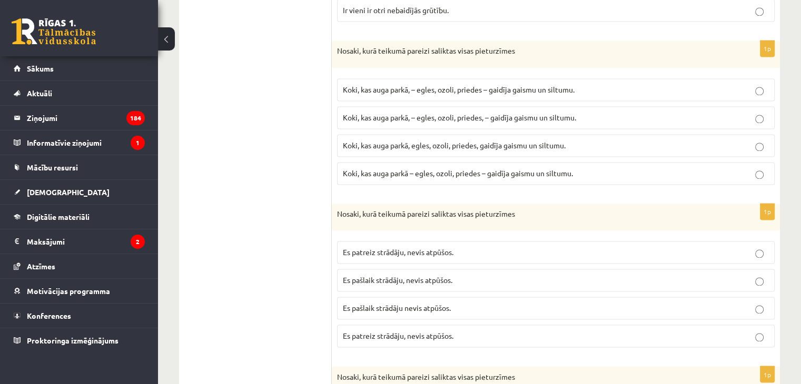
scroll to position [1620, 0]
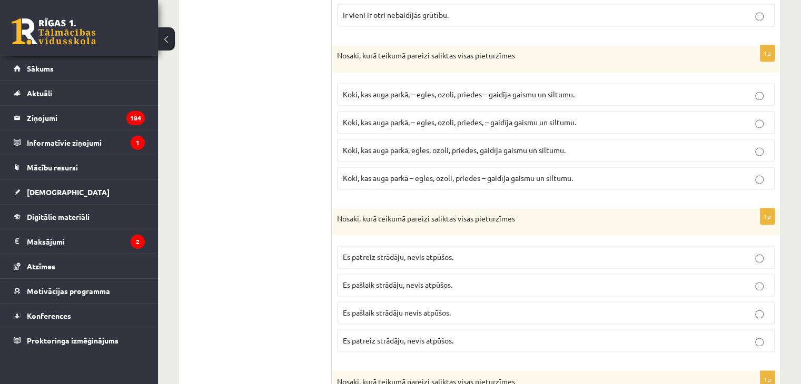
click at [459, 89] on span "Koki, kas auga parkā, – egles, ozoli, priedes – gaidīja gaismu un siltumu." at bounding box center [459, 93] width 232 height 9
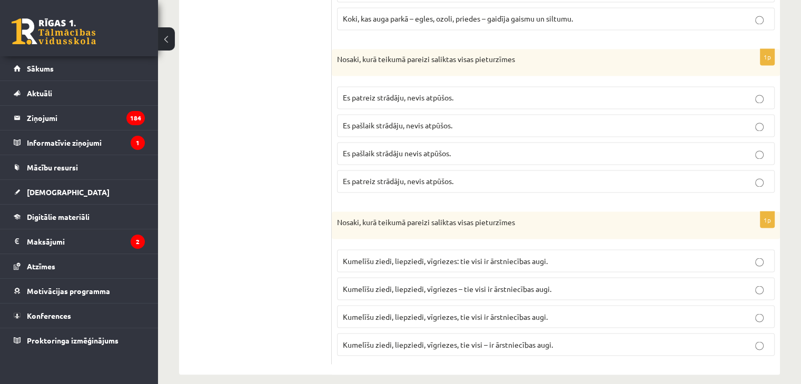
scroll to position [1782, 0]
click at [506, 282] on span "Kumelīšu ziedi, liepziedi, vīgriezes – tie visi ir ārstniecības augi." at bounding box center [447, 286] width 208 height 9
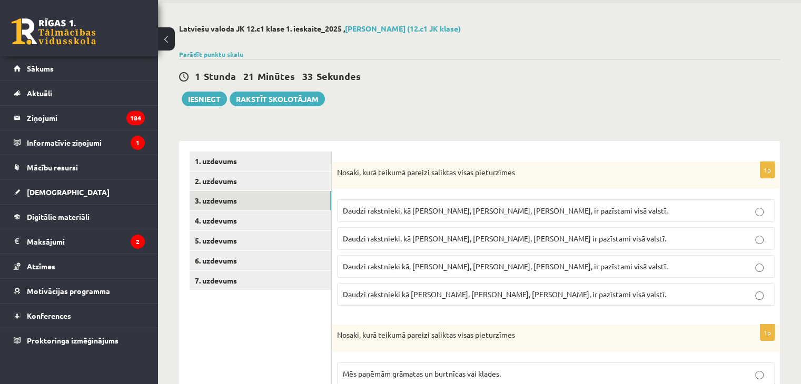
scroll to position [9, 0]
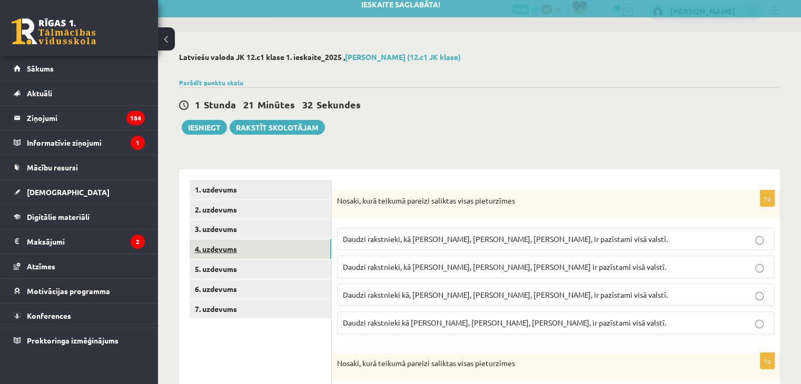
click at [254, 245] on link "4. uzdevums" at bounding box center [260, 248] width 142 height 19
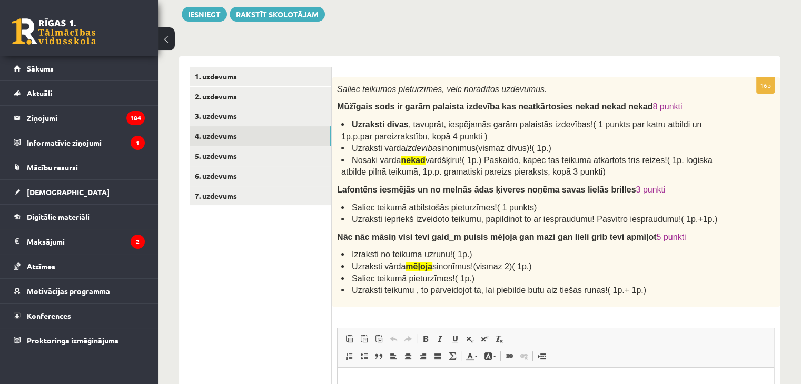
scroll to position [129, 0]
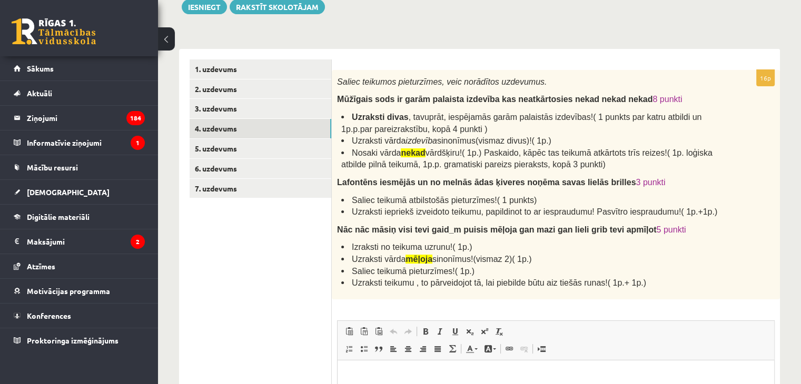
click at [449, 152] on span "Nosaki vārda nekad vārdšķiru!( 1p.) Paskaido, kāpēc tas teikumā atkārtots trīs …" at bounding box center [526, 158] width 371 height 21
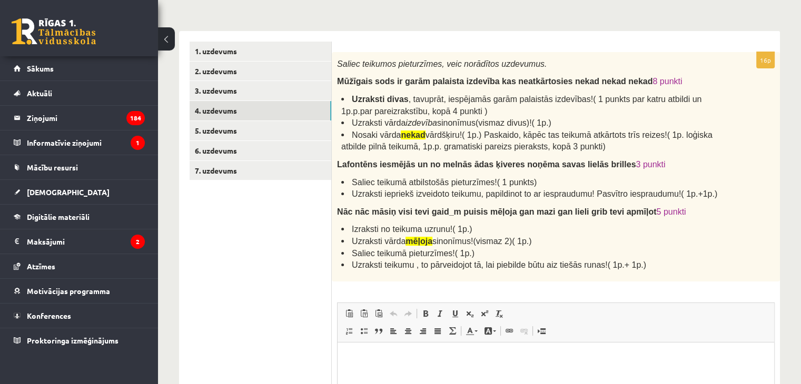
scroll to position [148, 0]
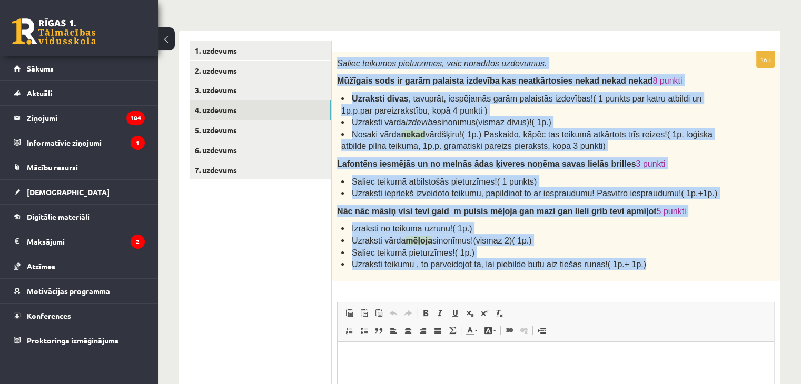
drag, startPoint x: 336, startPoint y: 63, endPoint x: 668, endPoint y: 263, distance: 387.8
click at [668, 263] on div "Saliec teikumos pieturzīmes, veic norādītos uzdevumus. Mūžīgais sods ir garām p…" at bounding box center [556, 166] width 448 height 229
copy div "Saliec teikumos pieturzīmes, veic norādītos uzdevumus. Mūžīgais sods ir garām p…"
click at [467, 106] on li "Uzraksti divas , tavuprāt, iespējamās garām palaistās izdevības!( 1 punkts par …" at bounding box center [531, 104] width 381 height 24
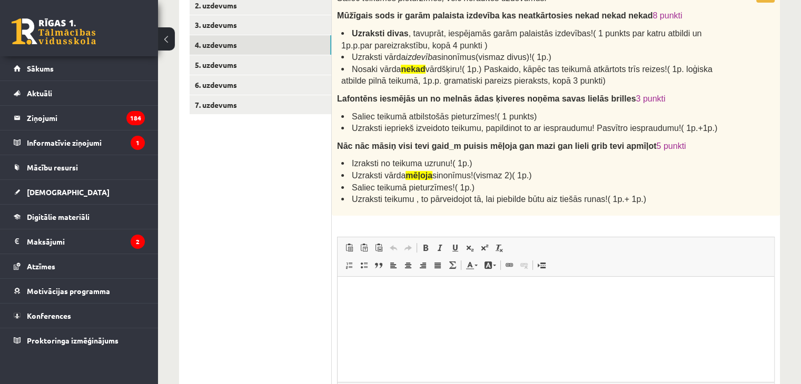
scroll to position [222, 0]
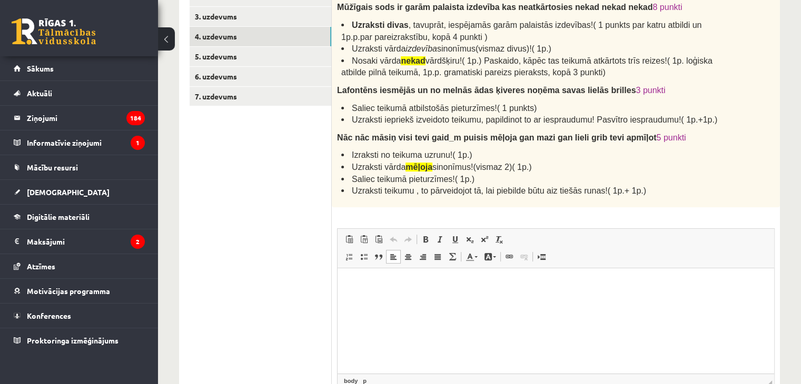
click at [481, 283] on p "Editor, wiswyg-editor-user-answer-47024781475100" at bounding box center [555, 283] width 415 height 11
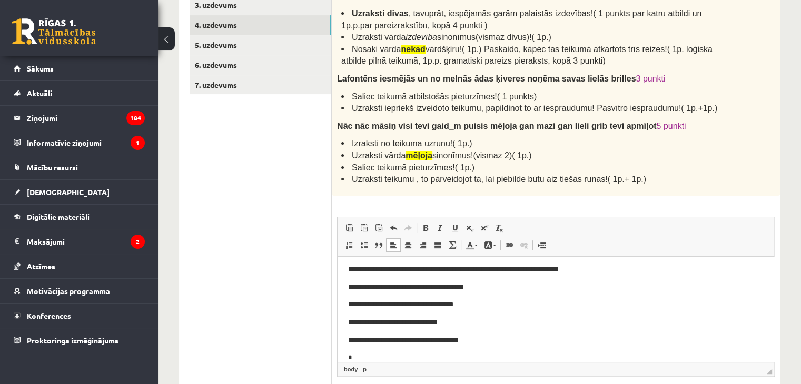
scroll to position [4, 0]
click at [471, 356] on p "**********" at bounding box center [551, 357] width 407 height 11
click at [515, 354] on p "**********" at bounding box center [551, 357] width 407 height 11
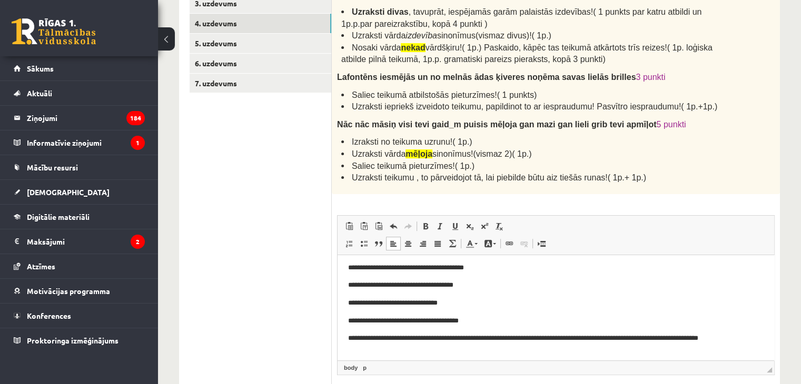
scroll to position [38, 0]
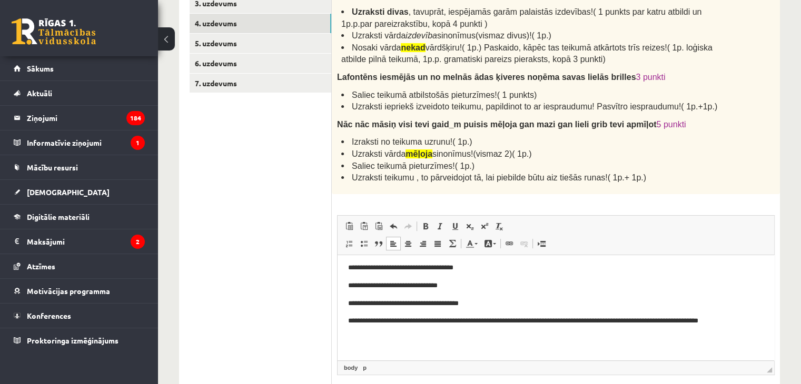
drag, startPoint x: 334, startPoint y: 76, endPoint x: 594, endPoint y: 73, distance: 260.0
click at [594, 73] on div "Saliec teikumos pieturzīmes, veic norādītos uzdevumus. Mūžīgais sods ir garām p…" at bounding box center [556, 79] width 448 height 229
copy span "Lafontēns iesmējās un no melnās ādas ķiveres noņēma savas lielās brilles"
click at [459, 342] on p "Editor, wiswyg-editor-user-answer-47024781475100" at bounding box center [555, 338] width 415 height 11
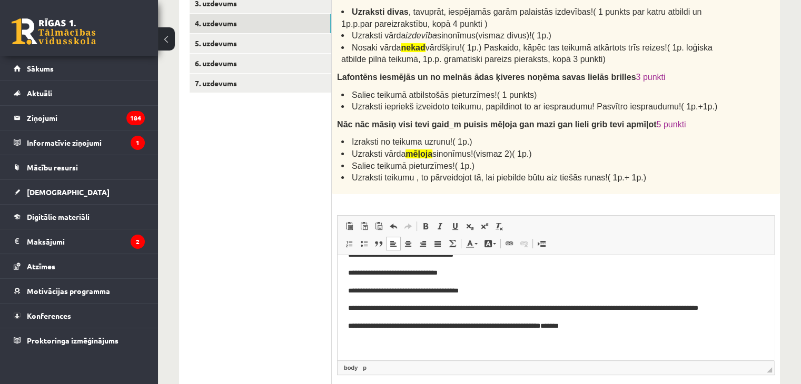
scroll to position [0, 0]
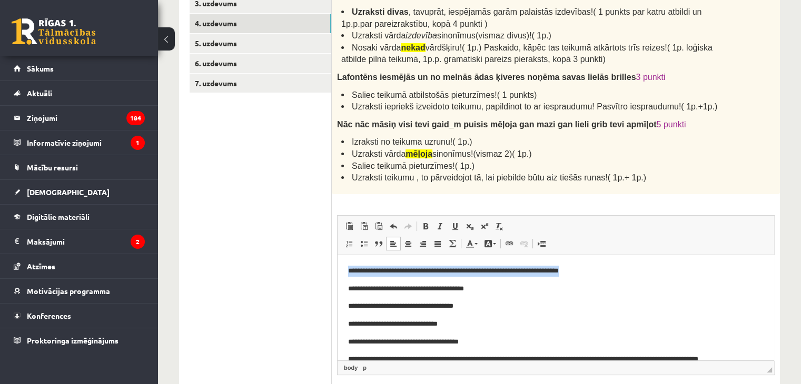
drag, startPoint x: 600, startPoint y: 273, endPoint x: 343, endPoint y: 265, distance: 256.9
click at [343, 265] on html "**********" at bounding box center [555, 333] width 436 height 156
click at [423, 225] on span at bounding box center [425, 226] width 8 height 8
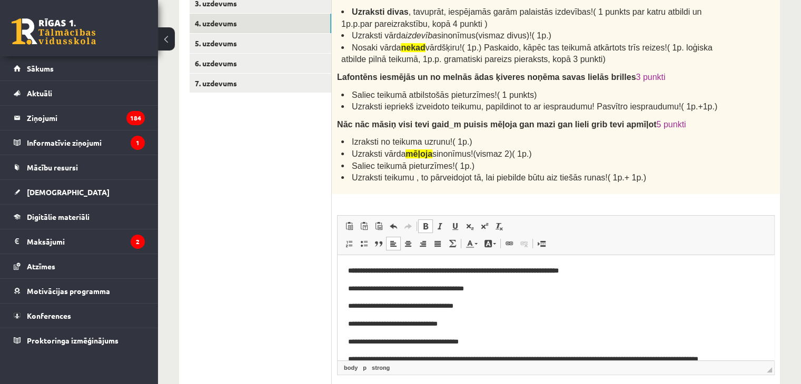
scroll to position [51, 0]
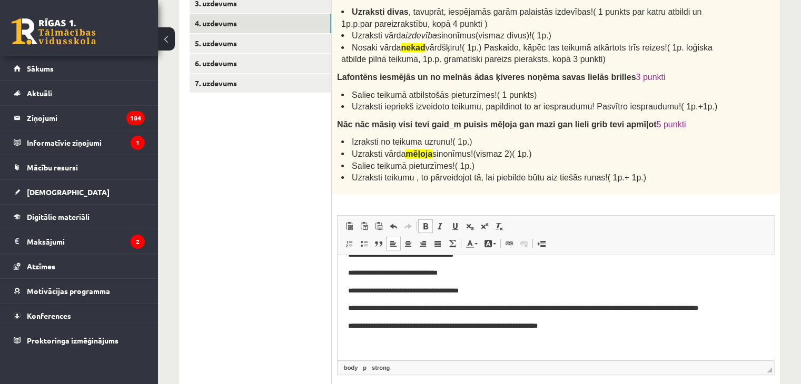
click at [537, 329] on b "**********" at bounding box center [442, 325] width 189 height 7
click at [411, 326] on b "**********" at bounding box center [442, 325] width 189 height 7
click at [537, 326] on b "**********" at bounding box center [442, 325] width 189 height 7
click at [392, 337] on body "**********" at bounding box center [555, 281] width 415 height 135
drag, startPoint x: 603, startPoint y: 351, endPoint x: 334, endPoint y: 341, distance: 268.6
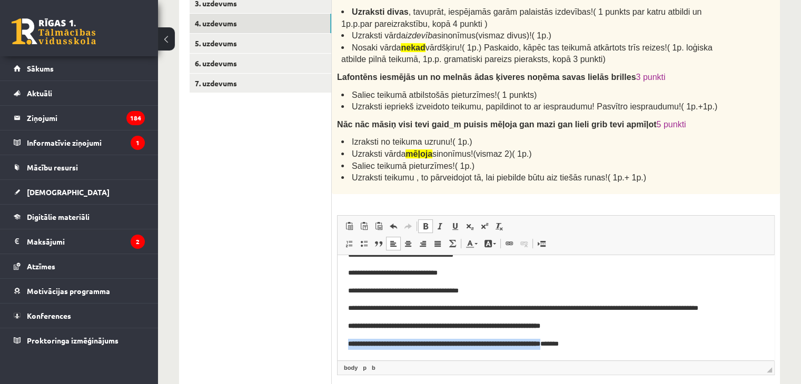
click at [337, 341] on html "**********" at bounding box center [555, 282] width 436 height 156
click at [423, 224] on span at bounding box center [425, 226] width 8 height 8
click at [378, 345] on p "**********" at bounding box center [551, 343] width 407 height 11
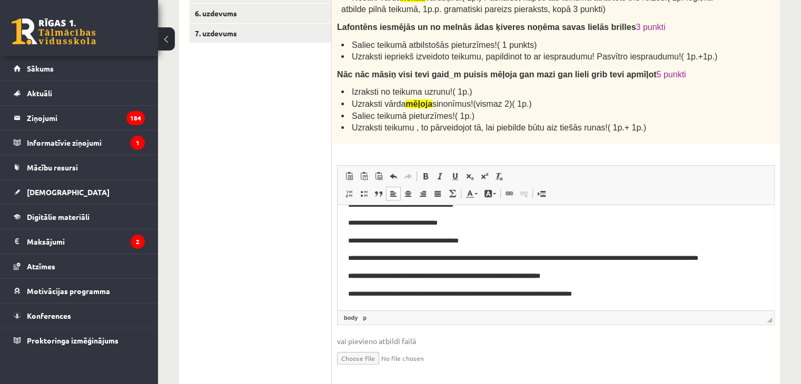
scroll to position [287, 0]
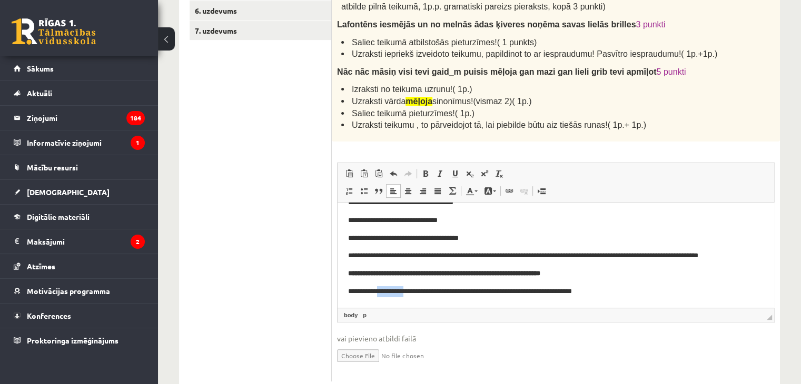
drag, startPoint x: 382, startPoint y: 291, endPoint x: 411, endPoint y: 293, distance: 29.6
click at [411, 293] on p "**********" at bounding box center [551, 291] width 407 height 11
click at [453, 172] on span at bounding box center [455, 173] width 8 height 8
click at [623, 296] on html "**********" at bounding box center [555, 229] width 436 height 156
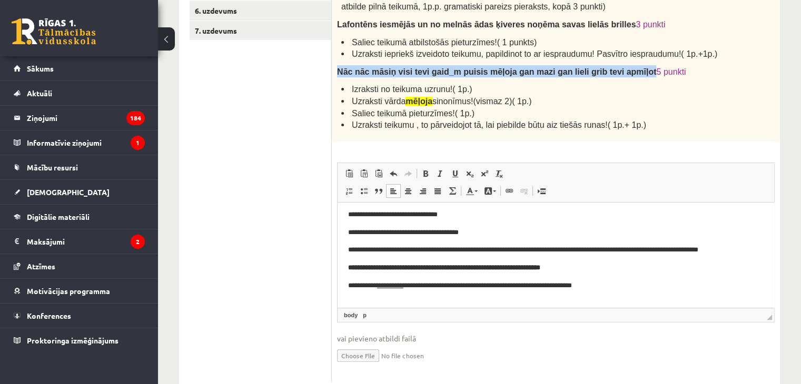
drag, startPoint x: 337, startPoint y: 68, endPoint x: 611, endPoint y: 73, distance: 273.7
click at [611, 73] on span "Nāc nāc māsiņ visi tevi gaid_m puisis mēļoja gan mazi gan lieli grib tevi apmīļ…" at bounding box center [496, 71] width 319 height 9
copy span "Nāc nāc māsiņ visi tevi gaid_m puisis mēļoja gan mazi gan lieli grib tevi apmīļ…"
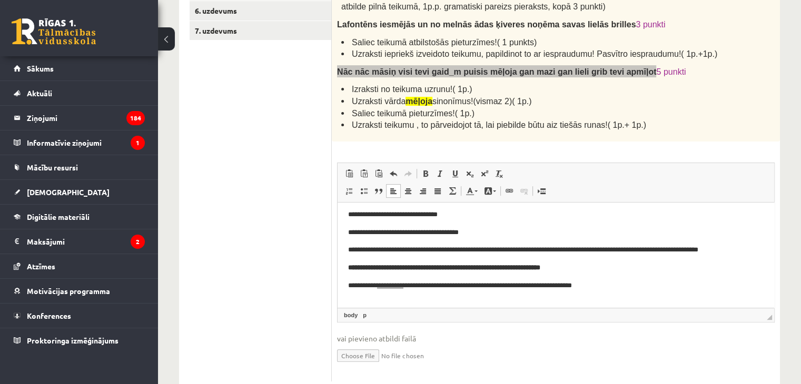
click at [470, 292] on body "**********" at bounding box center [555, 232] width 415 height 153
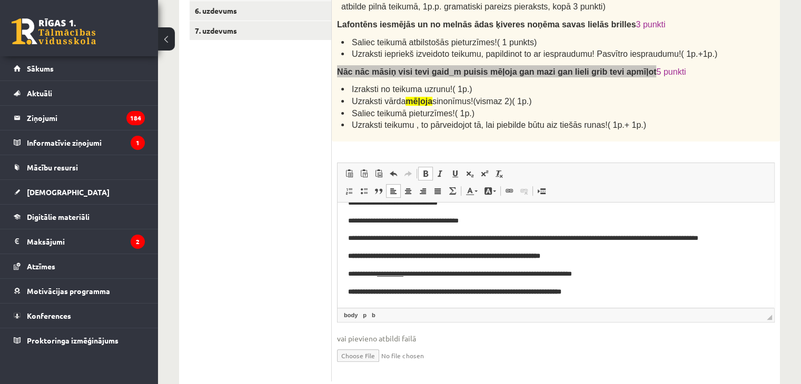
click at [441, 292] on b "**********" at bounding box center [454, 291] width 213 height 7
click at [363, 294] on b "**********" at bounding box center [454, 291] width 213 height 7
click at [362, 294] on b "**********" at bounding box center [454, 291] width 213 height 7
click at [361, 292] on b "**********" at bounding box center [454, 291] width 213 height 7
click at [378, 291] on b "**********" at bounding box center [456, 291] width 216 height 7
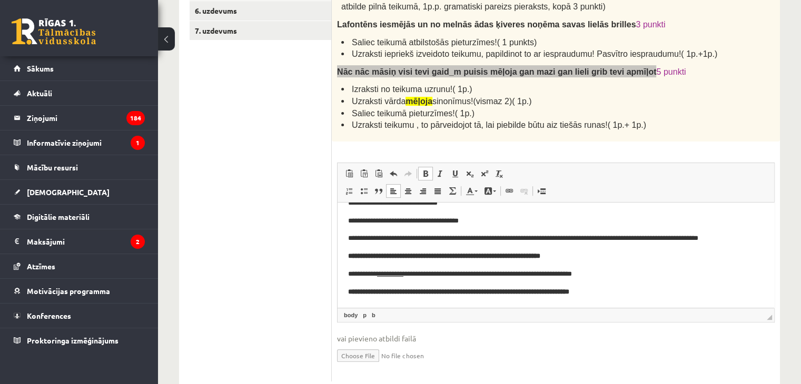
click at [366, 291] on b "**********" at bounding box center [458, 291] width 221 height 7
click at [405, 292] on b "**********" at bounding box center [460, 291] width 224 height 7
click at [537, 292] on b "**********" at bounding box center [462, 291] width 229 height 7
click at [508, 290] on b "**********" at bounding box center [464, 291] width 232 height 7
click at [631, 292] on p "**********" at bounding box center [555, 291] width 415 height 11
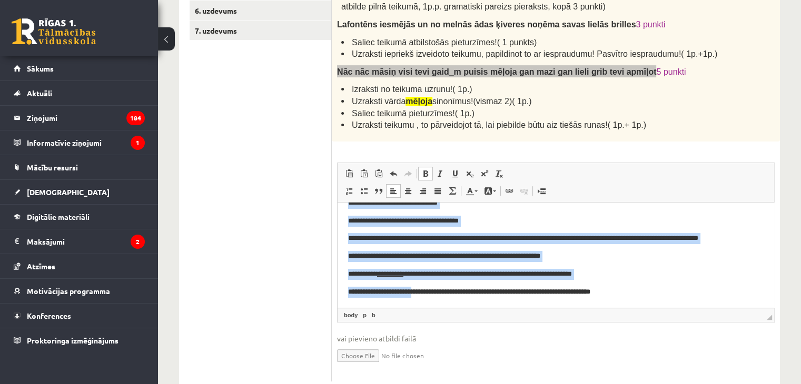
scroll to position [0, 0]
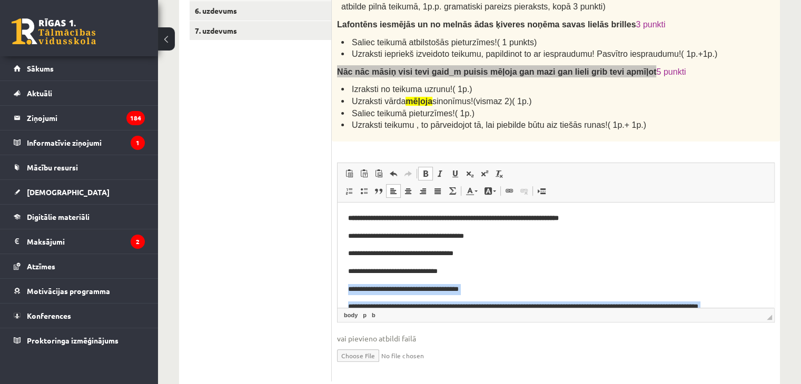
drag, startPoint x: 423, startPoint y: 292, endPoint x: 456, endPoint y: 269, distance: 40.1
click at [456, 269] on body "**********" at bounding box center [555, 289] width 415 height 153
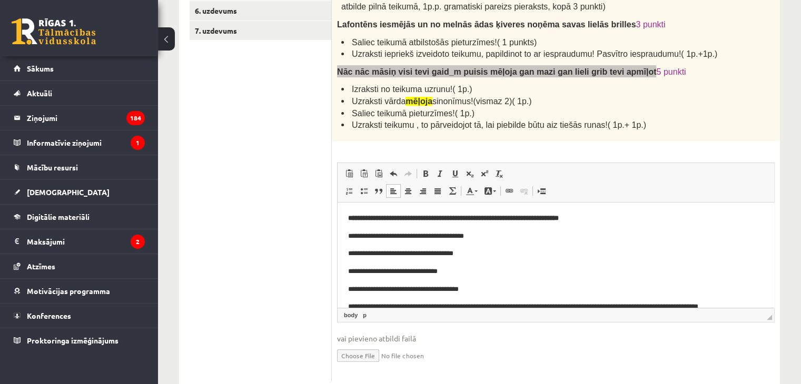
click at [456, 269] on p "**********" at bounding box center [551, 271] width 407 height 11
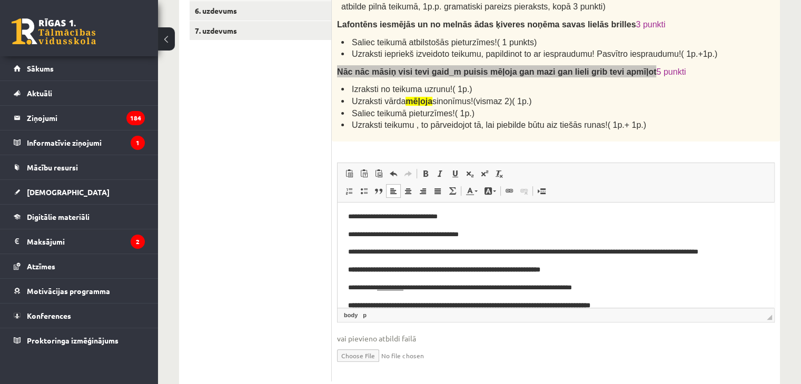
scroll to position [69, 0]
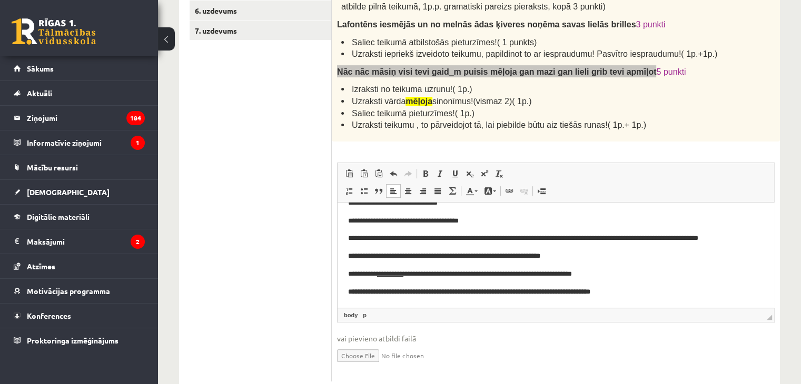
click at [642, 296] on p "**********" at bounding box center [555, 291] width 415 height 11
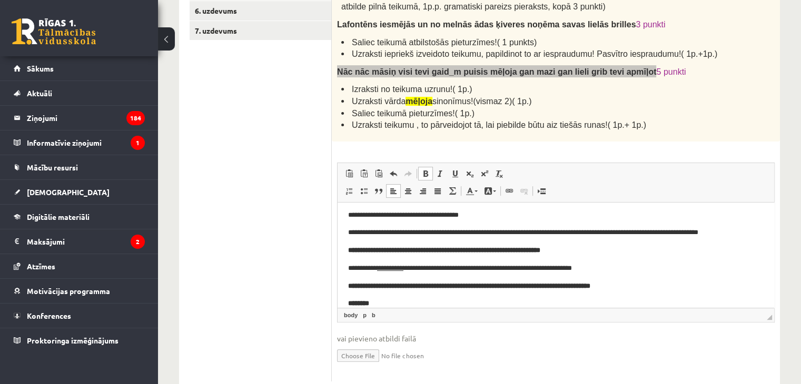
scroll to position [75, 0]
click at [427, 171] on span at bounding box center [425, 173] width 8 height 8
click at [423, 173] on span at bounding box center [425, 173] width 8 height 8
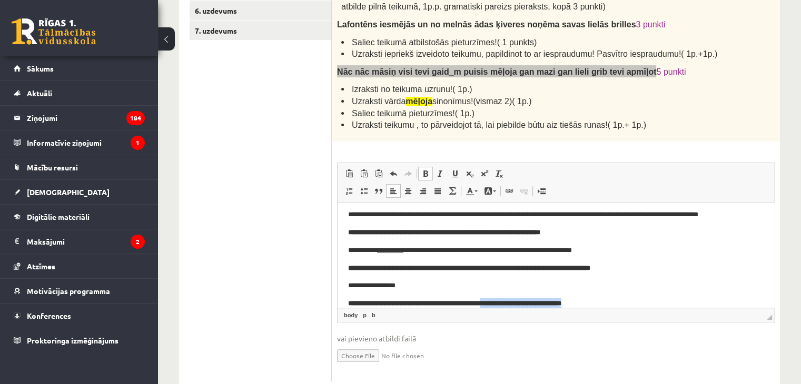
scroll to position [105, 0]
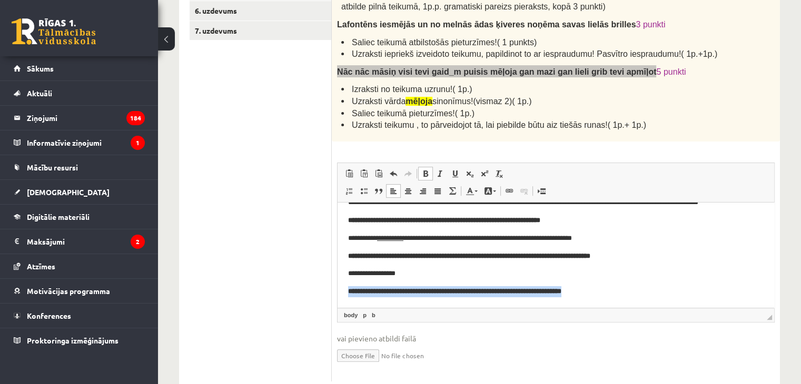
drag, startPoint x: 633, startPoint y: 298, endPoint x: 338, endPoint y: 298, distance: 295.3
click at [338, 298] on html "**********" at bounding box center [555, 202] width 436 height 209
click at [427, 172] on span at bounding box center [425, 173] width 8 height 8
click at [483, 294] on p "**********" at bounding box center [551, 291] width 407 height 11
drag, startPoint x: 486, startPoint y: 292, endPoint x: 443, endPoint y: 292, distance: 43.2
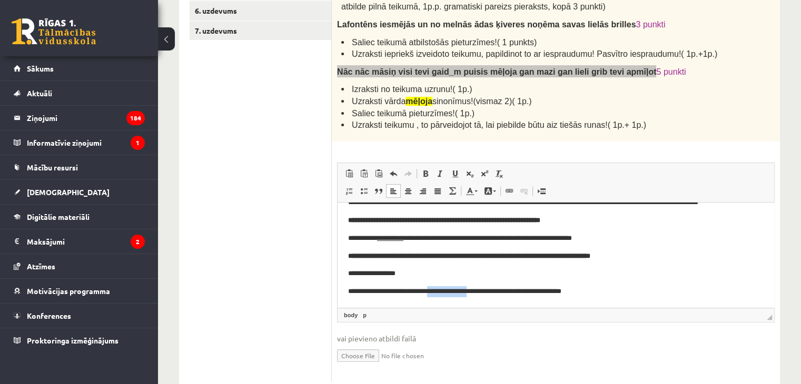
click at [443, 292] on p "**********" at bounding box center [551, 291] width 407 height 11
copy p "**********"
click at [554, 293] on p "**********" at bounding box center [551, 291] width 407 height 11
click at [350, 296] on p "**********" at bounding box center [551, 291] width 407 height 11
click at [450, 293] on p "**********" at bounding box center [551, 291] width 407 height 11
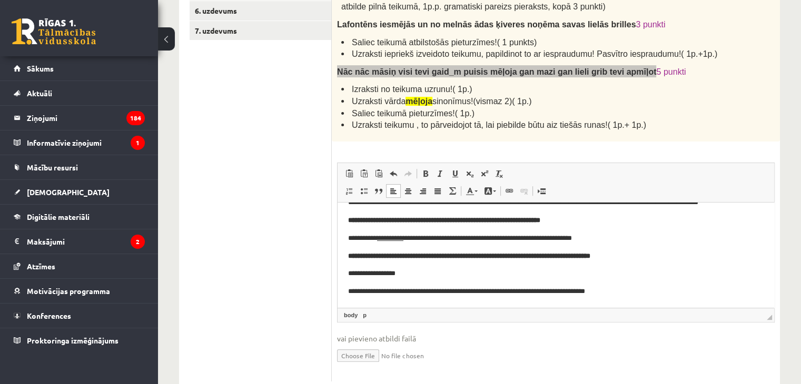
click at [628, 299] on html "**********" at bounding box center [555, 202] width 436 height 209
click at [590, 258] on b "**********" at bounding box center [469, 255] width 242 height 7
click at [526, 292] on p "**********" at bounding box center [551, 291] width 407 height 11
click at [590, 256] on b "**********" at bounding box center [469, 255] width 242 height 7
click at [613, 296] on p "**********" at bounding box center [551, 291] width 407 height 11
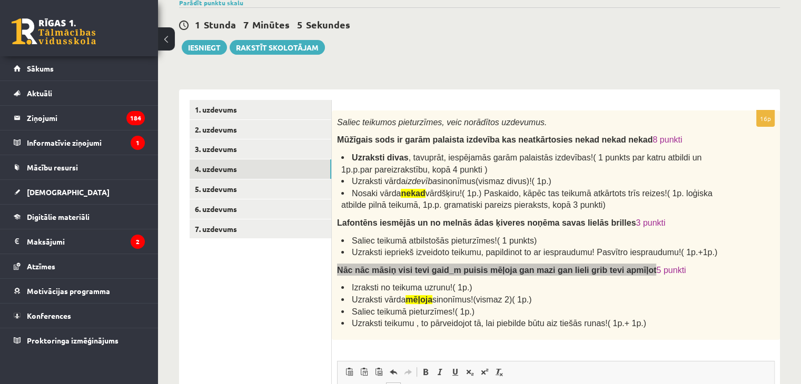
scroll to position [87, 0]
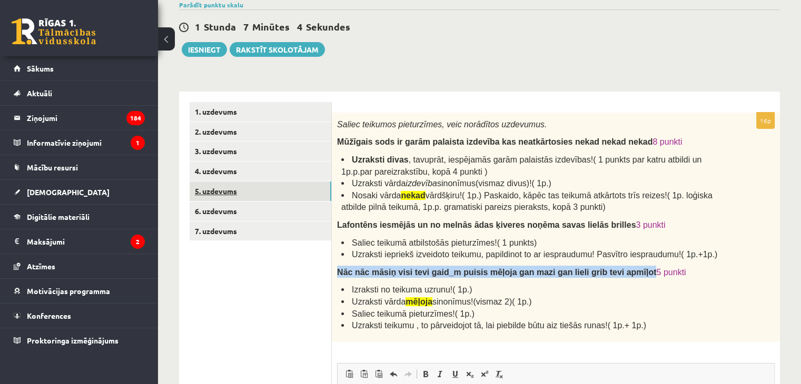
click at [279, 196] on link "5. uzdevums" at bounding box center [260, 191] width 142 height 19
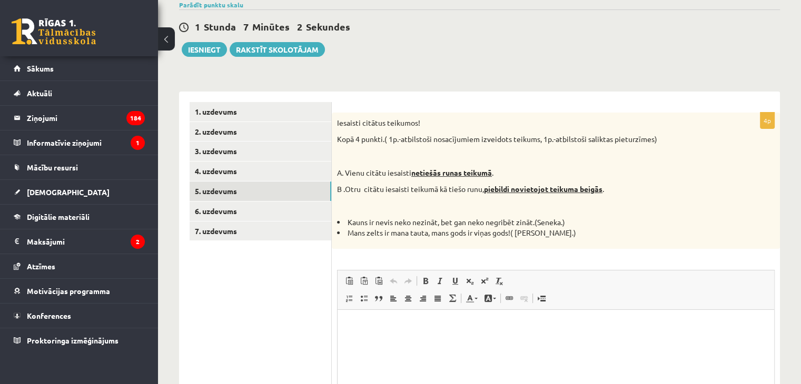
scroll to position [0, 0]
drag, startPoint x: 334, startPoint y: 124, endPoint x: 601, endPoint y: 231, distance: 287.4
click at [601, 231] on div "Iesaisti citātus teikumos! Kopā 4 punkti.( 1p.-atbilstoši nosacījumiem izveidot…" at bounding box center [556, 181] width 448 height 136
copy div "Iesaisti citātus teikumos! Kopā 4 punkti.( 1p.-atbilstoši nosacījumiem izveidot…"
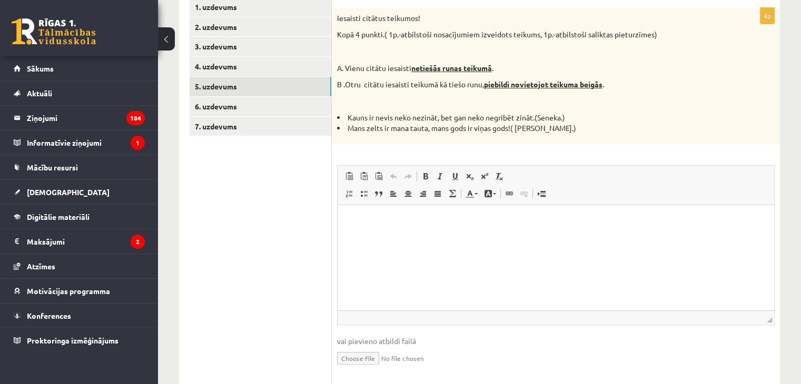
scroll to position [192, 0]
click at [436, 231] on html at bounding box center [555, 220] width 436 height 32
click at [504, 253] on html "**********" at bounding box center [555, 228] width 436 height 49
click at [492, 247] on html "**********" at bounding box center [555, 228] width 436 height 49
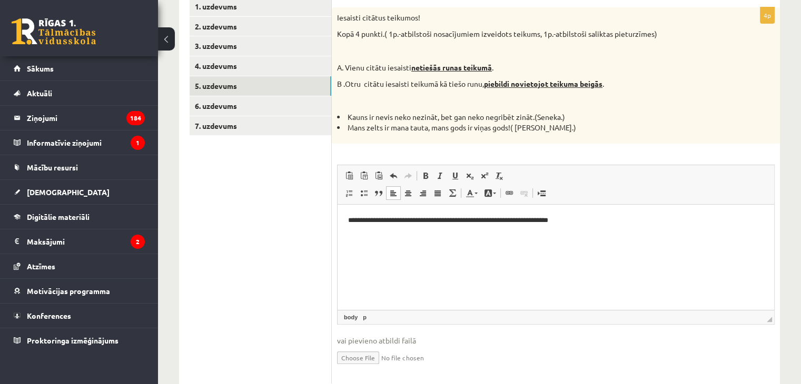
click at [492, 247] on html "**********" at bounding box center [555, 228] width 436 height 49
click at [542, 127] on li "Mans zelts ir mana tauta, mans gods ir viņas gods!( Rūdolfs Blaumanis.)" at bounding box center [529, 128] width 385 height 11
click at [369, 253] on html "**********" at bounding box center [555, 228] width 436 height 49
drag, startPoint x: 345, startPoint y: 133, endPoint x: 512, endPoint y: 131, distance: 166.9
click at [512, 131] on div "Iesaisti citātus teikumos! Kopā 4 punkti.( 1p.-atbilstoši nosacījumiem izveidot…" at bounding box center [556, 75] width 448 height 136
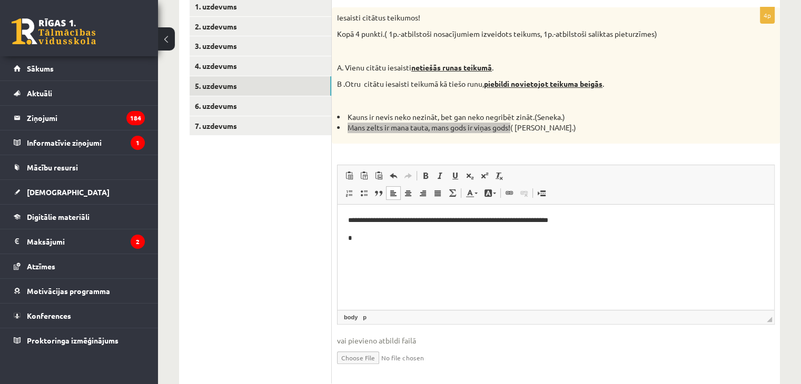
click at [379, 235] on p "*" at bounding box center [556, 238] width 416 height 11
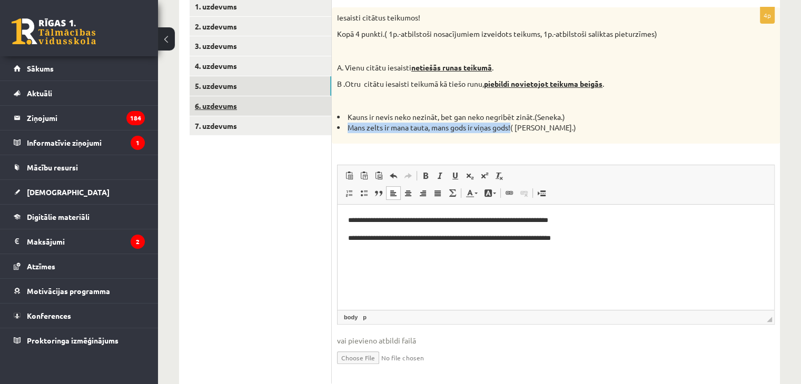
click at [246, 108] on link "6. uzdevums" at bounding box center [260, 105] width 142 height 19
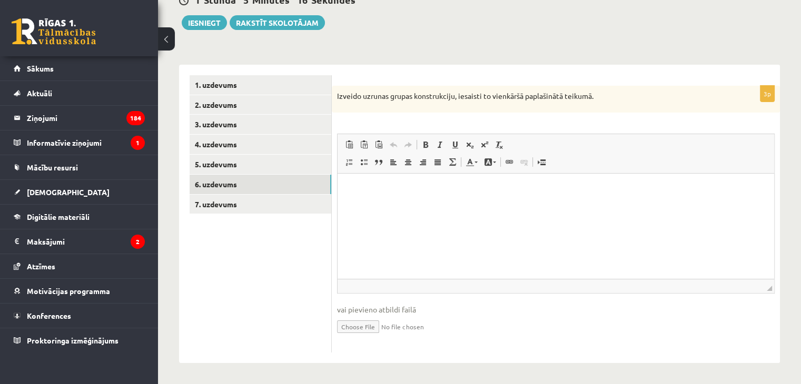
scroll to position [0, 0]
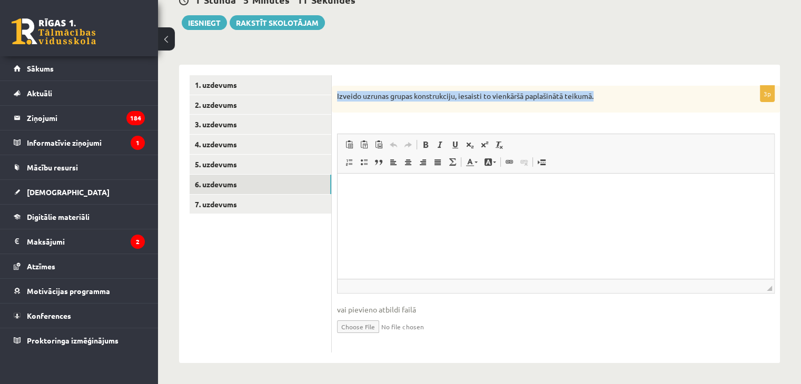
drag, startPoint x: 335, startPoint y: 93, endPoint x: 617, endPoint y: 112, distance: 282.7
click at [617, 112] on div "Izveido uzrunas grupas konstrukciju, iesaisti to vienkāršā paplašinātā teikumā." at bounding box center [556, 99] width 448 height 27
click at [303, 209] on link "7. uzdevums" at bounding box center [260, 204] width 142 height 19
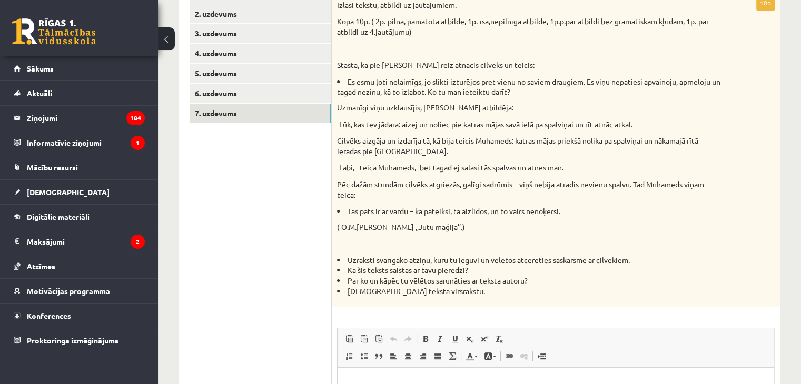
scroll to position [206, 0]
click at [269, 154] on ul "1. uzdevums 2. uzdevums 3. uzdevums 4. uzdevums 5. uzdevums 6. uzdevums 7. uzde…" at bounding box center [260, 264] width 142 height 563
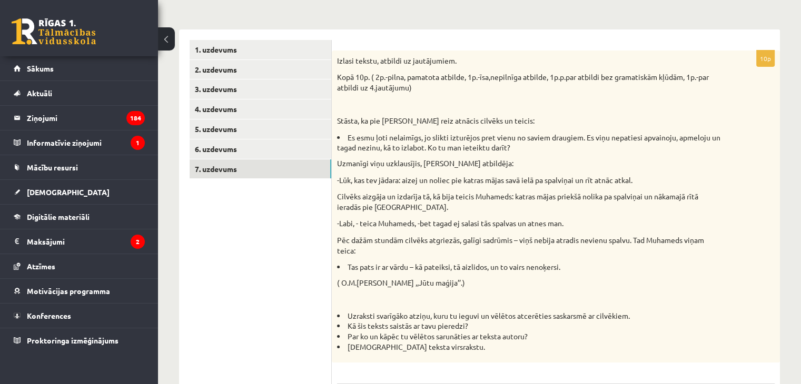
scroll to position [149, 0]
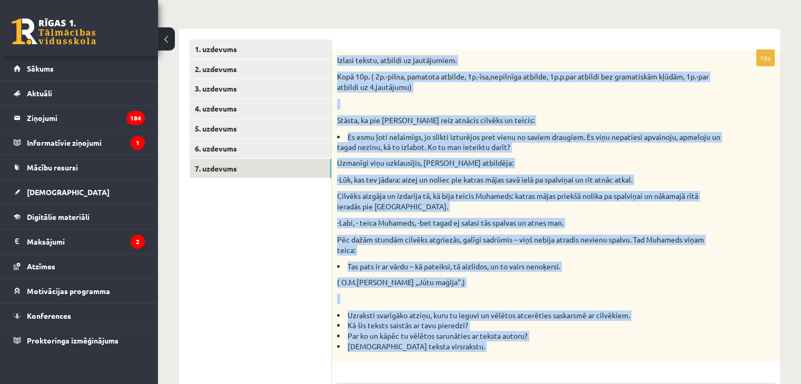
drag, startPoint x: 335, startPoint y: 61, endPoint x: 533, endPoint y: 366, distance: 363.8
click at [533, 366] on div "10p Izlasi tekstu, atbildi uz jautājumiem. Kopā 10p. ( 2p.-pilna, pamatota atbi…" at bounding box center [556, 326] width 448 height 552
click at [575, 286] on p "( O.M.Aivenhovs ,,Jūtu maģija’’.)" at bounding box center [529, 282] width 385 height 11
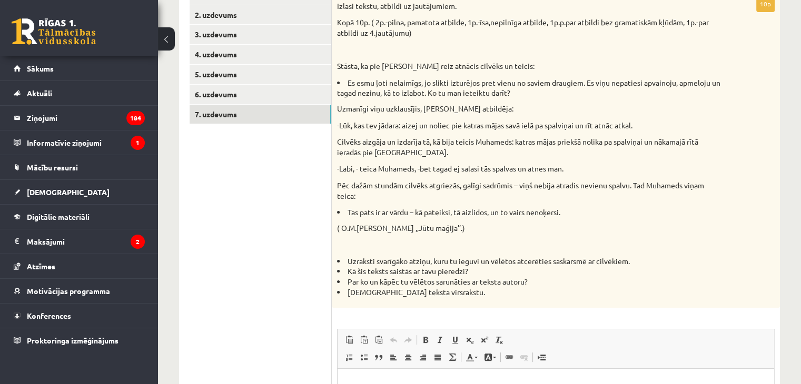
scroll to position [399, 0]
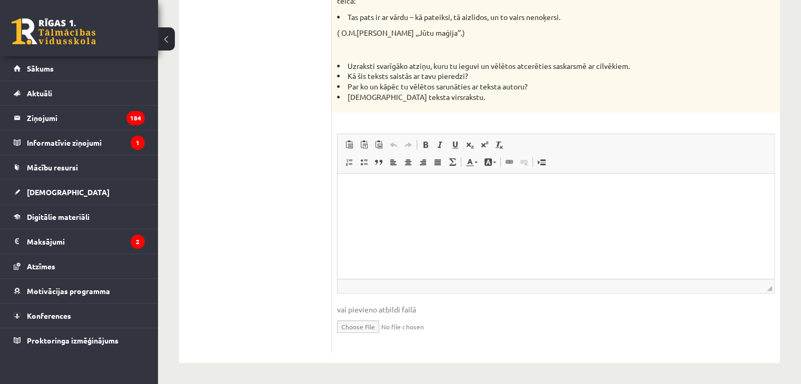
click at [413, 191] on p "Editor, wiswyg-editor-user-answer-47024778363720" at bounding box center [555, 189] width 415 height 11
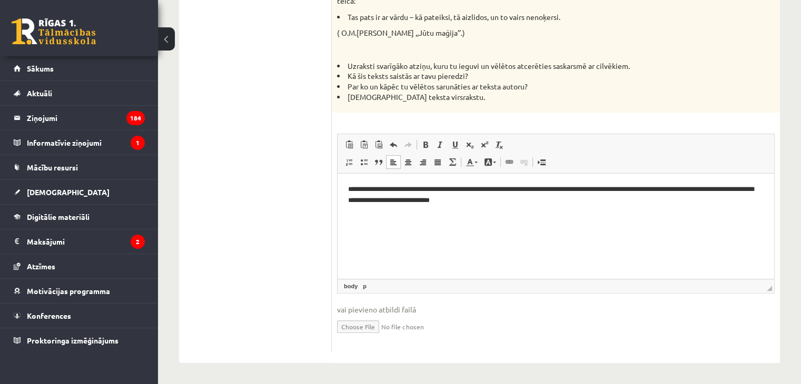
click at [526, 189] on p "**********" at bounding box center [556, 195] width 416 height 22
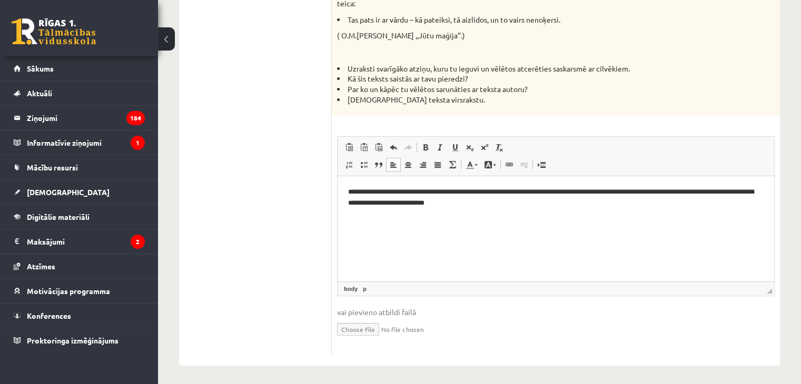
click at [349, 197] on p "**********" at bounding box center [556, 198] width 416 height 22
click at [349, 219] on html "**********" at bounding box center [555, 197] width 436 height 43
click at [491, 211] on html "**********" at bounding box center [555, 197] width 436 height 43
click at [360, 223] on p "**********" at bounding box center [556, 221] width 416 height 11
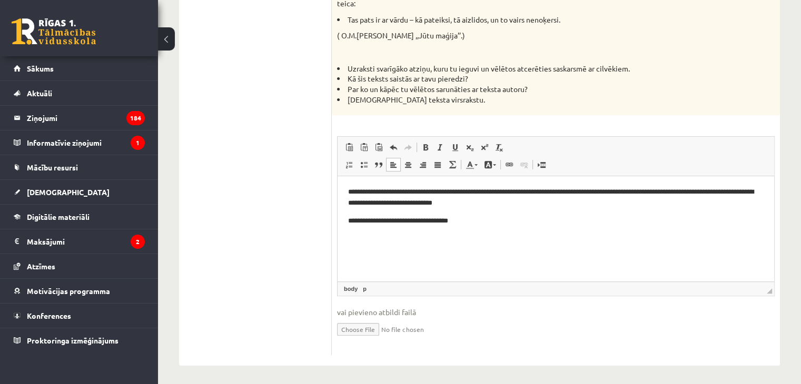
click at [487, 228] on html "**********" at bounding box center [555, 206] width 436 height 61
click at [441, 219] on p "**********" at bounding box center [556, 221] width 416 height 11
click at [457, 223] on p "**********" at bounding box center [556, 221] width 416 height 11
click at [570, 227] on html "**********" at bounding box center [555, 206] width 436 height 61
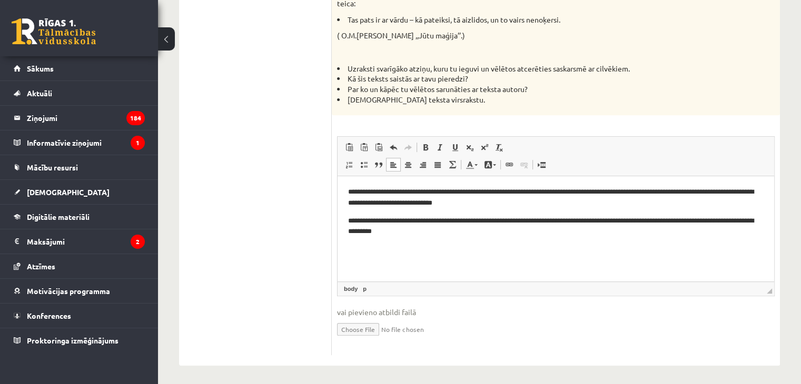
click at [381, 235] on p "**********" at bounding box center [556, 227] width 416 height 22
click at [384, 233] on p "**********" at bounding box center [556, 227] width 416 height 22
drag, startPoint x: 721, startPoint y: 218, endPoint x: 728, endPoint y: 242, distance: 24.3
click at [728, 242] on html "**********" at bounding box center [555, 212] width 436 height 72
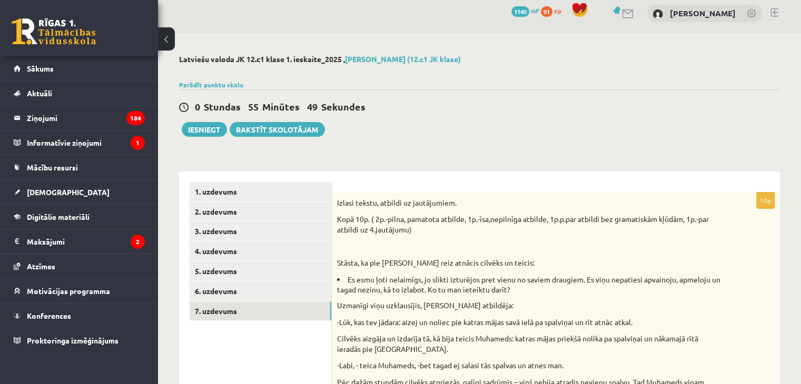
scroll to position [0, 0]
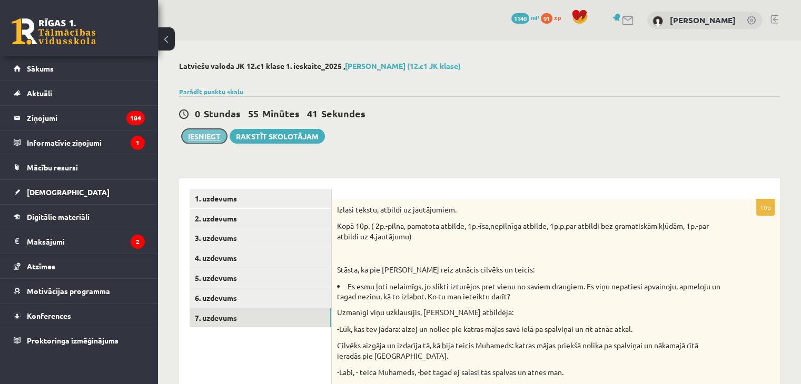
click at [204, 134] on button "Iesniegt" at bounding box center [204, 136] width 45 height 15
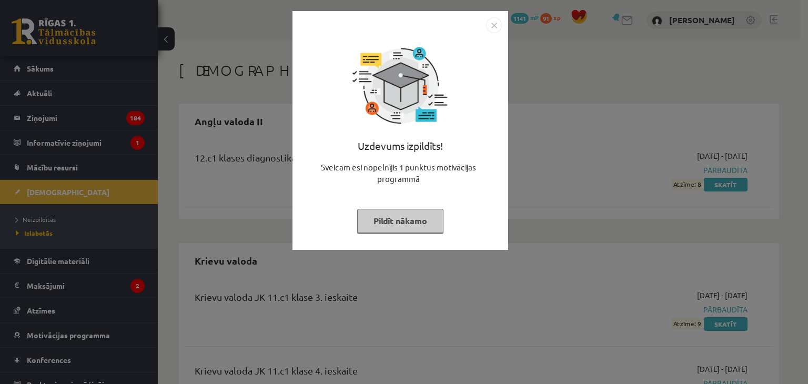
click at [364, 213] on button "Pildīt nākamo" at bounding box center [400, 221] width 86 height 24
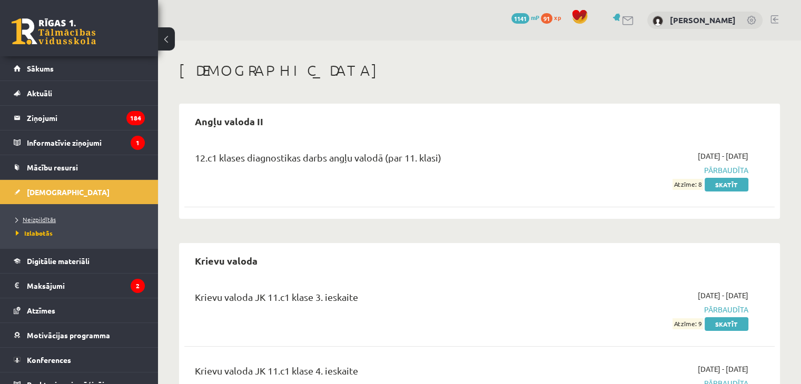
click at [33, 218] on span "Neizpildītās" at bounding box center [36, 219] width 40 height 8
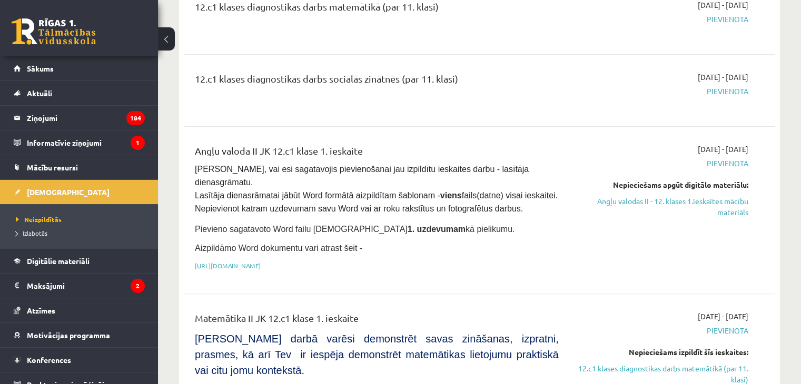
scroll to position [295, 0]
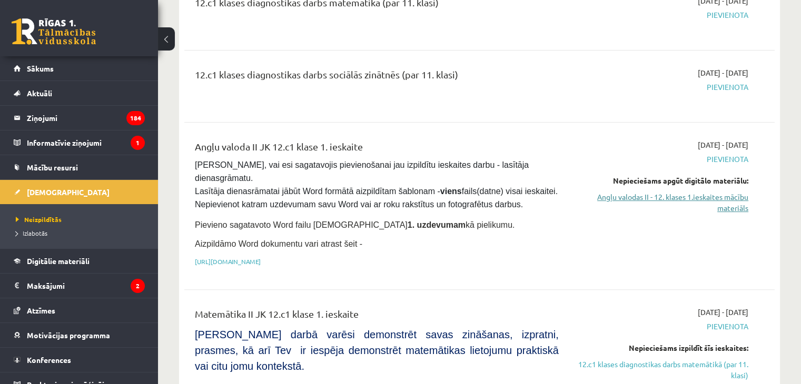
click at [660, 192] on link "Angļu valodas II - 12. klases 1.ieskaites mācību materiāls" at bounding box center [661, 203] width 174 height 22
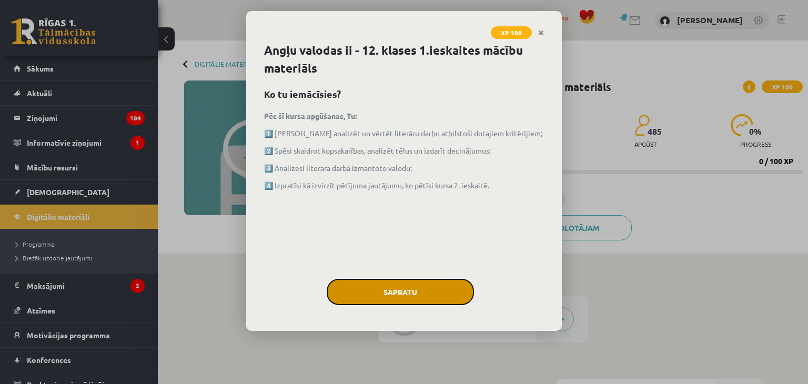
click at [393, 285] on button "Sapratu" at bounding box center [400, 292] width 147 height 26
